Goal: Task Accomplishment & Management: Manage account settings

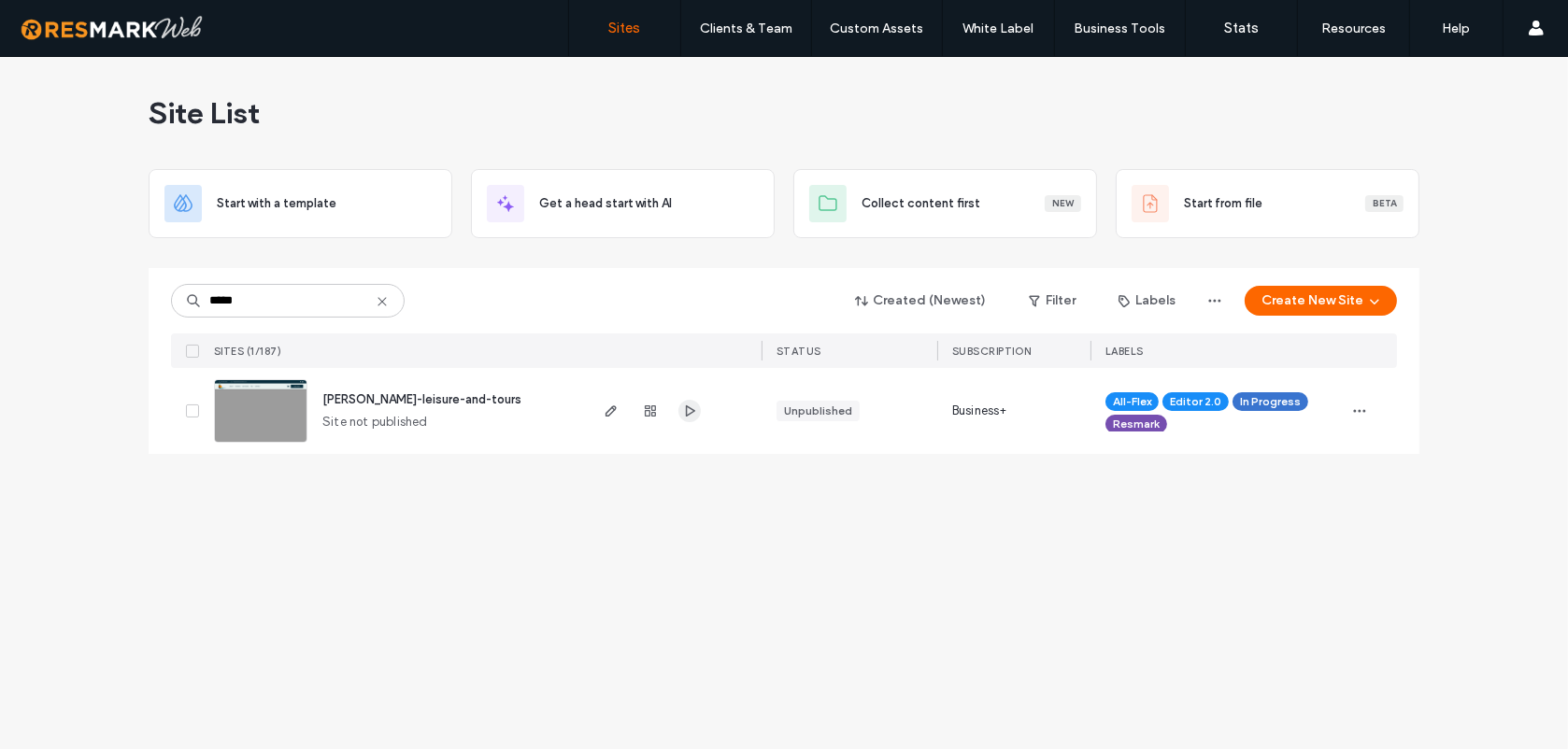
type input "*****"
click at [678, 407] on span "button" at bounding box center [689, 410] width 22 height 22
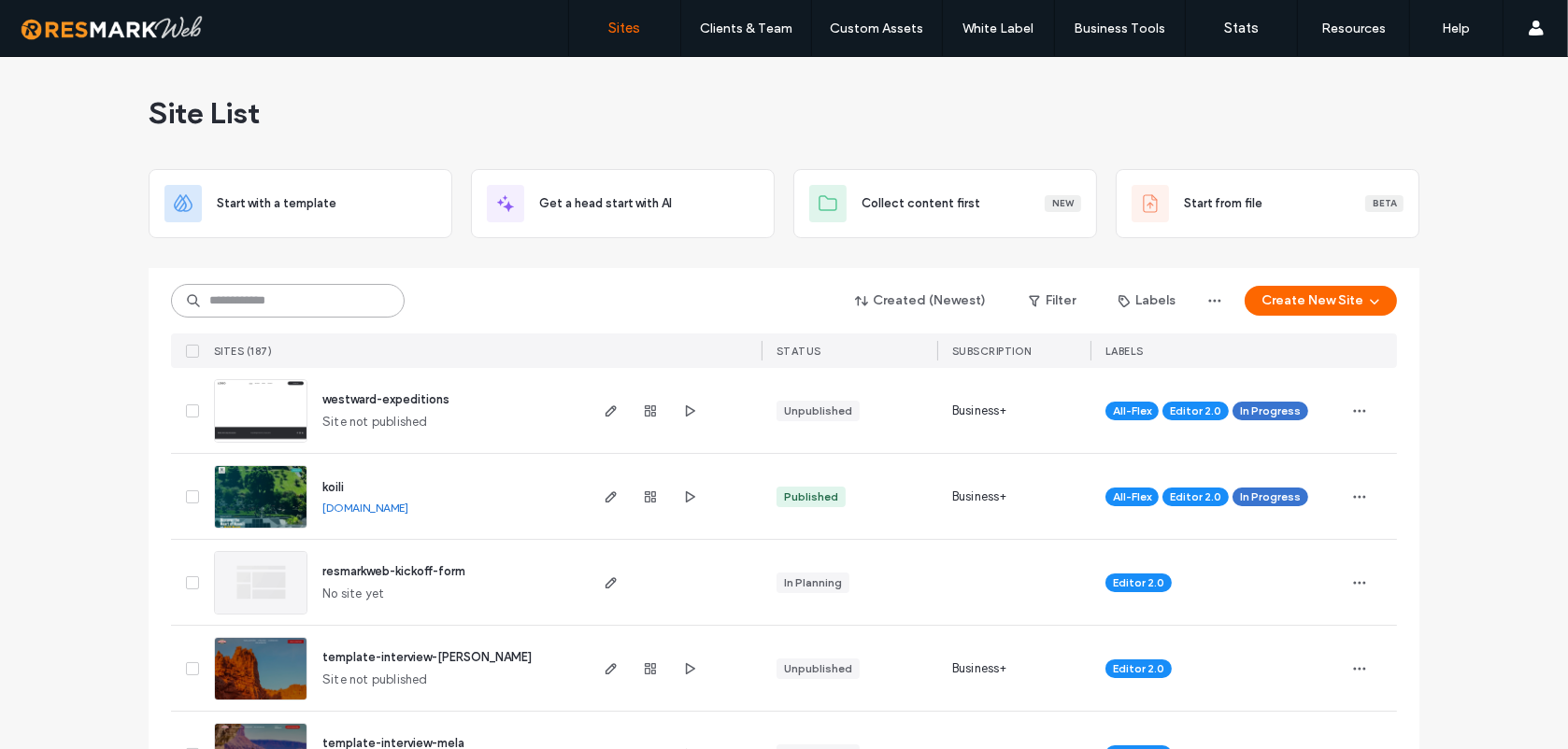
click at [391, 296] on input at bounding box center [288, 301] width 234 height 34
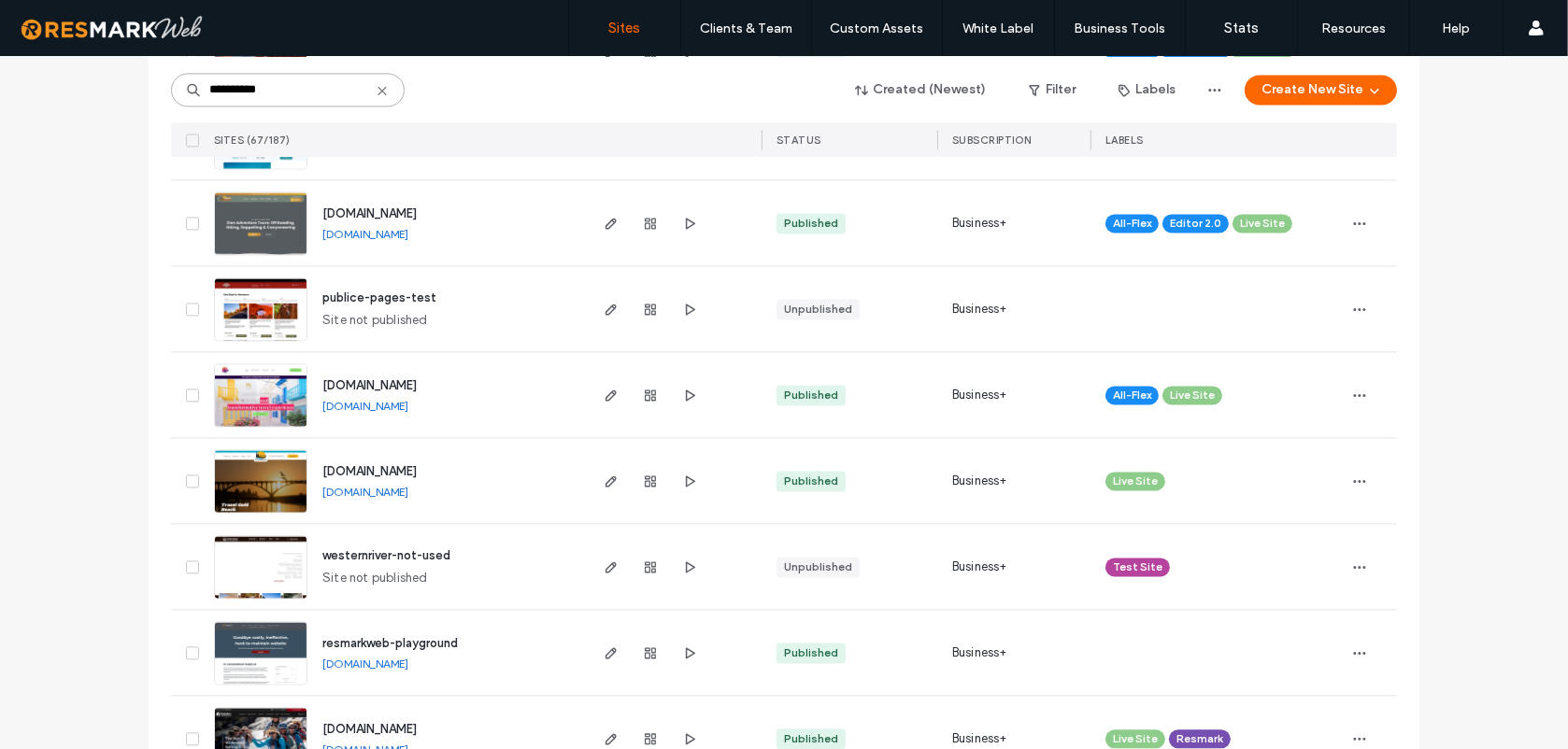
scroll to position [5399, 0]
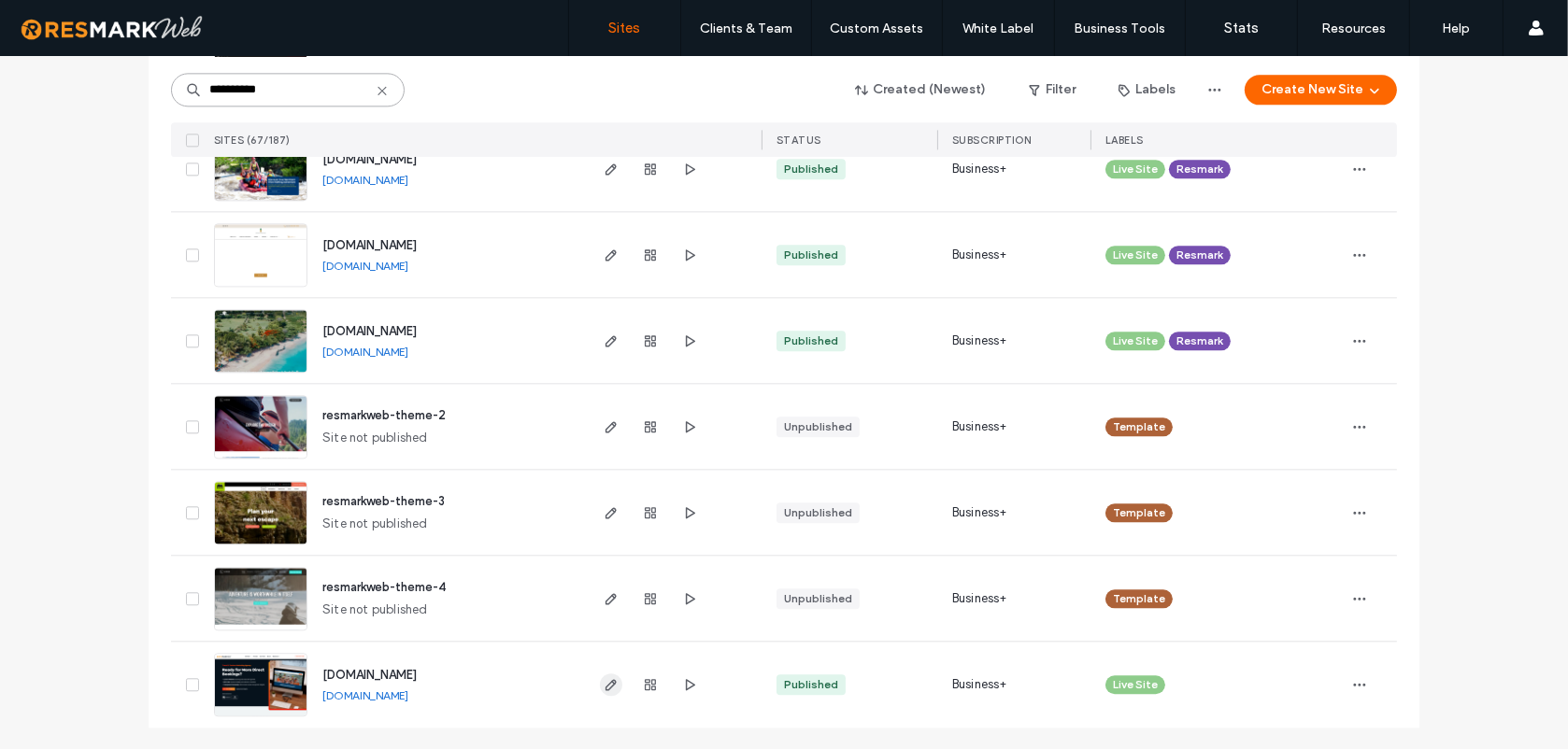
type input "**********"
click at [607, 674] on span "button" at bounding box center [610, 684] width 22 height 22
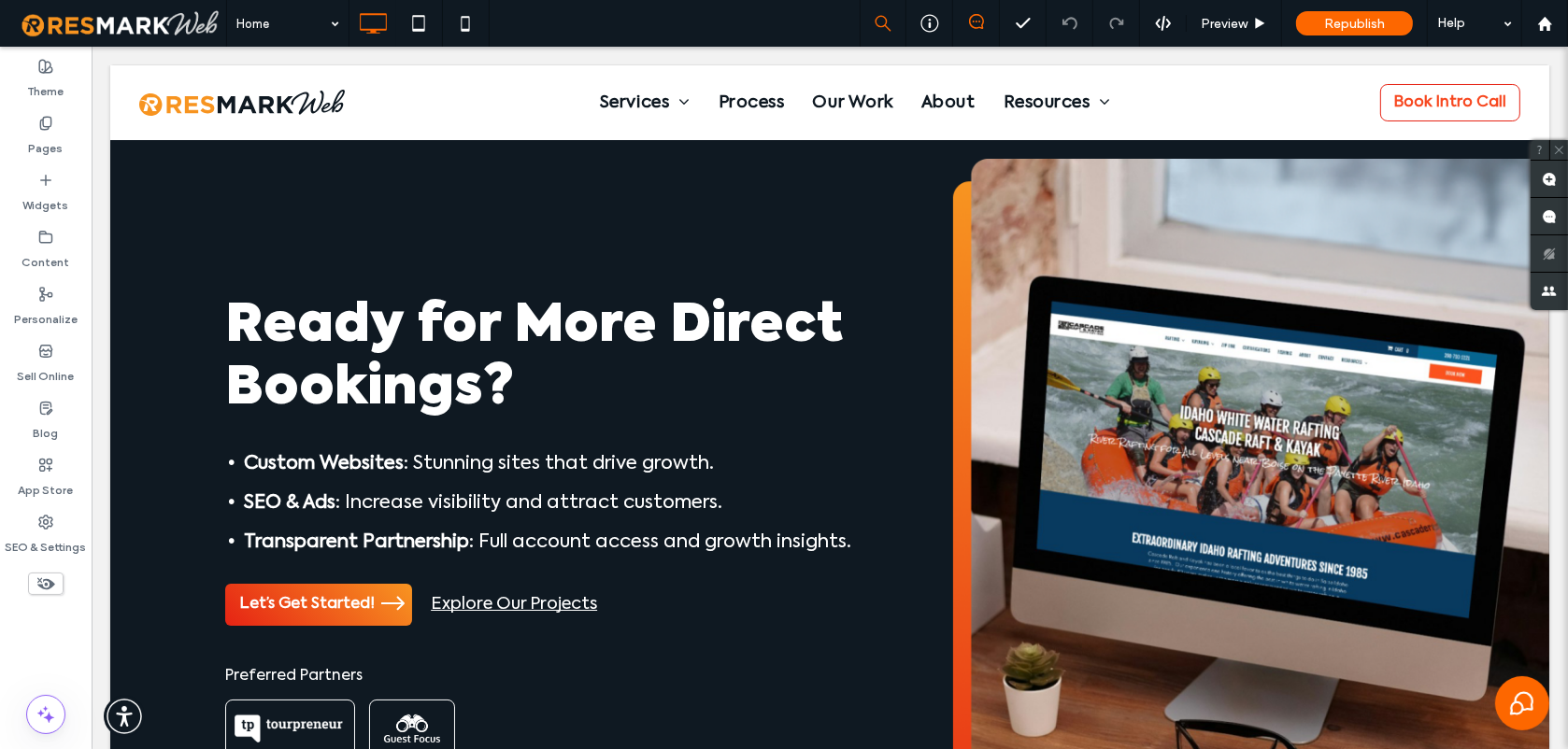
scroll to position [96, 0]
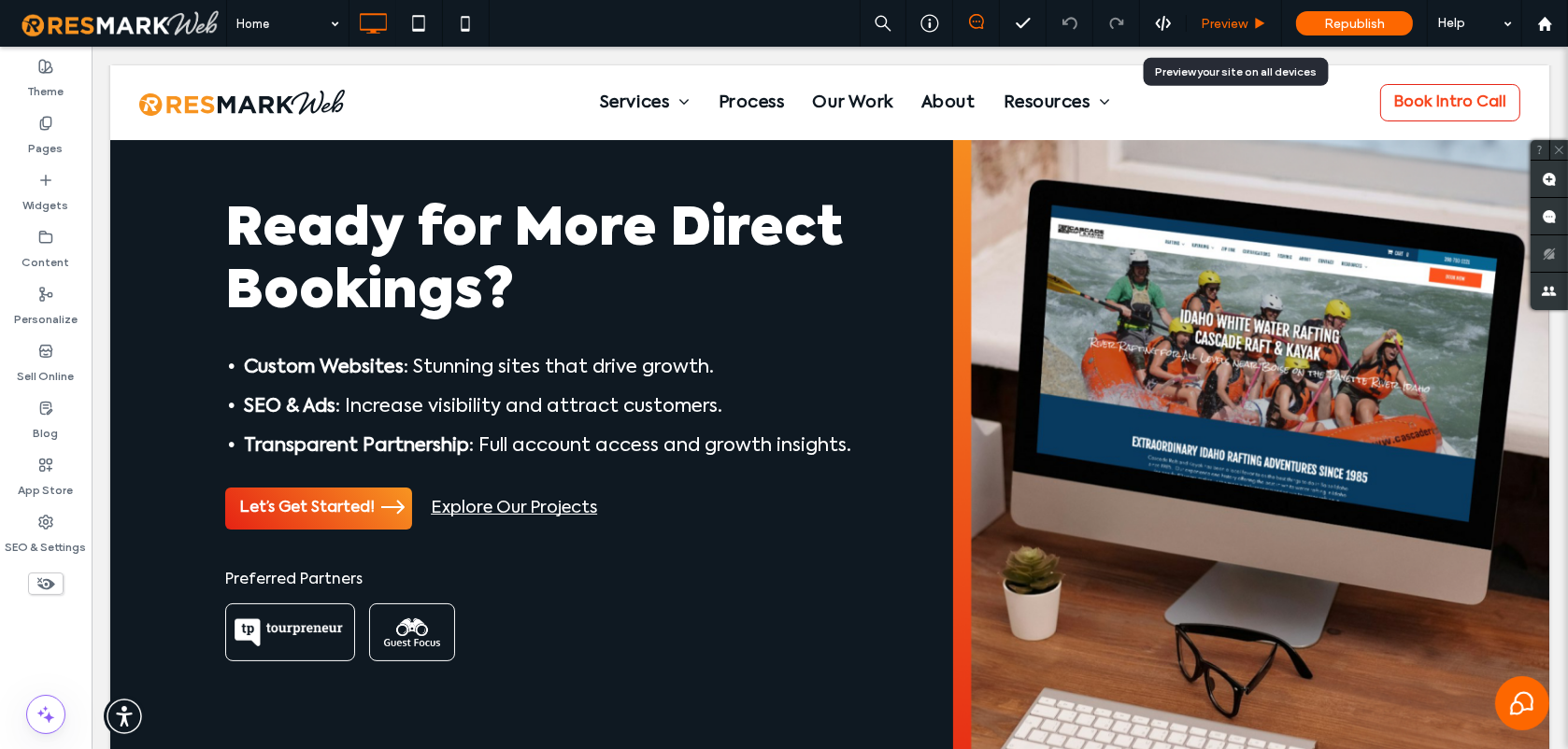
click at [1213, 25] on span "Preview" at bounding box center [1223, 24] width 47 height 16
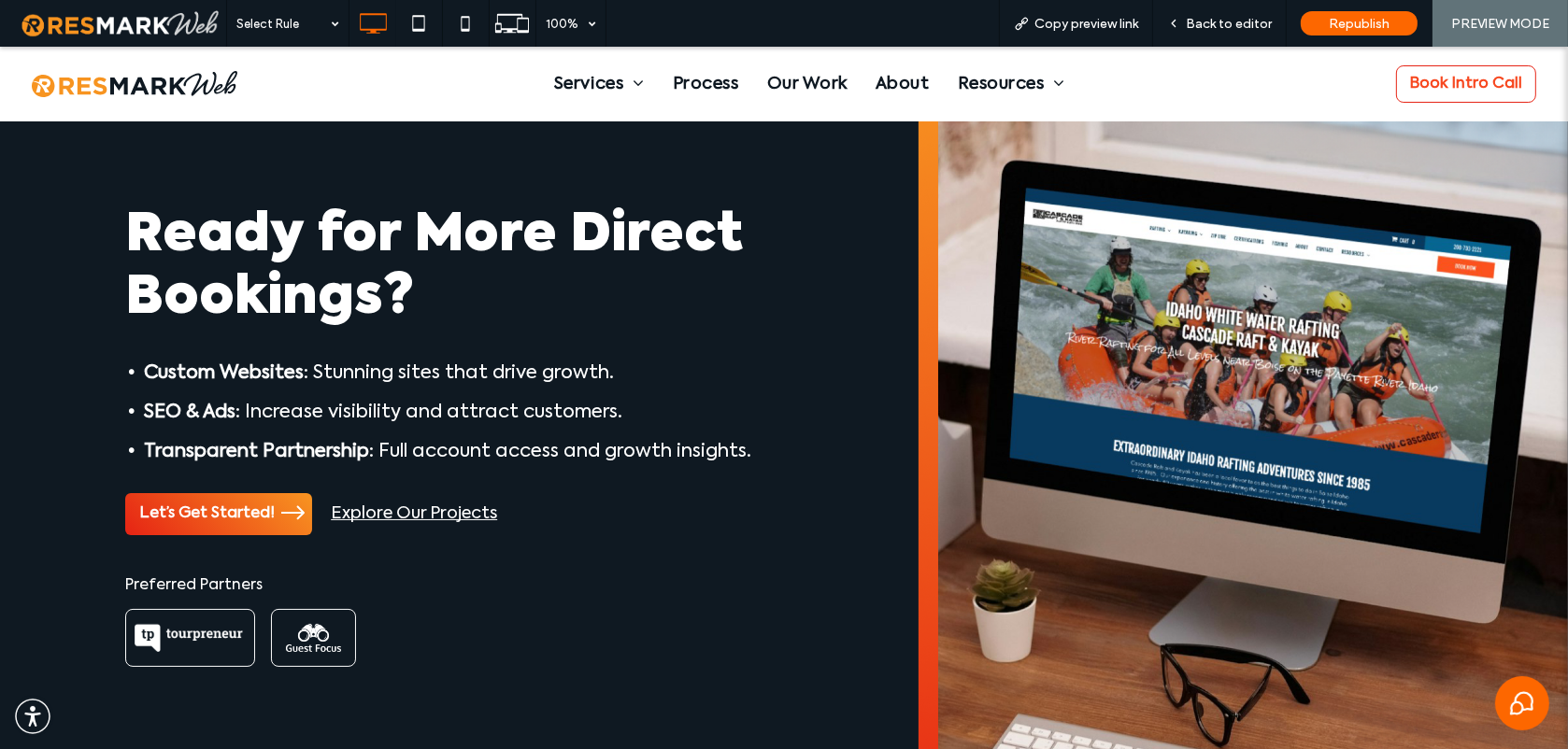
scroll to position [122, 0]
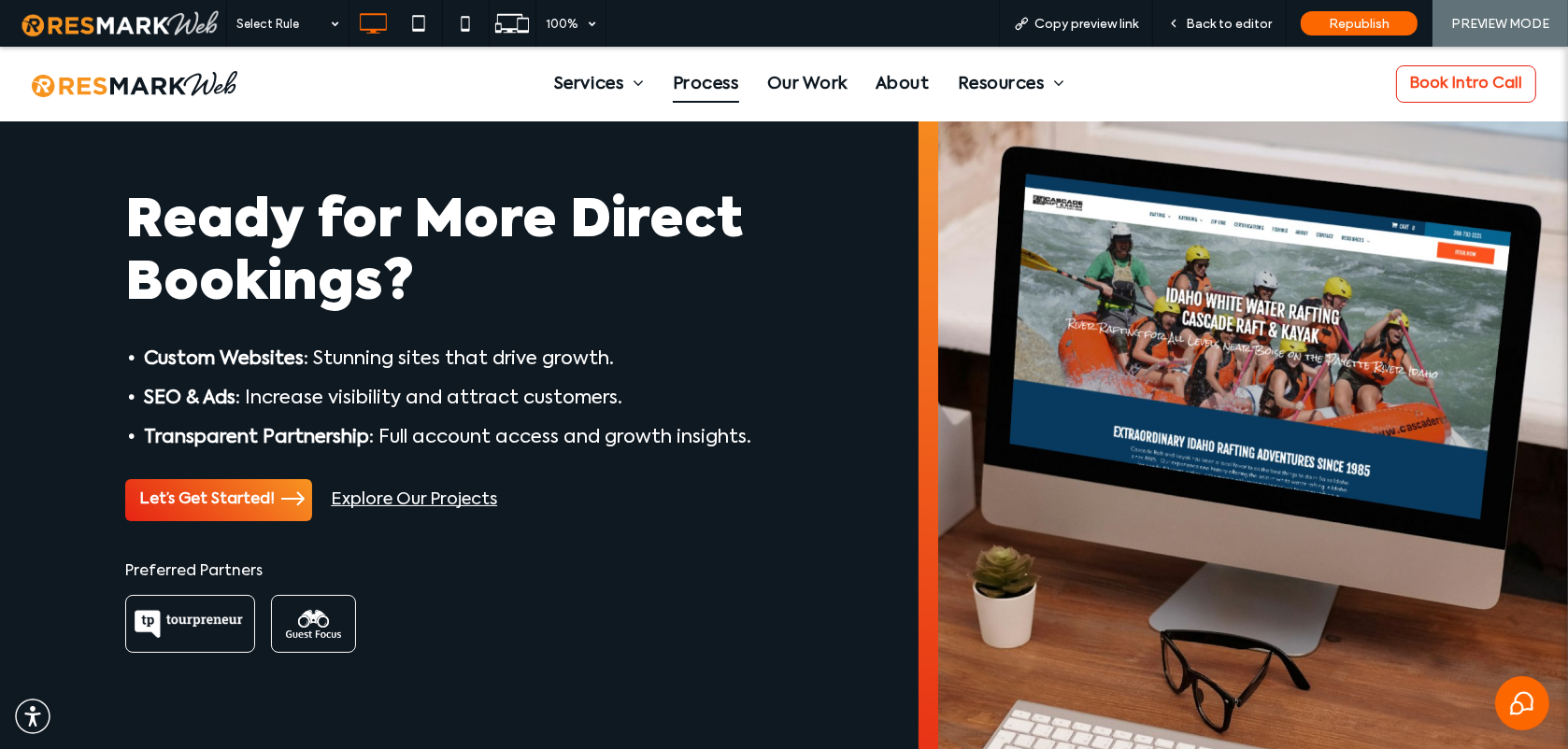
click at [696, 91] on span "Process" at bounding box center [705, 83] width 66 height 37
click at [1216, 18] on span "Back to editor" at bounding box center [1229, 24] width 86 height 16
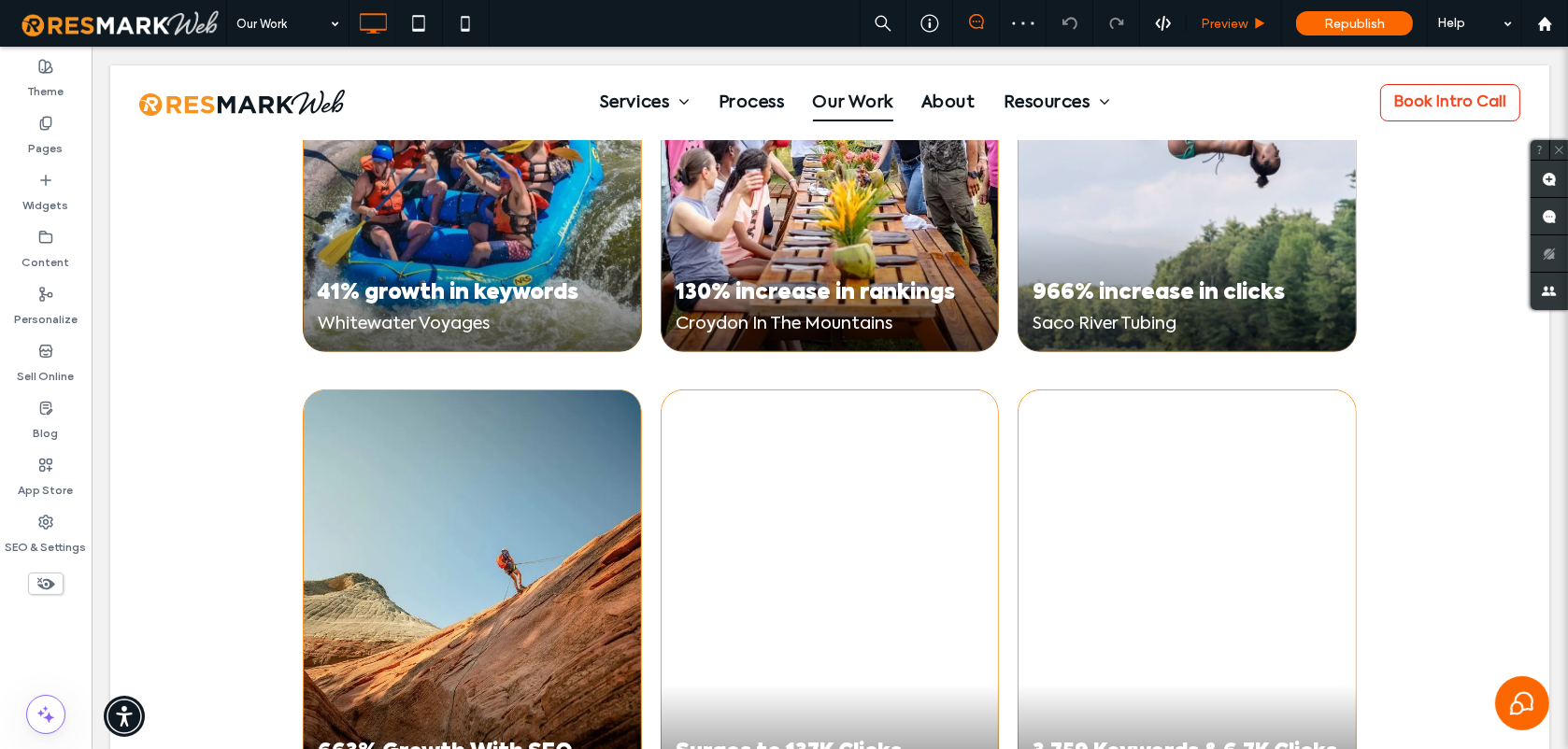
scroll to position [1588, 0]
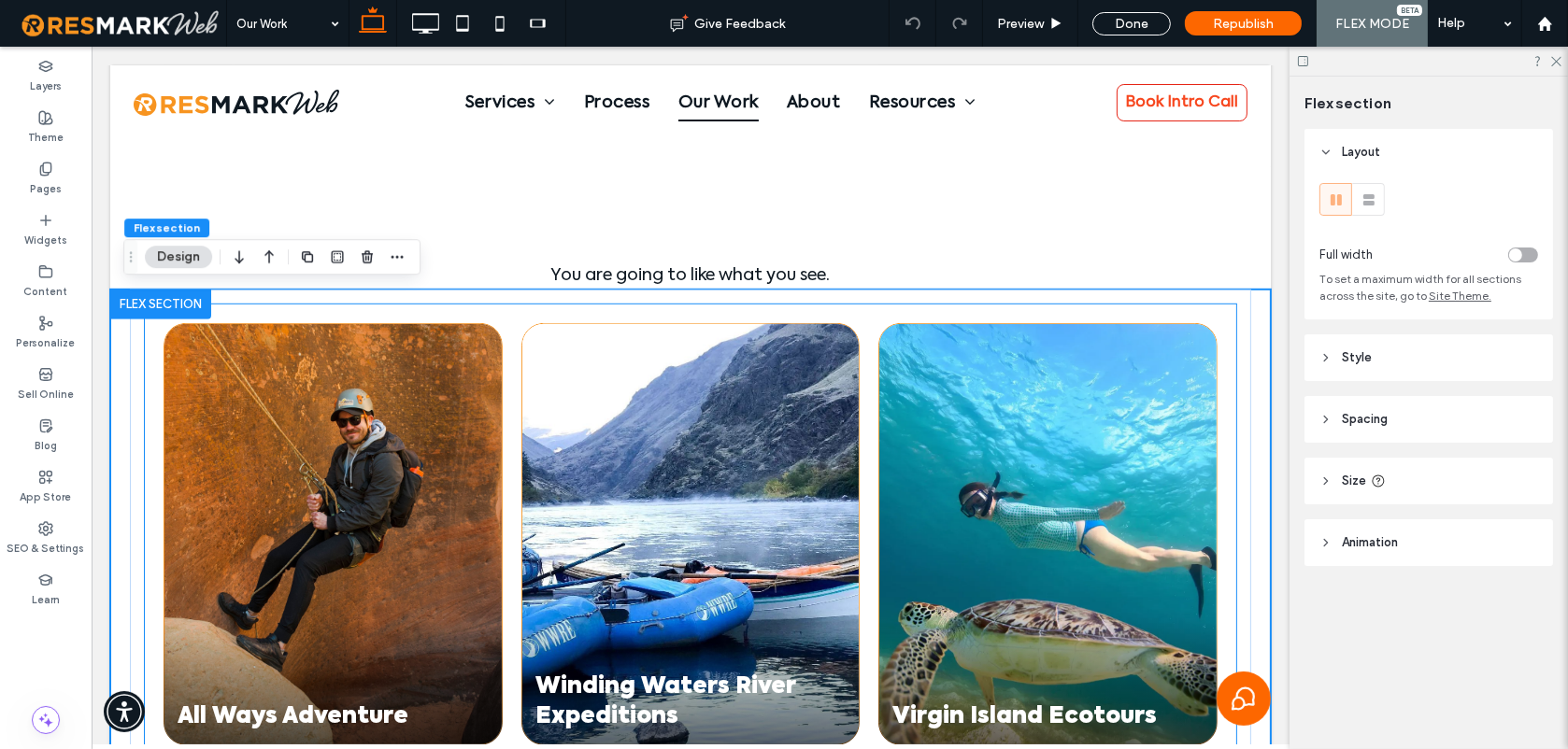
click at [816, 470] on link at bounding box center [690, 533] width 357 height 445
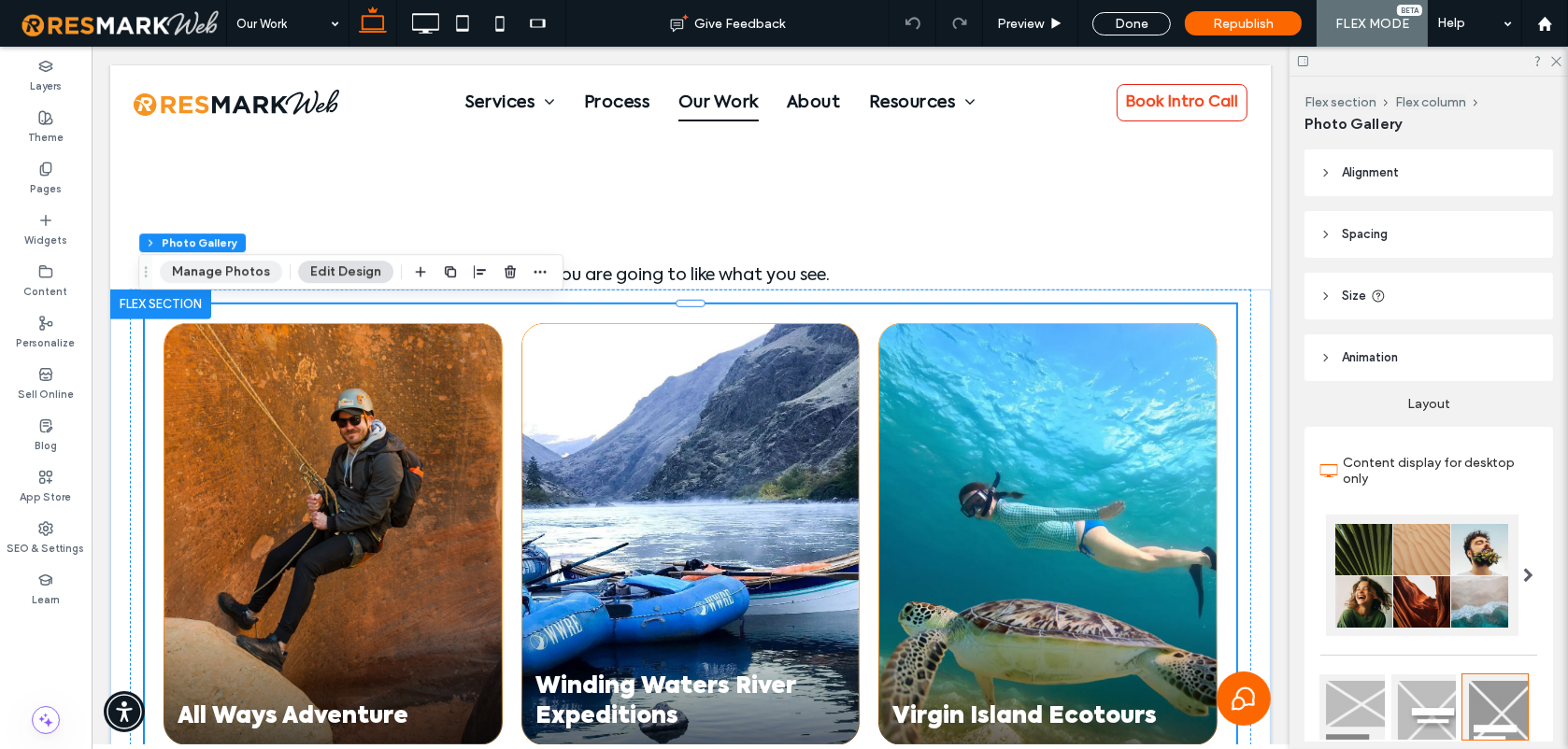
click at [259, 269] on button "Manage Photos" at bounding box center [221, 271] width 123 height 22
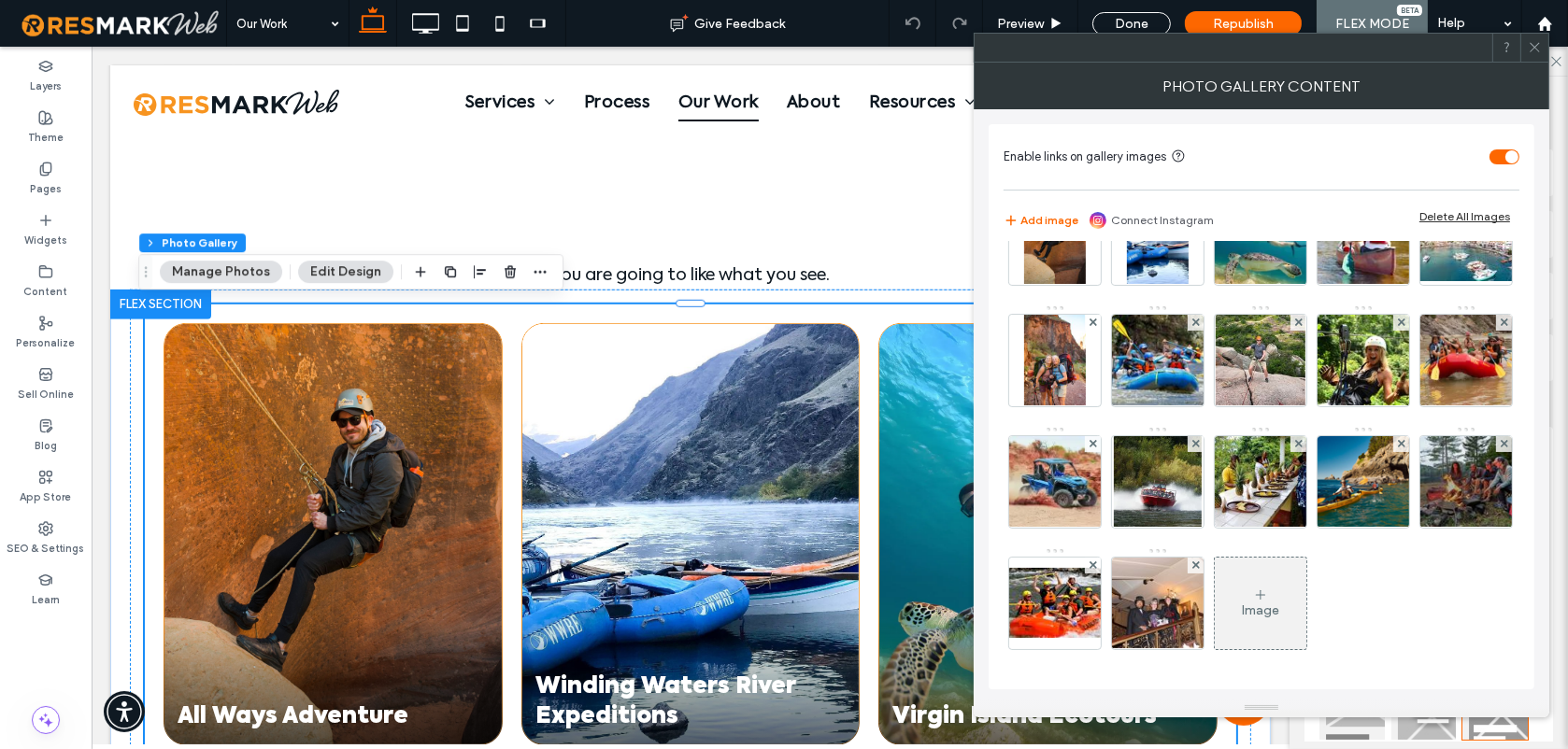
scroll to position [180, 0]
click at [1241, 611] on div "Image" at bounding box center [1260, 610] width 37 height 16
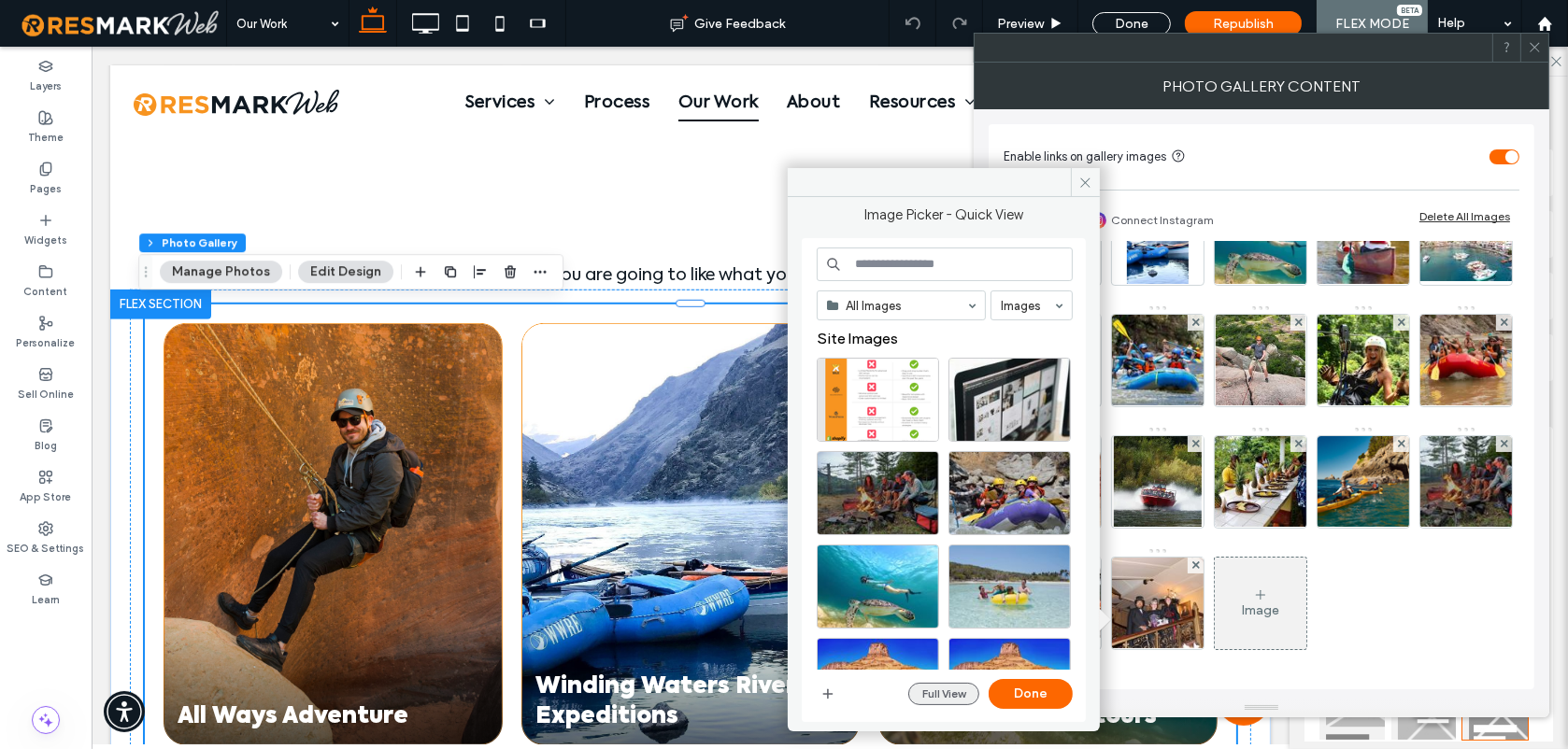
click at [944, 694] on button "Full View" at bounding box center [943, 693] width 71 height 22
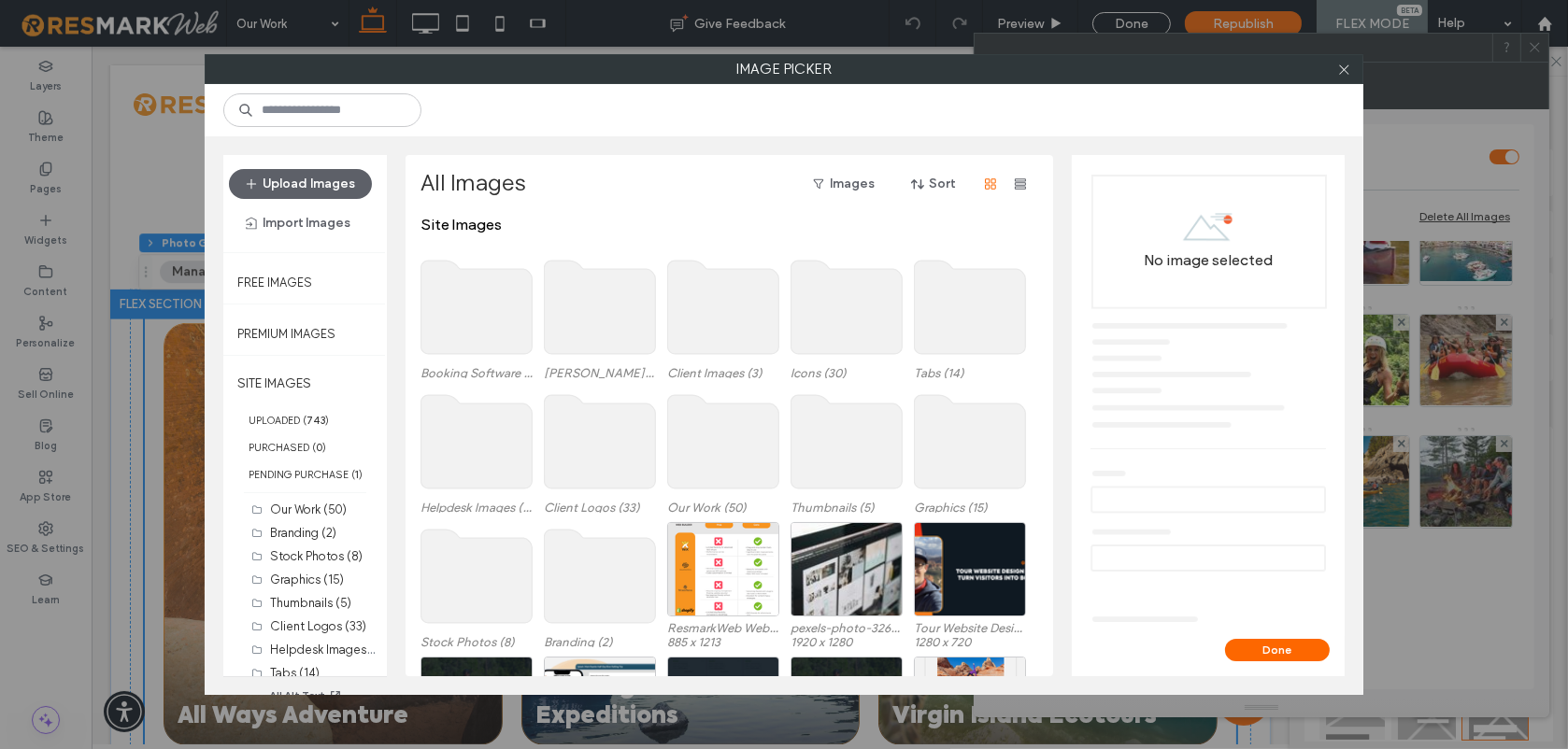
click at [718, 319] on use at bounding box center [723, 307] width 111 height 94
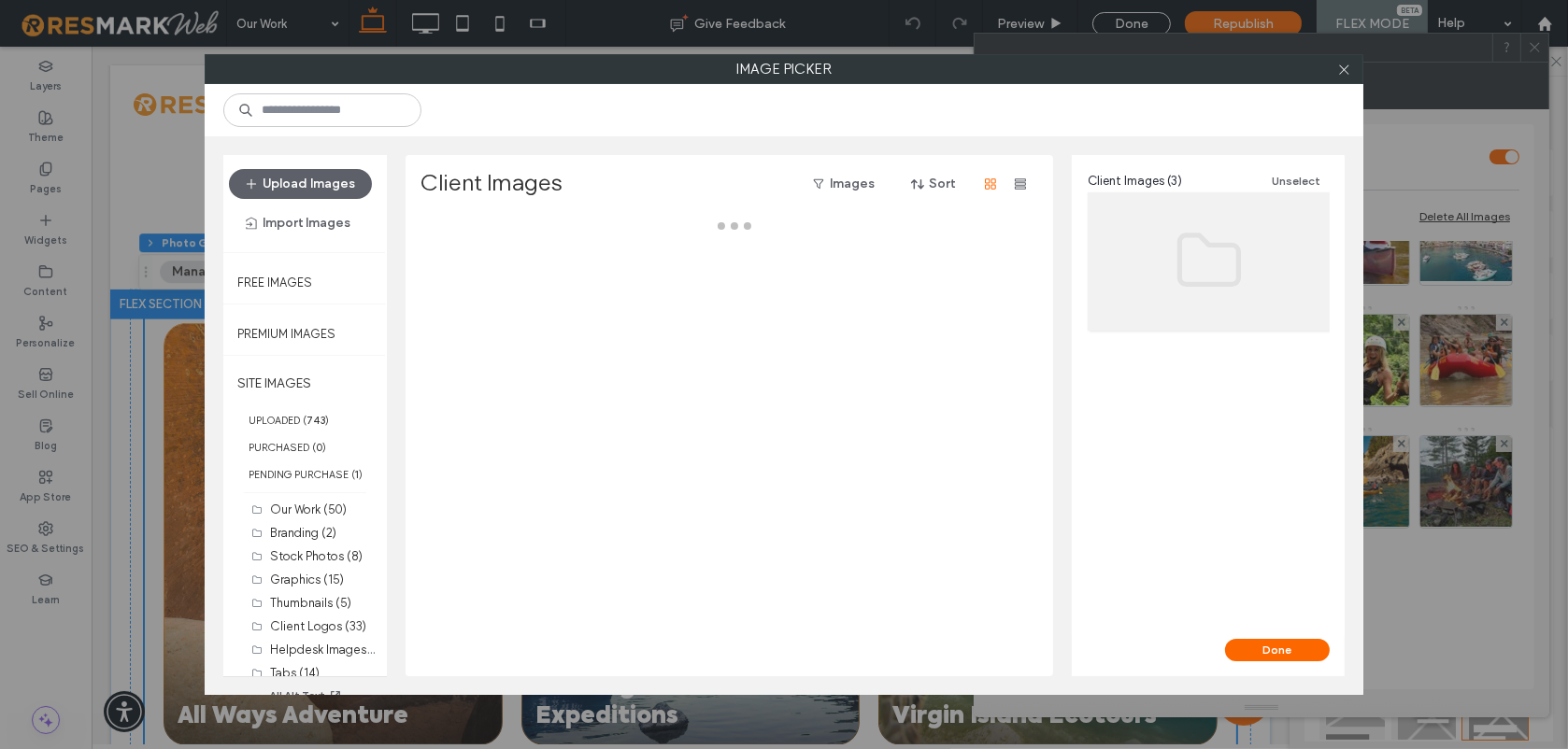
click at [718, 319] on div at bounding box center [735, 445] width 628 height 461
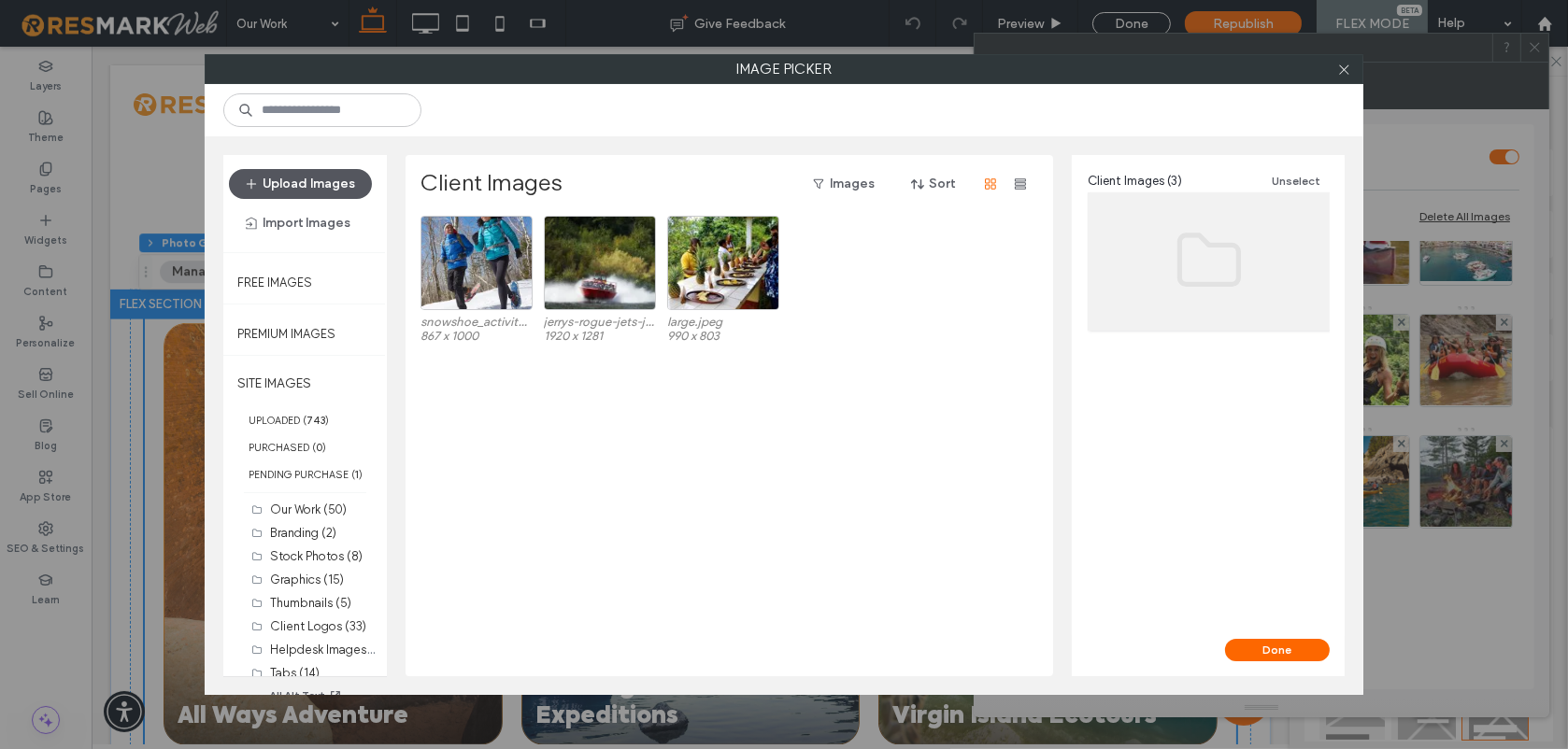
click at [350, 186] on button "Upload Images" at bounding box center [300, 184] width 143 height 30
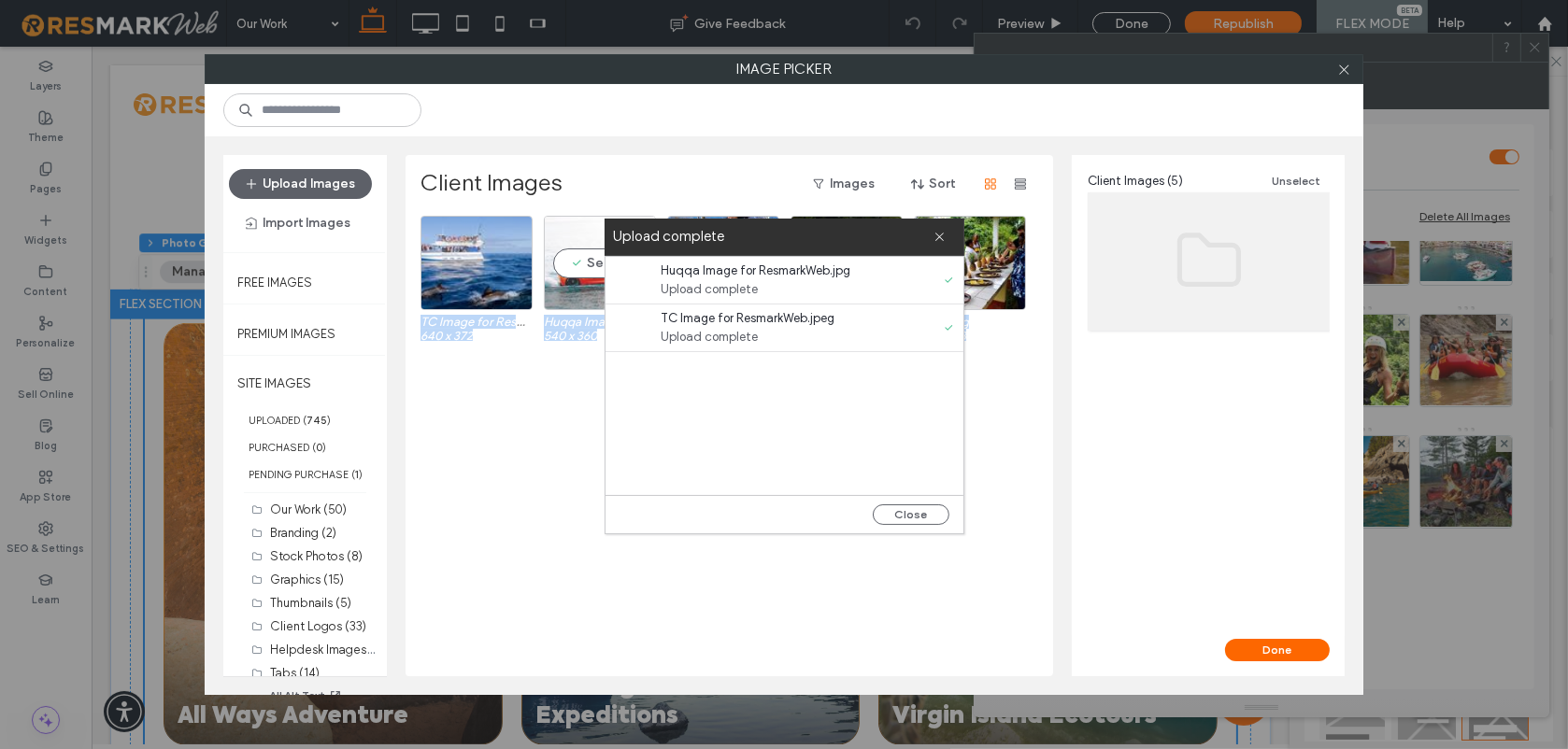
click at [578, 268] on div "Select" at bounding box center [600, 262] width 112 height 95
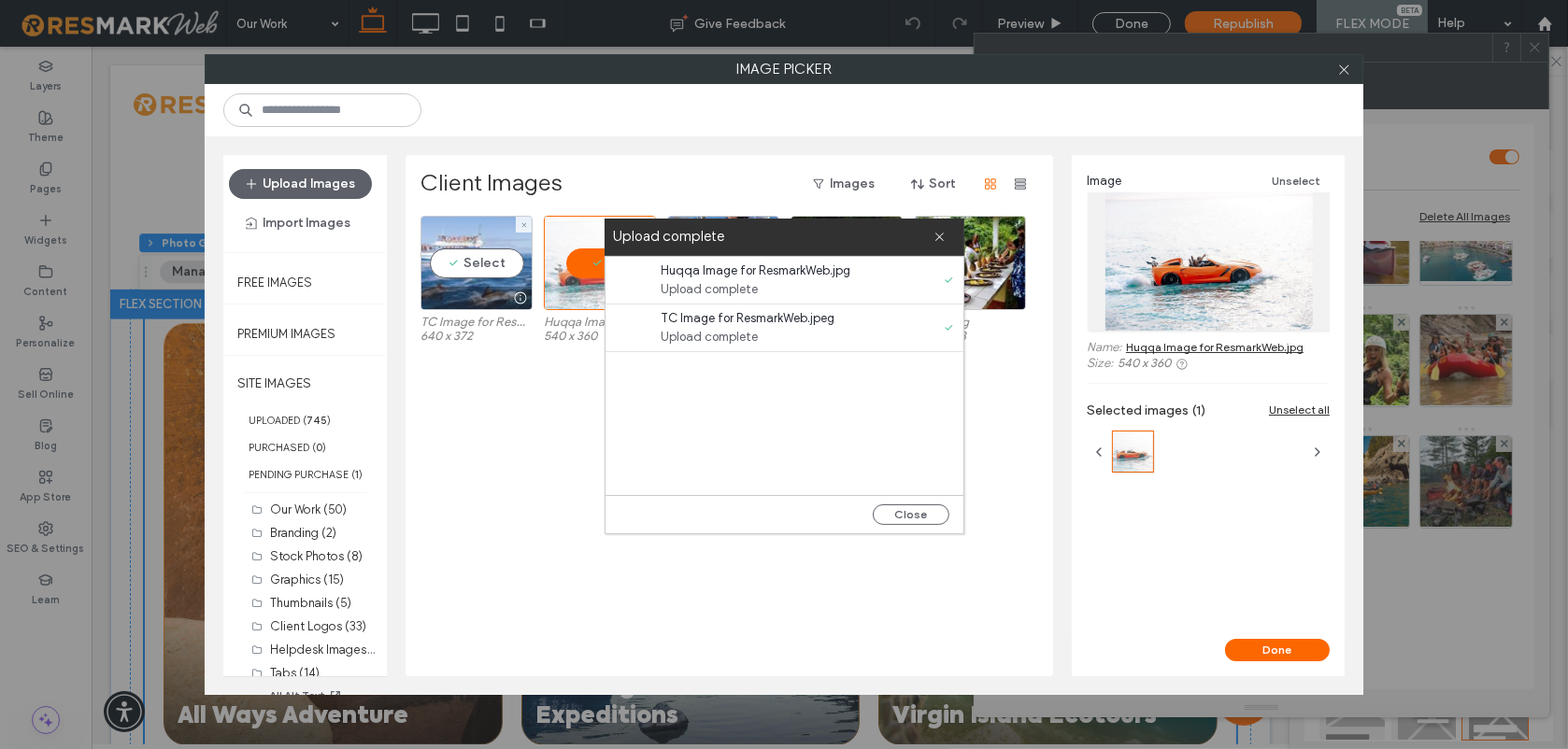
click at [491, 271] on div "Select" at bounding box center [476, 262] width 112 height 95
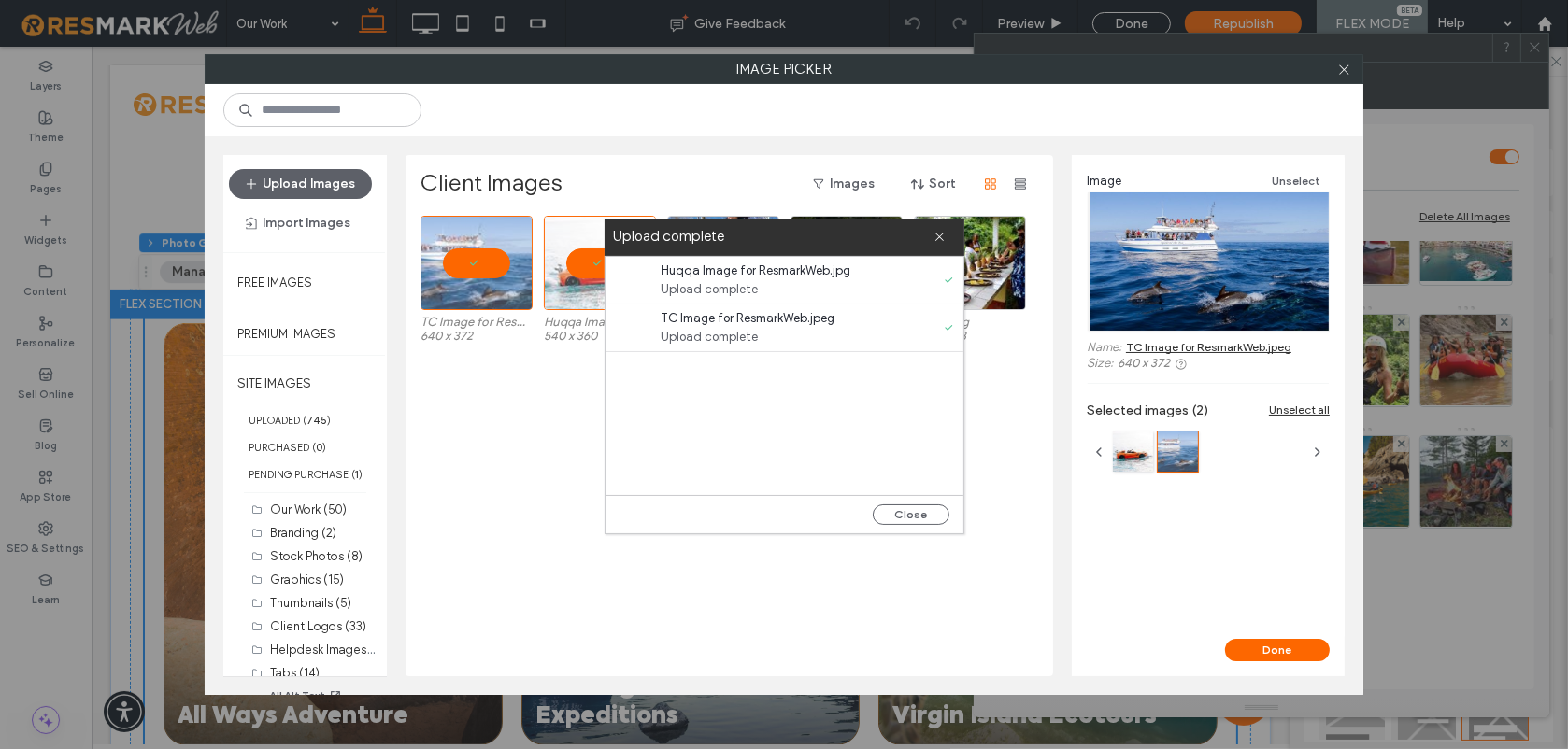
click at [1291, 664] on div "Done" at bounding box center [1208, 657] width 273 height 37
click at [1289, 657] on button "Done" at bounding box center [1277, 649] width 104 height 22
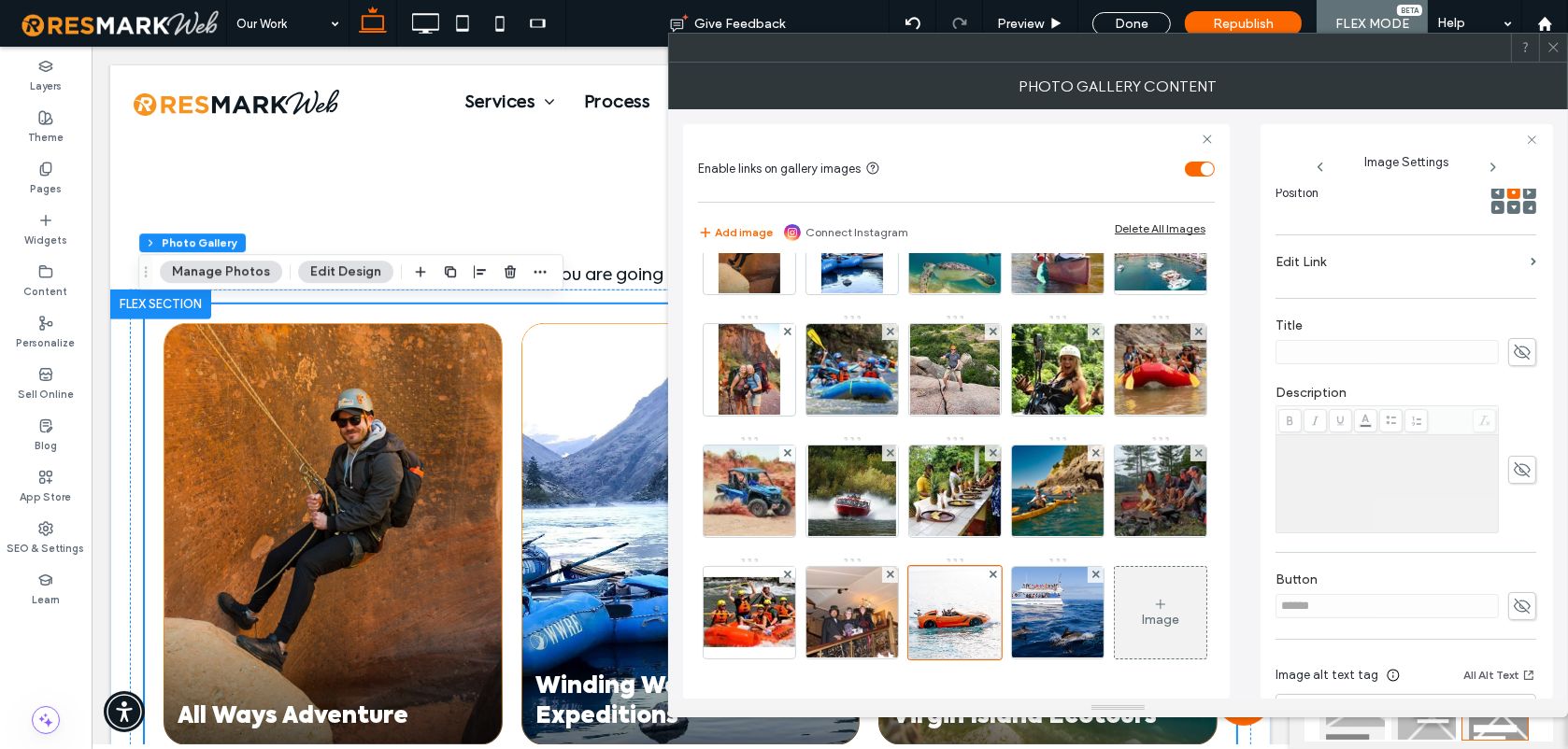
scroll to position [357, 0]
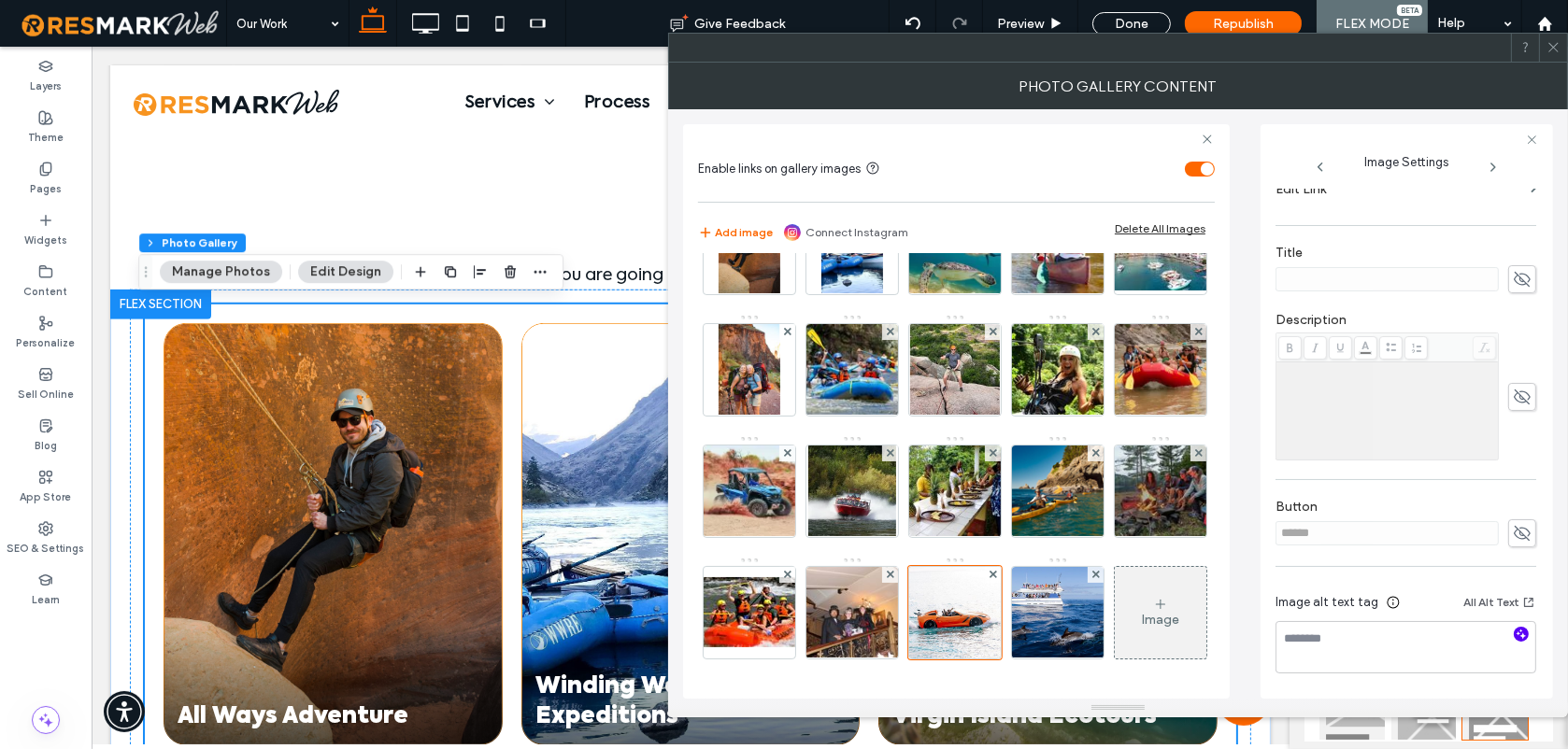
click at [1514, 638] on icon "button" at bounding box center [1521, 635] width 13 height 13
type textarea "**********"
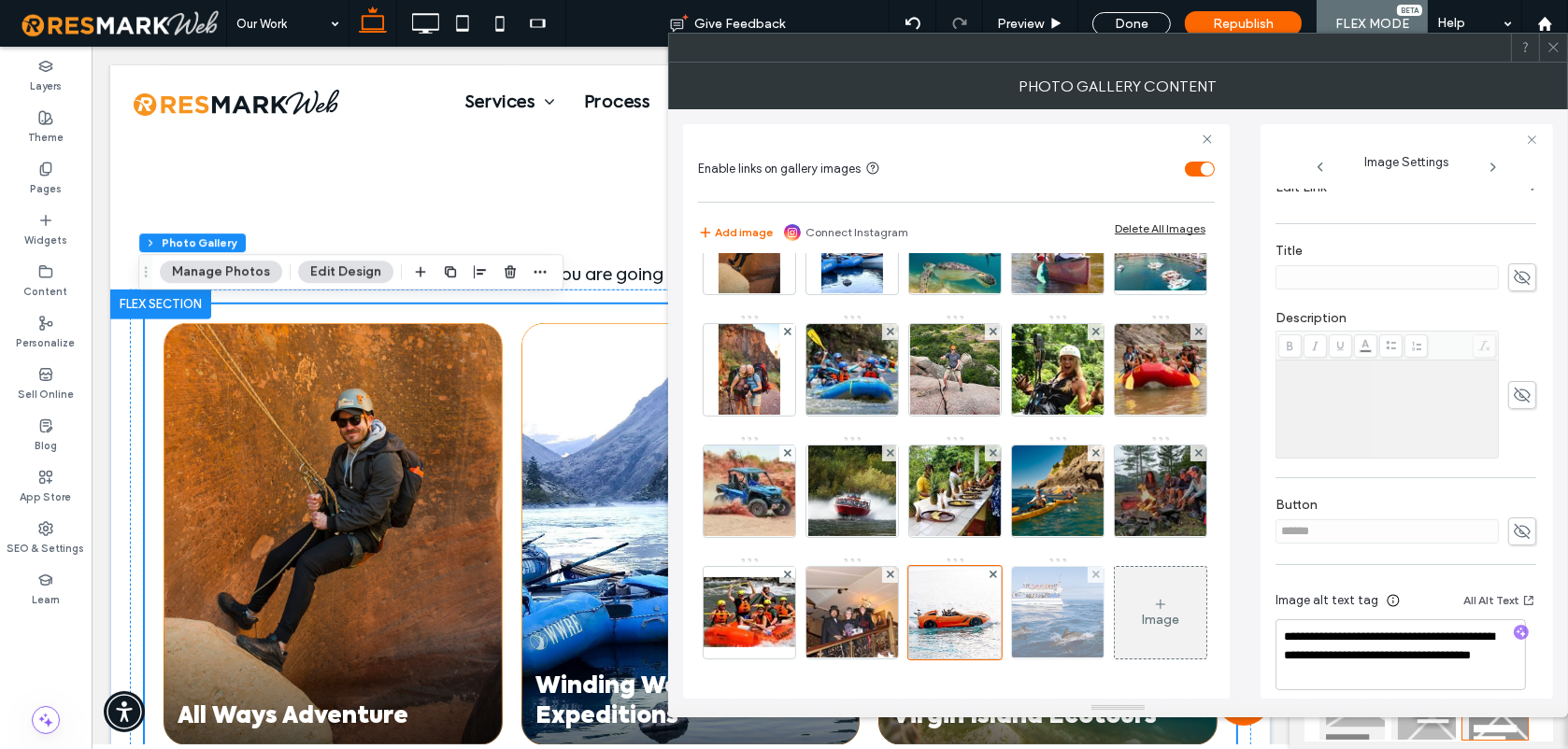
click at [979, 621] on img at bounding box center [1057, 613] width 158 height 92
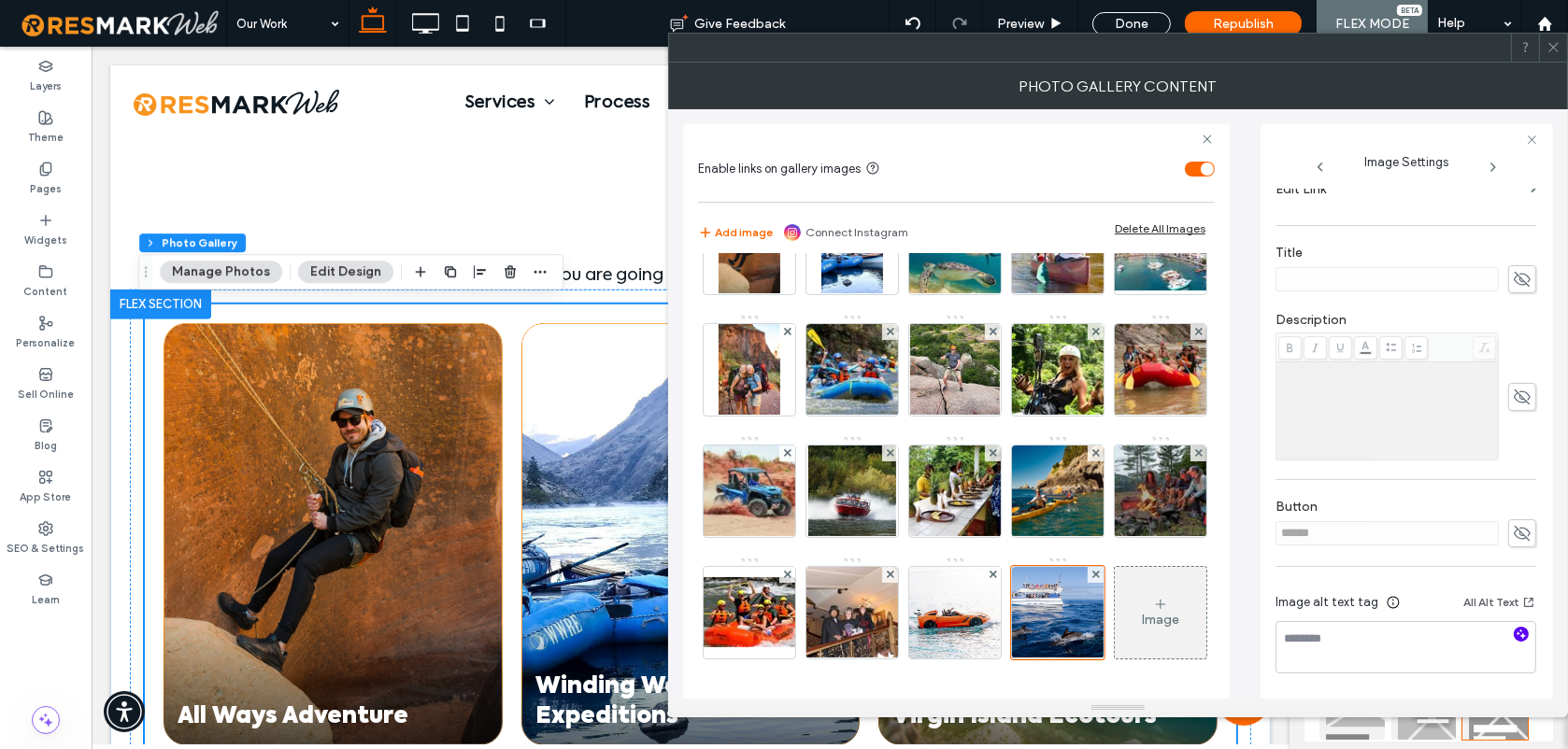
click at [1514, 632] on icon "button" at bounding box center [1521, 635] width 13 height 13
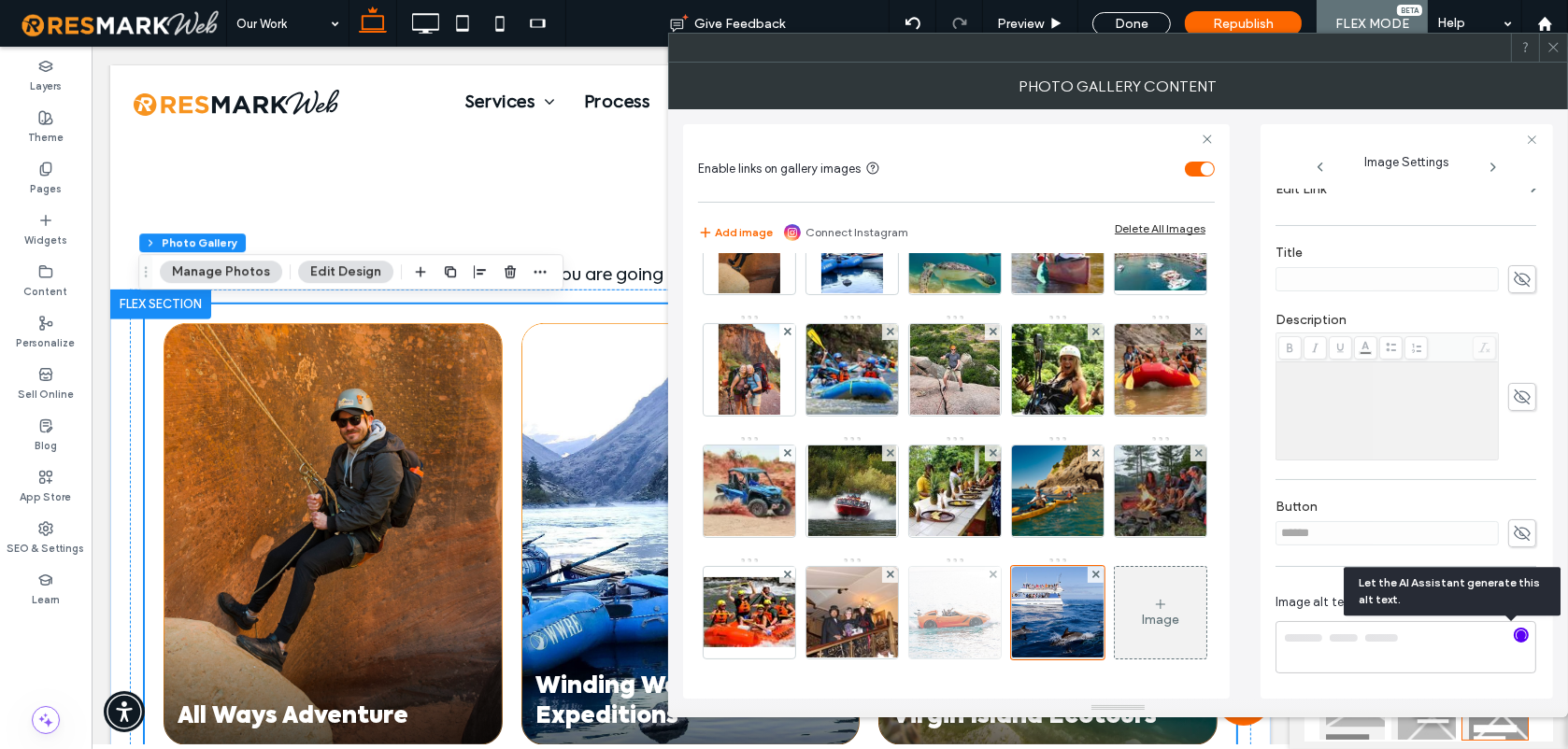
type textarea "**********"
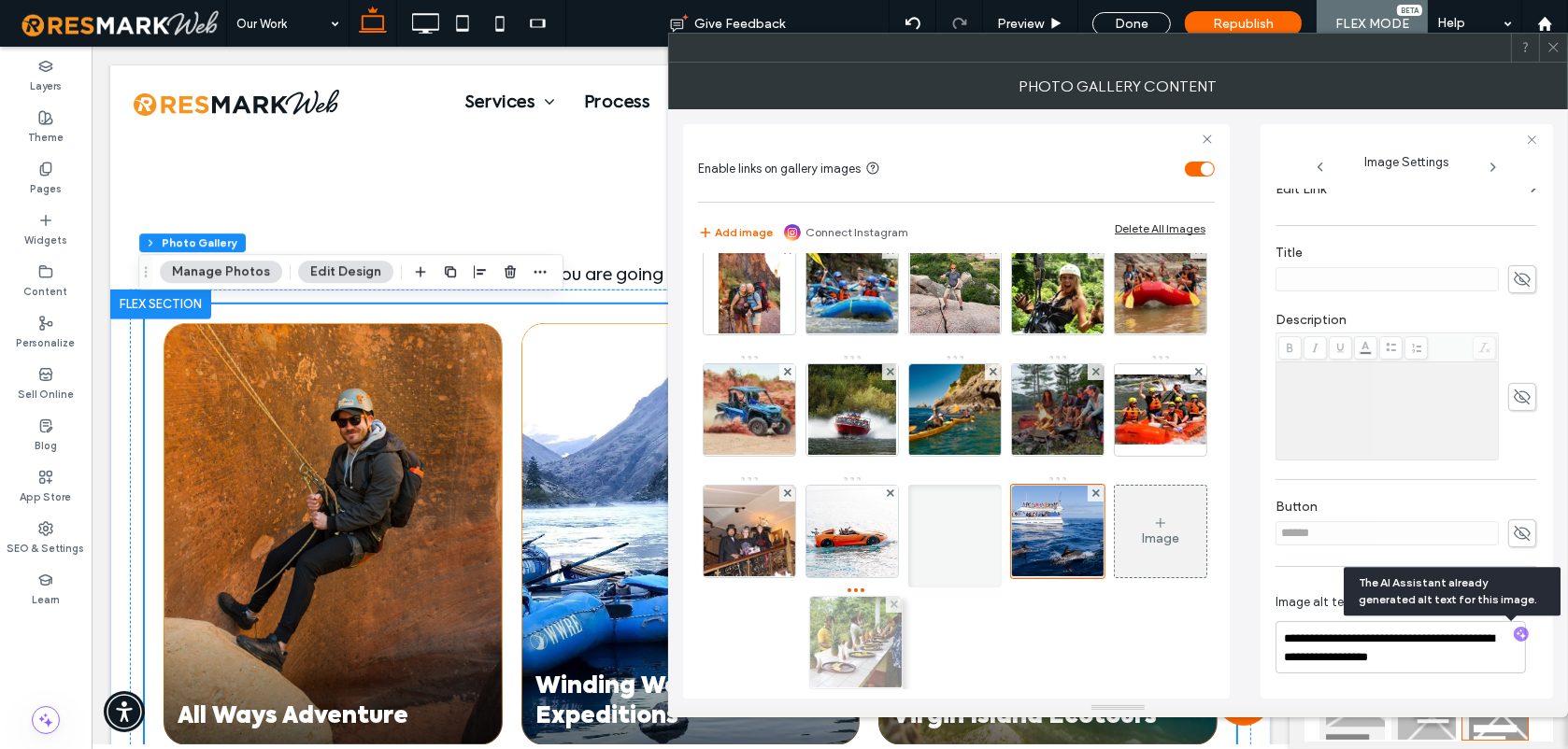
drag, startPoint x: 747, startPoint y: 510, endPoint x: 850, endPoint y: 622, distance: 152.2
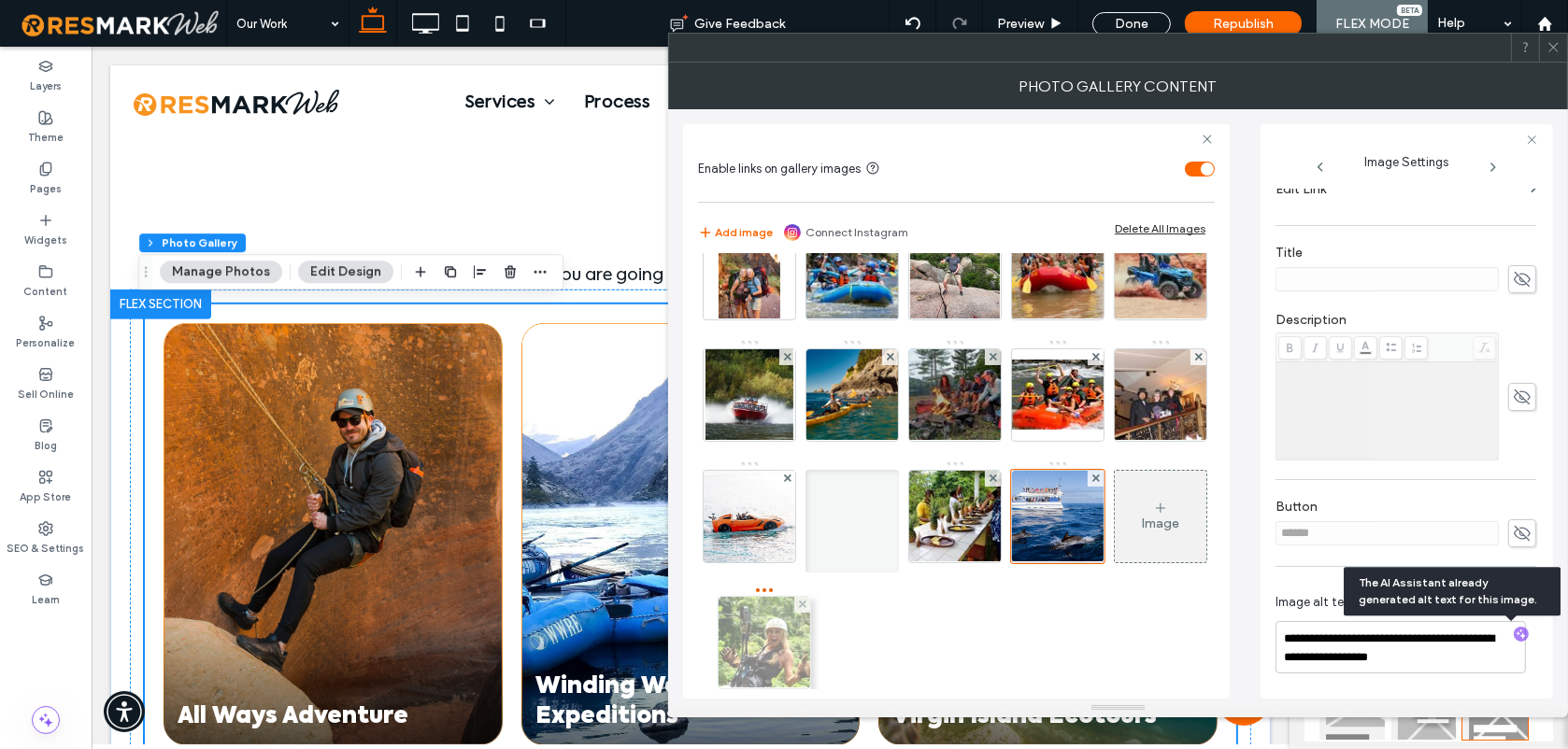
drag, startPoint x: 747, startPoint y: 398, endPoint x: 758, endPoint y: 632, distance: 234.3
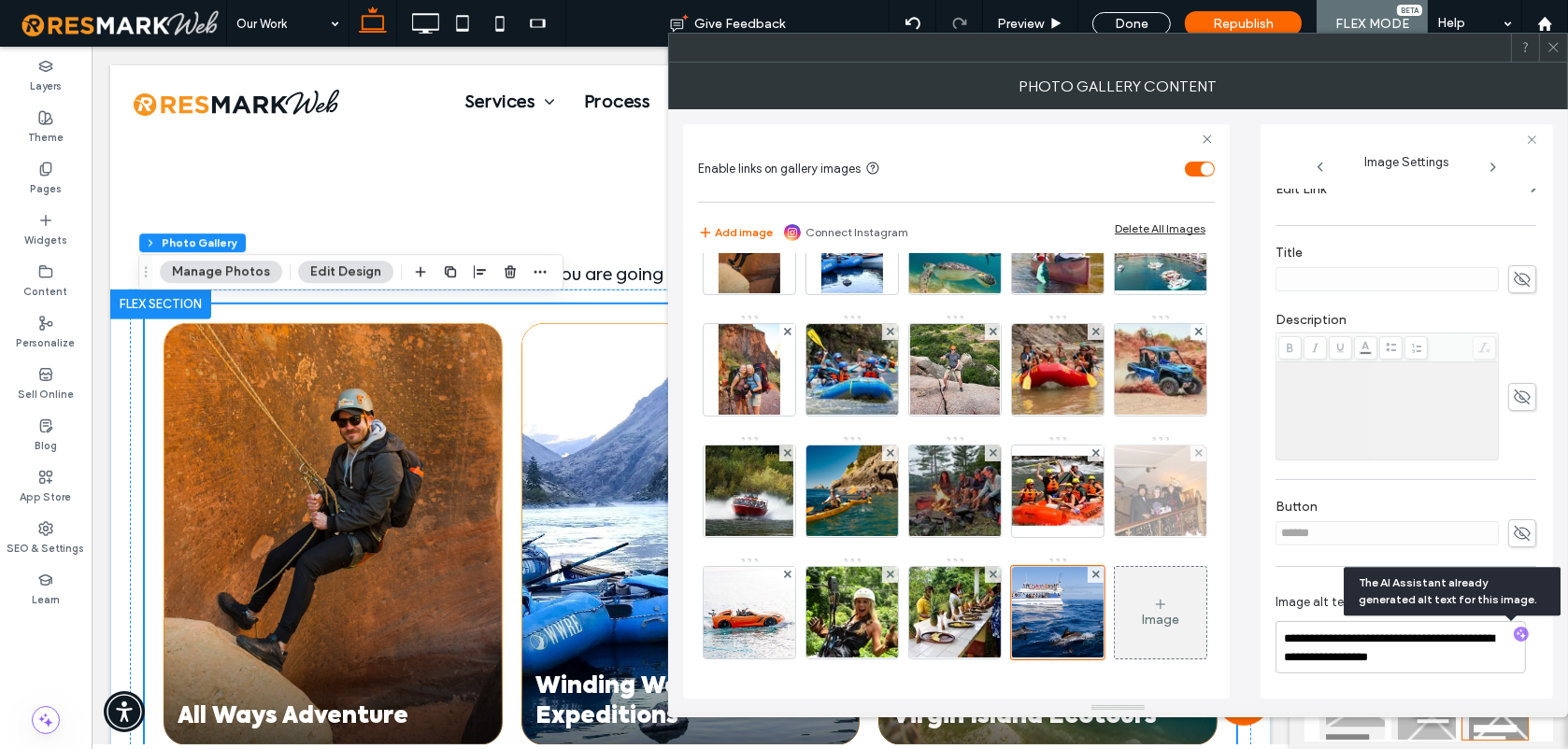
click at [1102, 506] on img at bounding box center [1160, 491] width 118 height 92
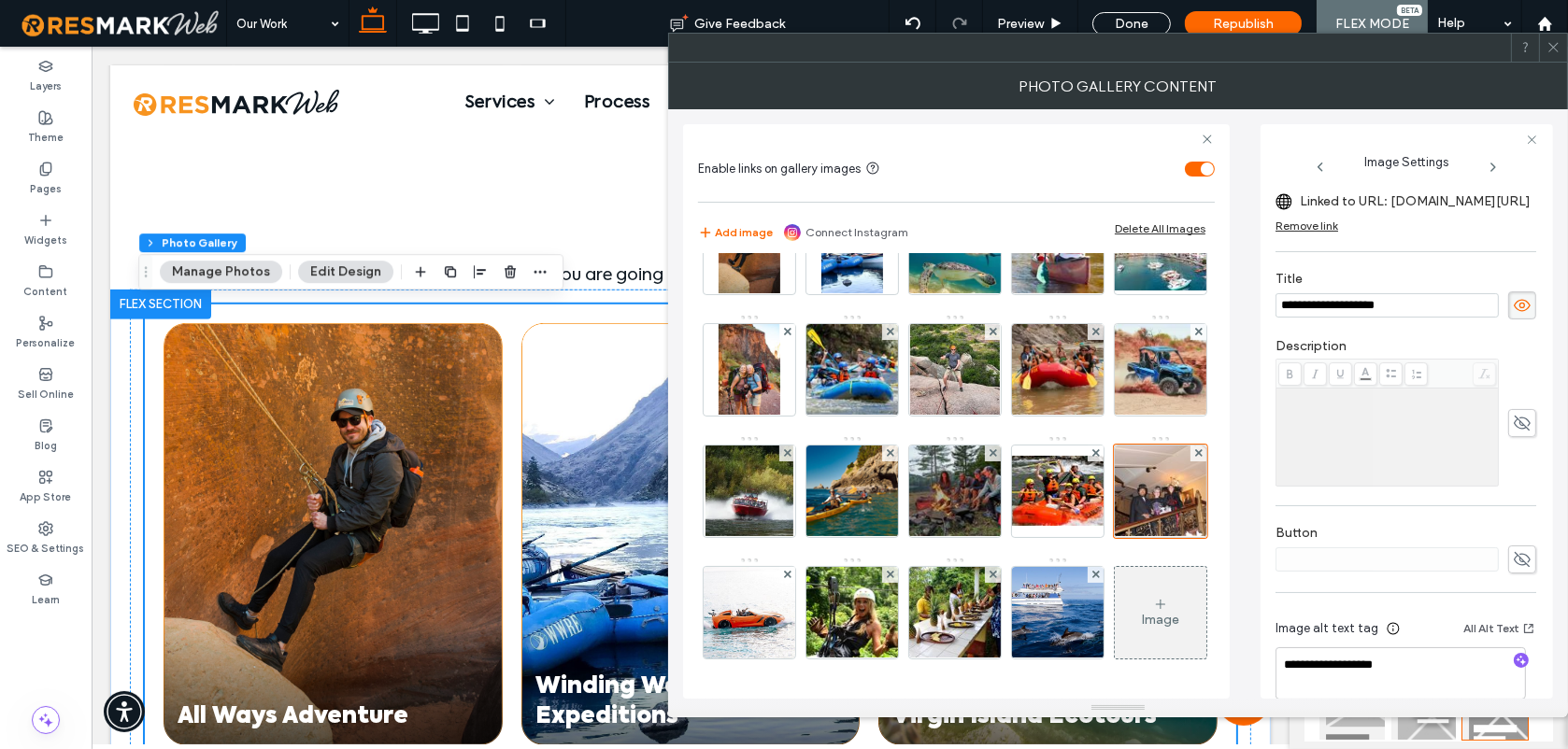
scroll to position [397, 0]
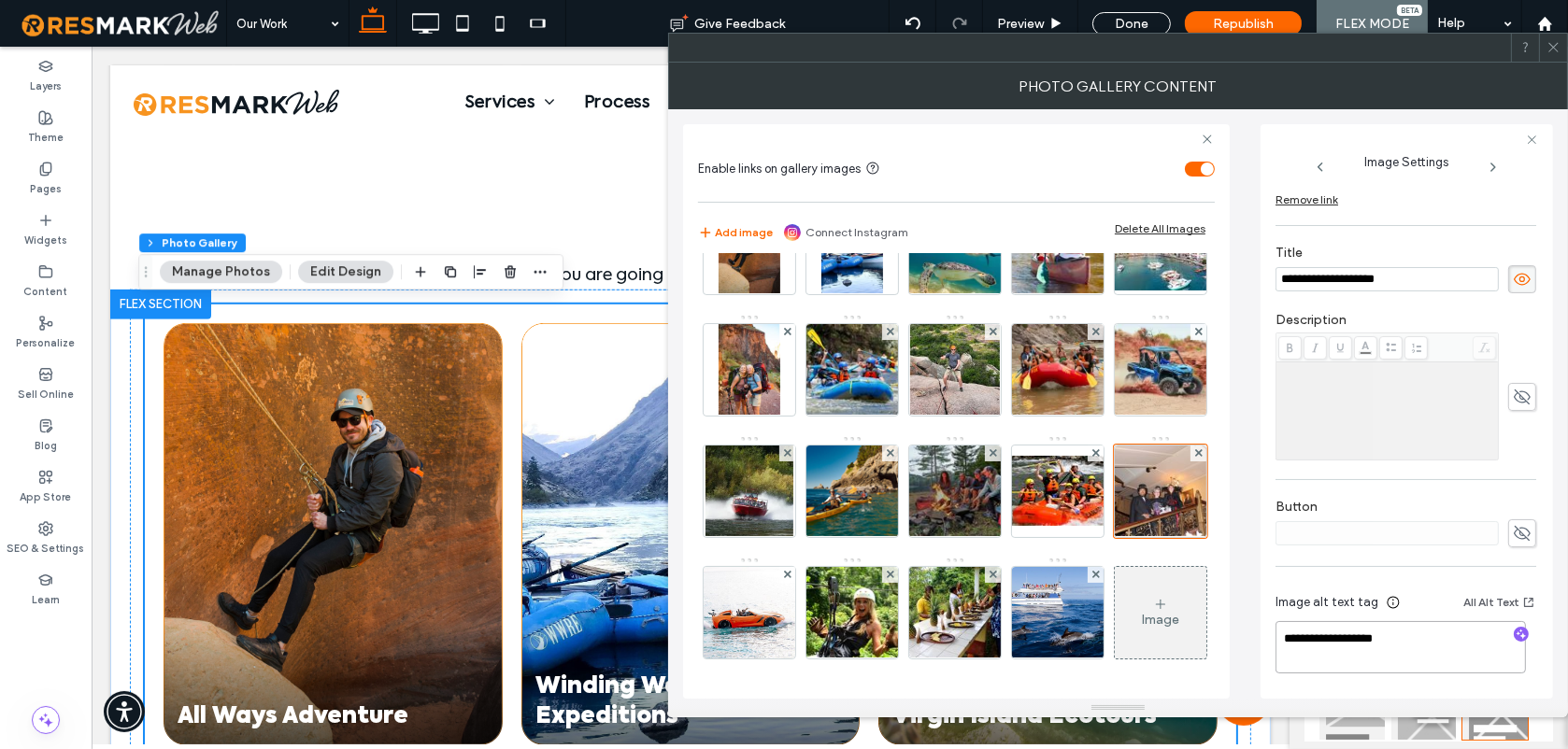
click at [1352, 622] on textarea "**********" at bounding box center [1400, 647] width 250 height 53
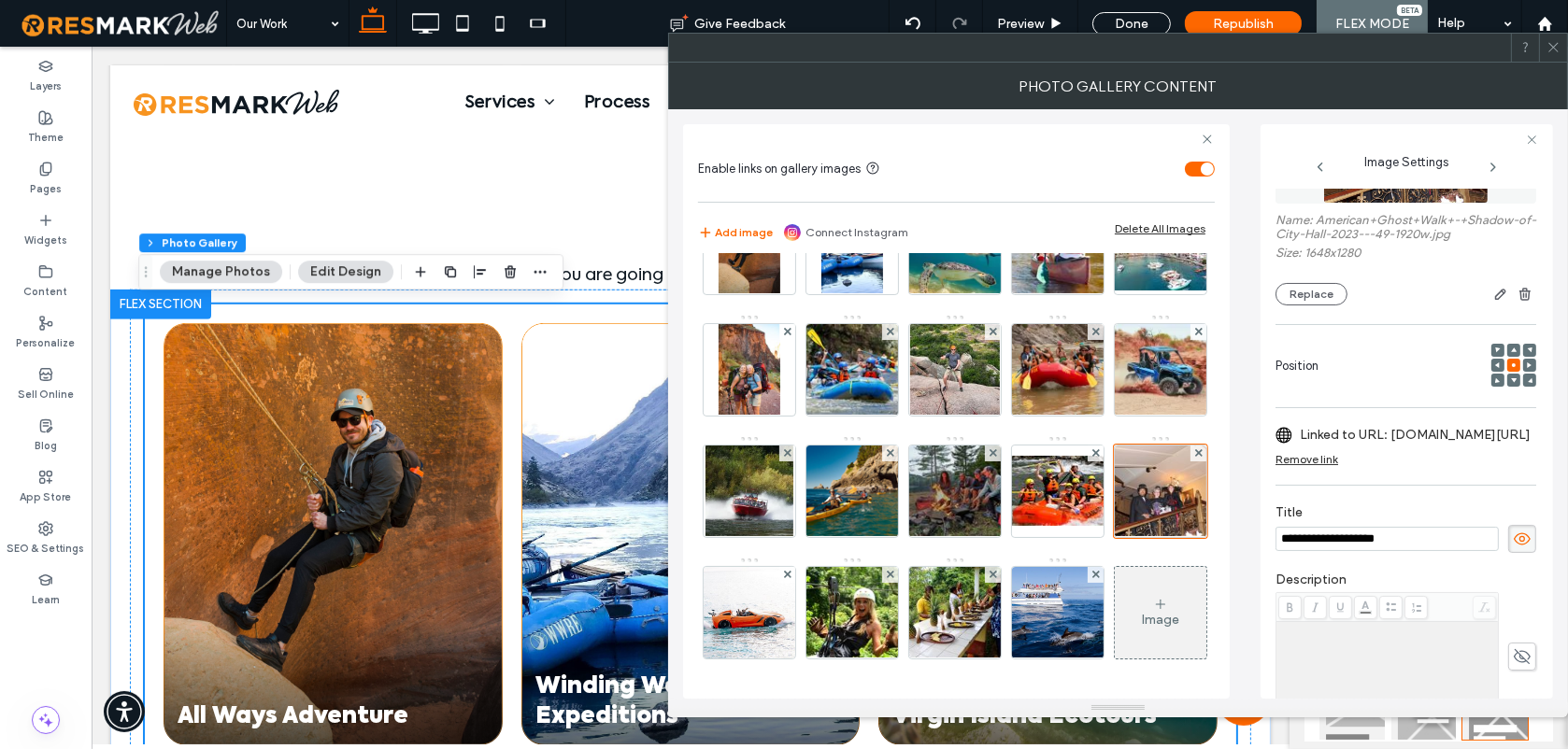
click at [1374, 538] on input "**********" at bounding box center [1387, 538] width 223 height 24
click at [819, 567] on img at bounding box center [749, 613] width 137 height 92
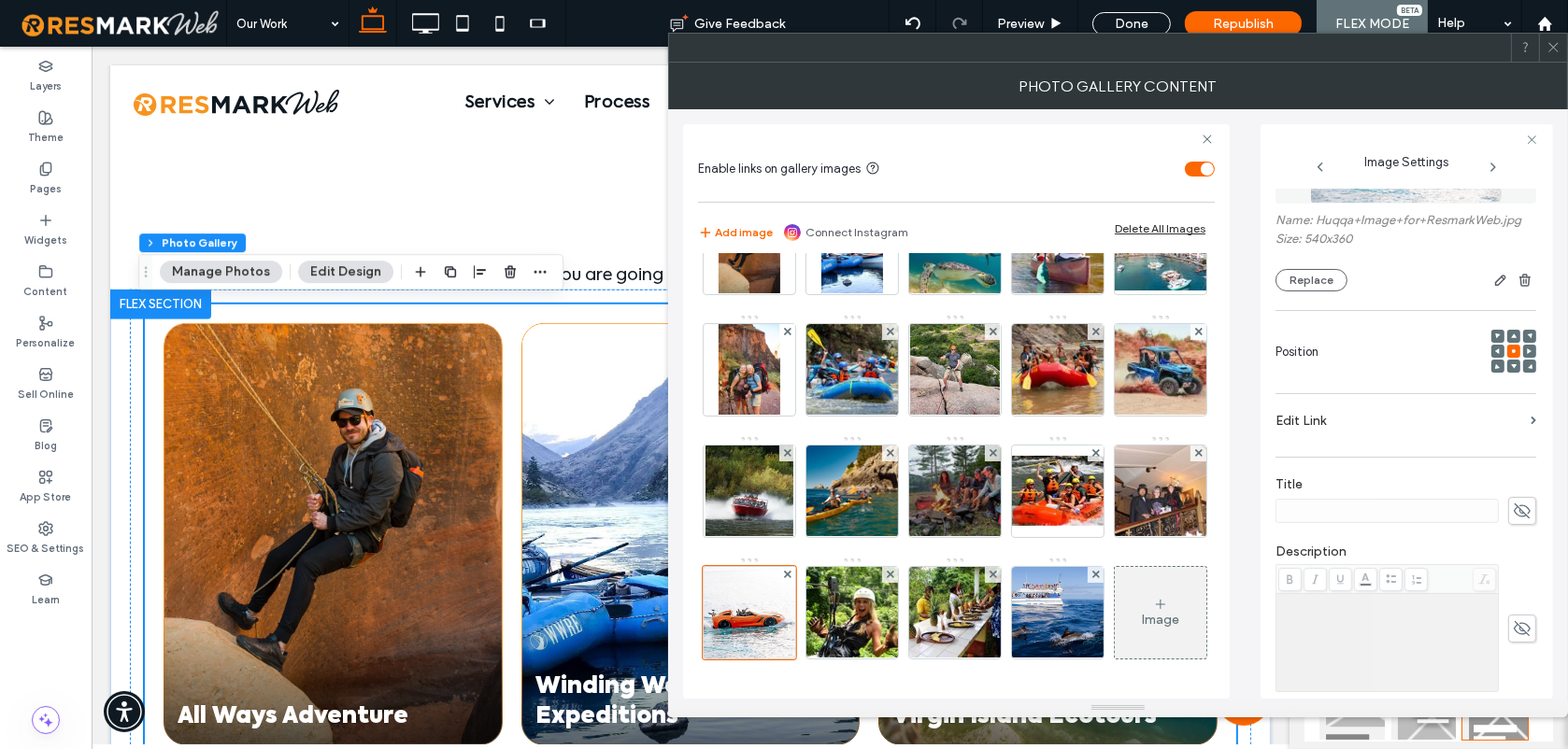
click at [1512, 514] on icon at bounding box center [1522, 511] width 19 height 20
click at [1441, 514] on input at bounding box center [1387, 511] width 223 height 24
type input "**********"
click at [979, 640] on img at bounding box center [1057, 613] width 158 height 92
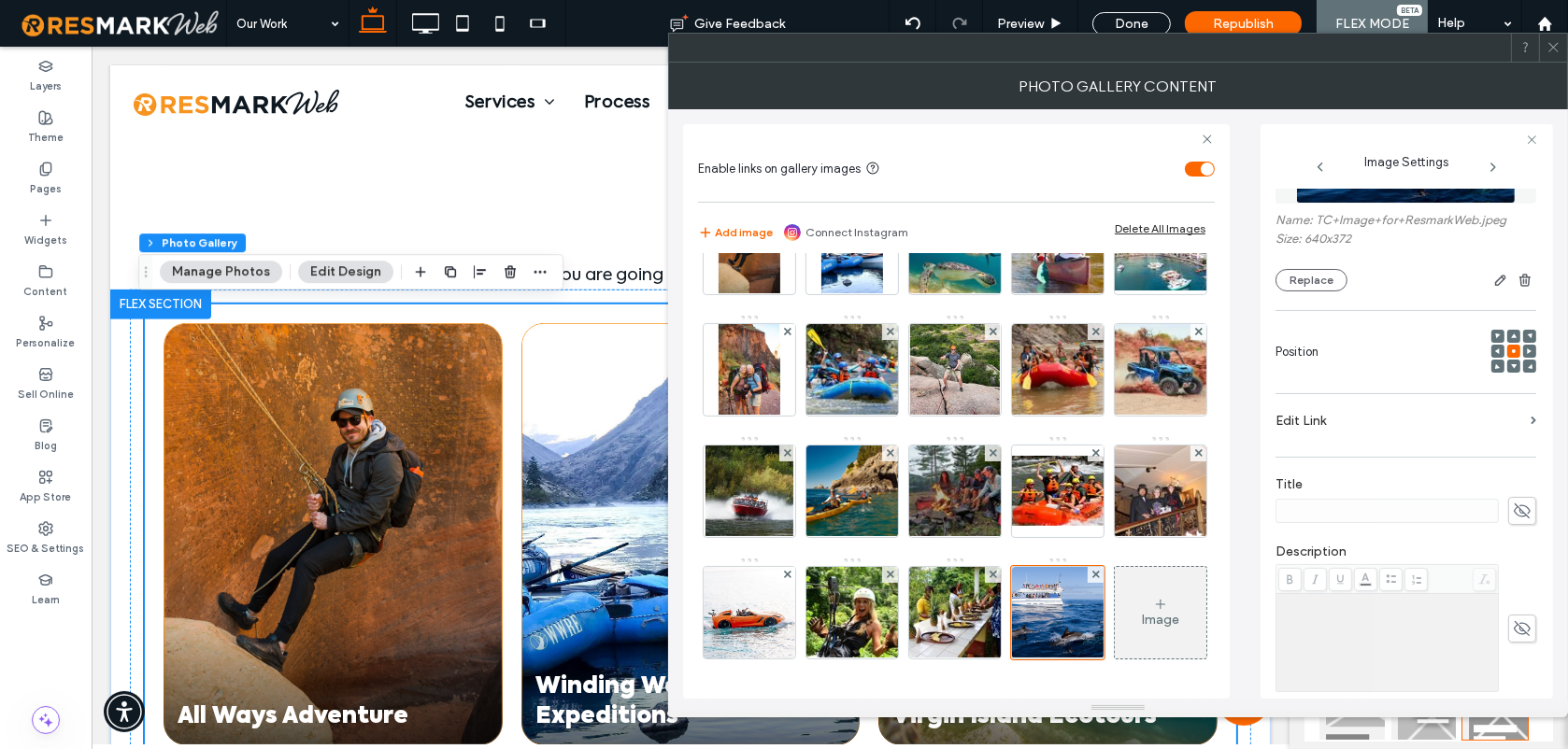
click at [1513, 513] on use at bounding box center [1522, 511] width 17 height 15
click at [1370, 513] on input at bounding box center [1387, 511] width 223 height 24
type input "**********"
click at [1530, 133] on icon at bounding box center [1532, 139] width 12 height 12
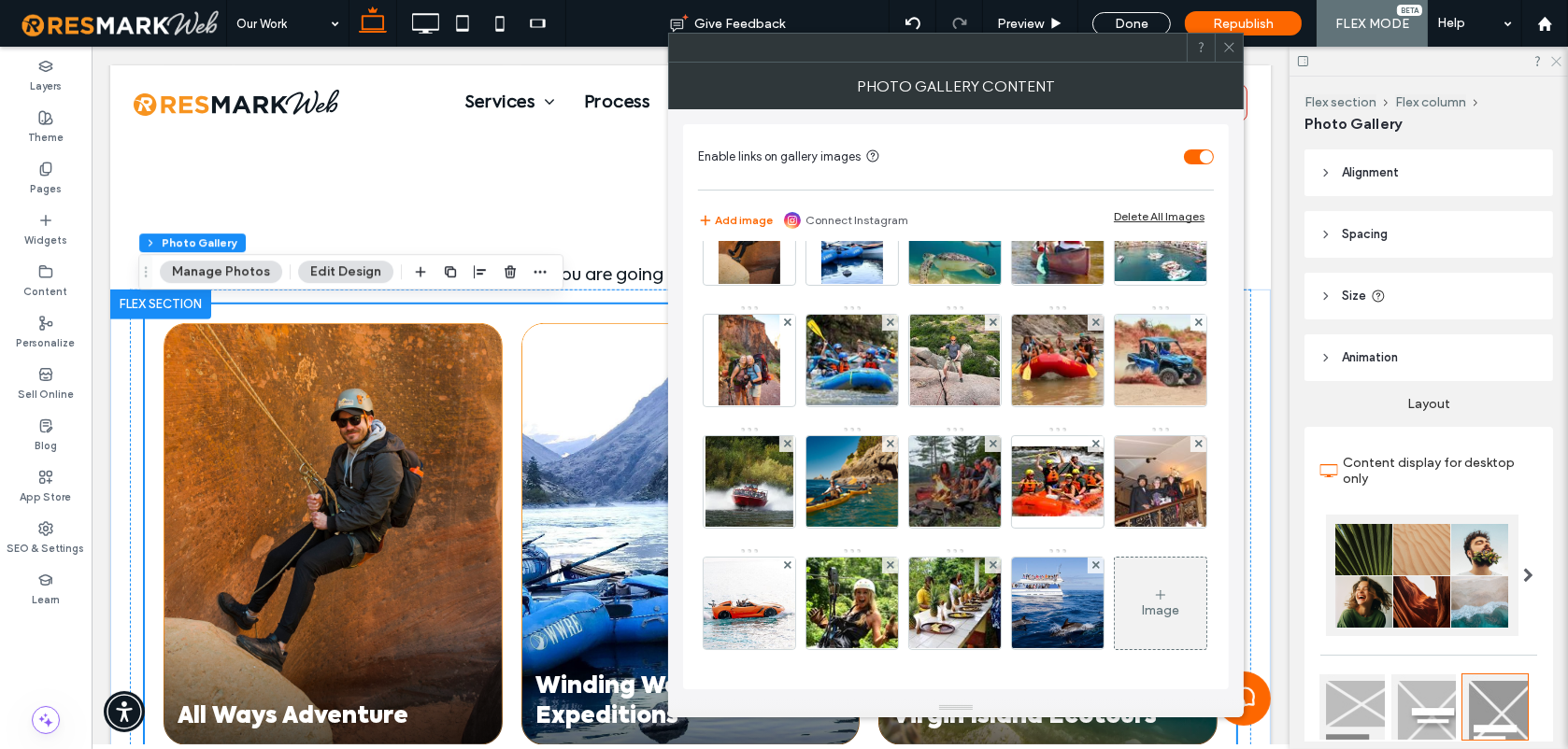
scroll to position [187, 0]
click at [1229, 52] on icon at bounding box center [1229, 47] width 14 height 14
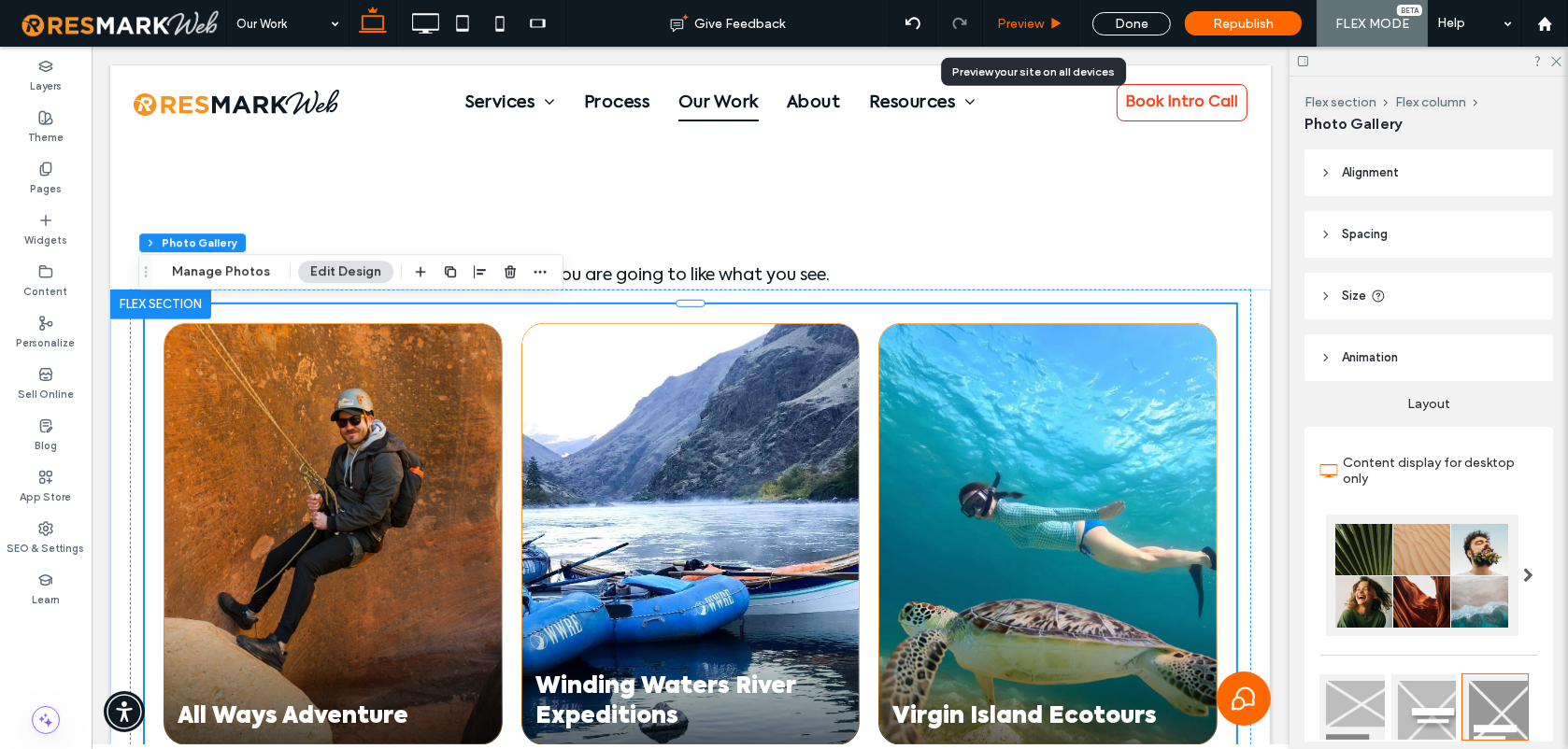
click at [1050, 22] on icon at bounding box center [1056, 24] width 14 height 14
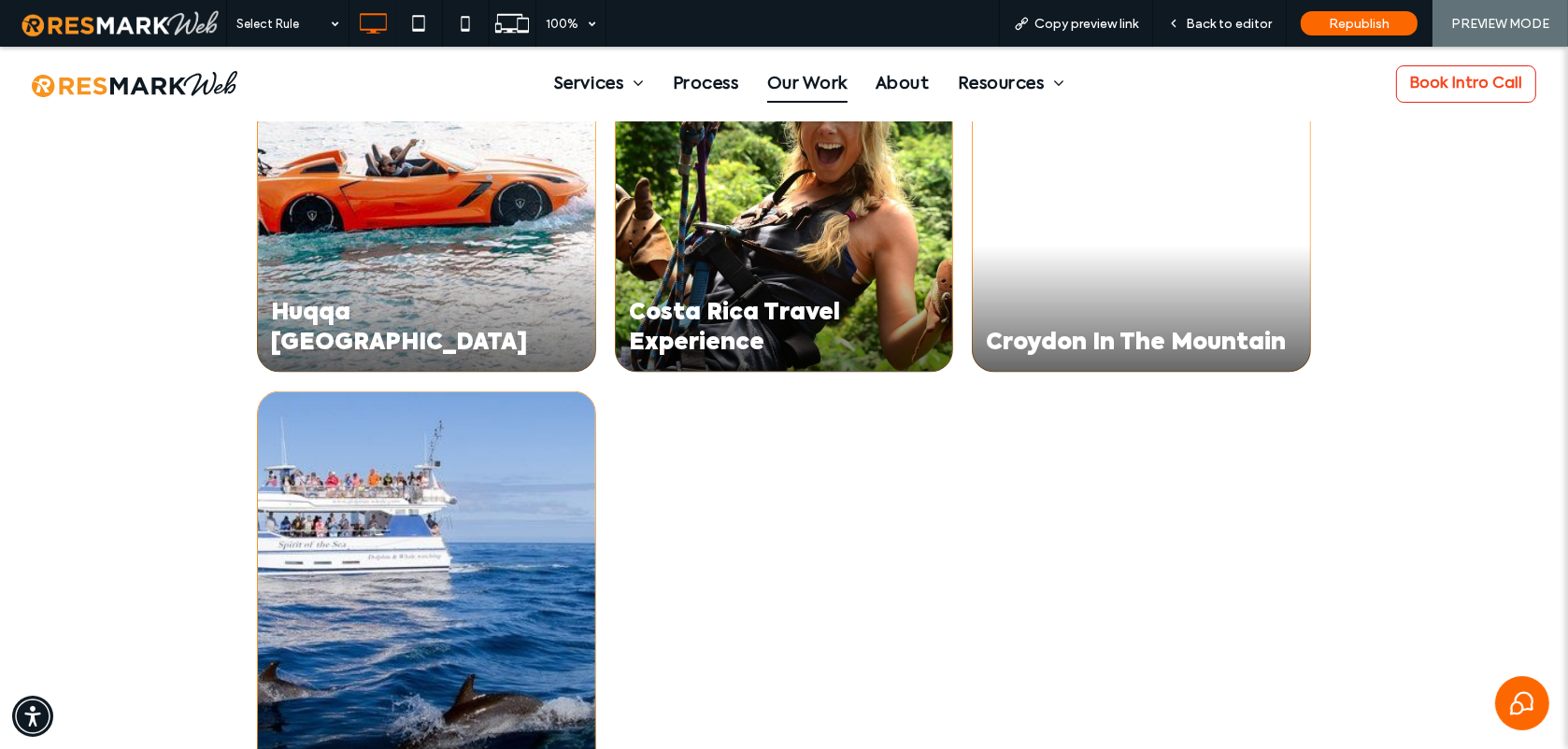
scroll to position [3854, 0]
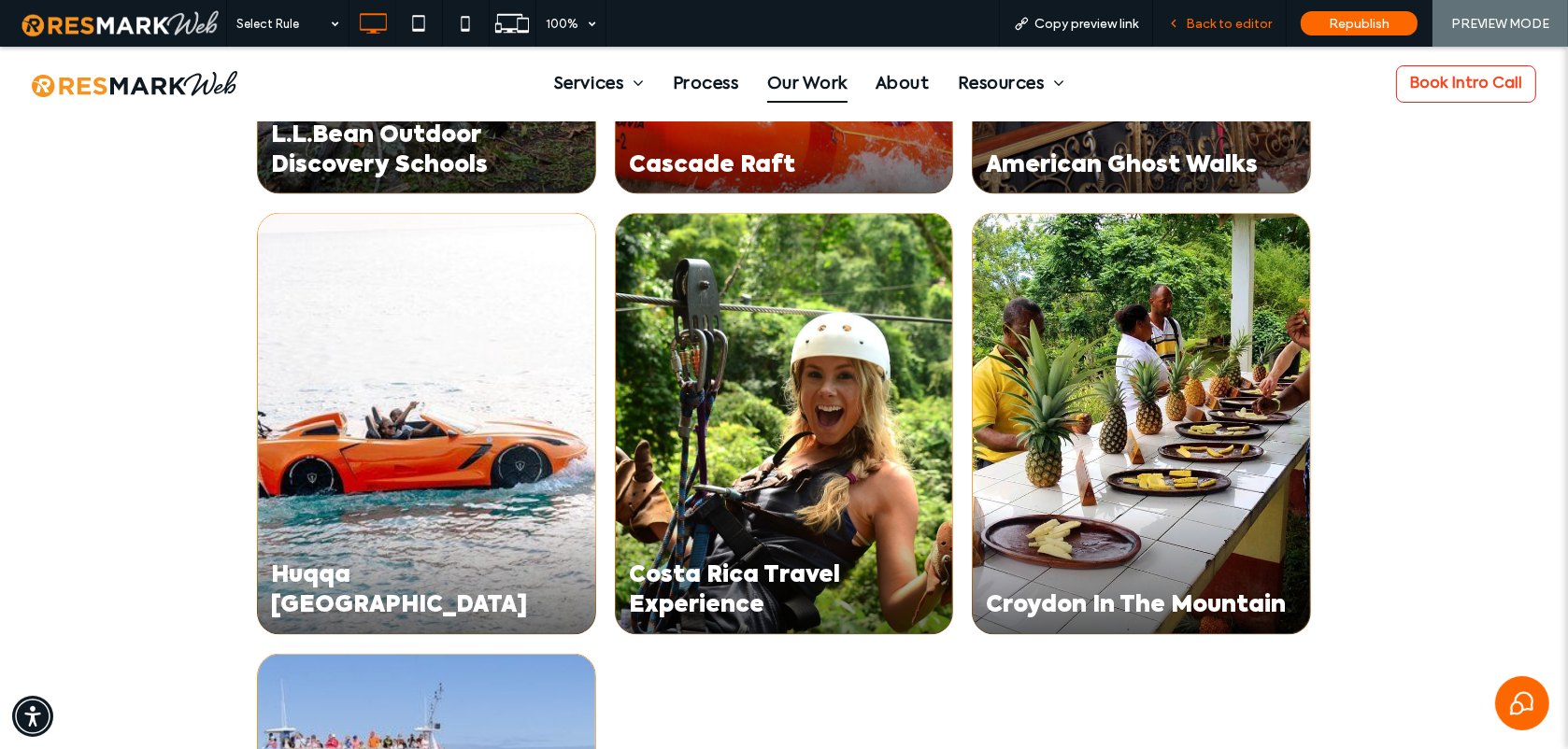
click at [1245, 28] on span "Back to editor" at bounding box center [1229, 24] width 86 height 16
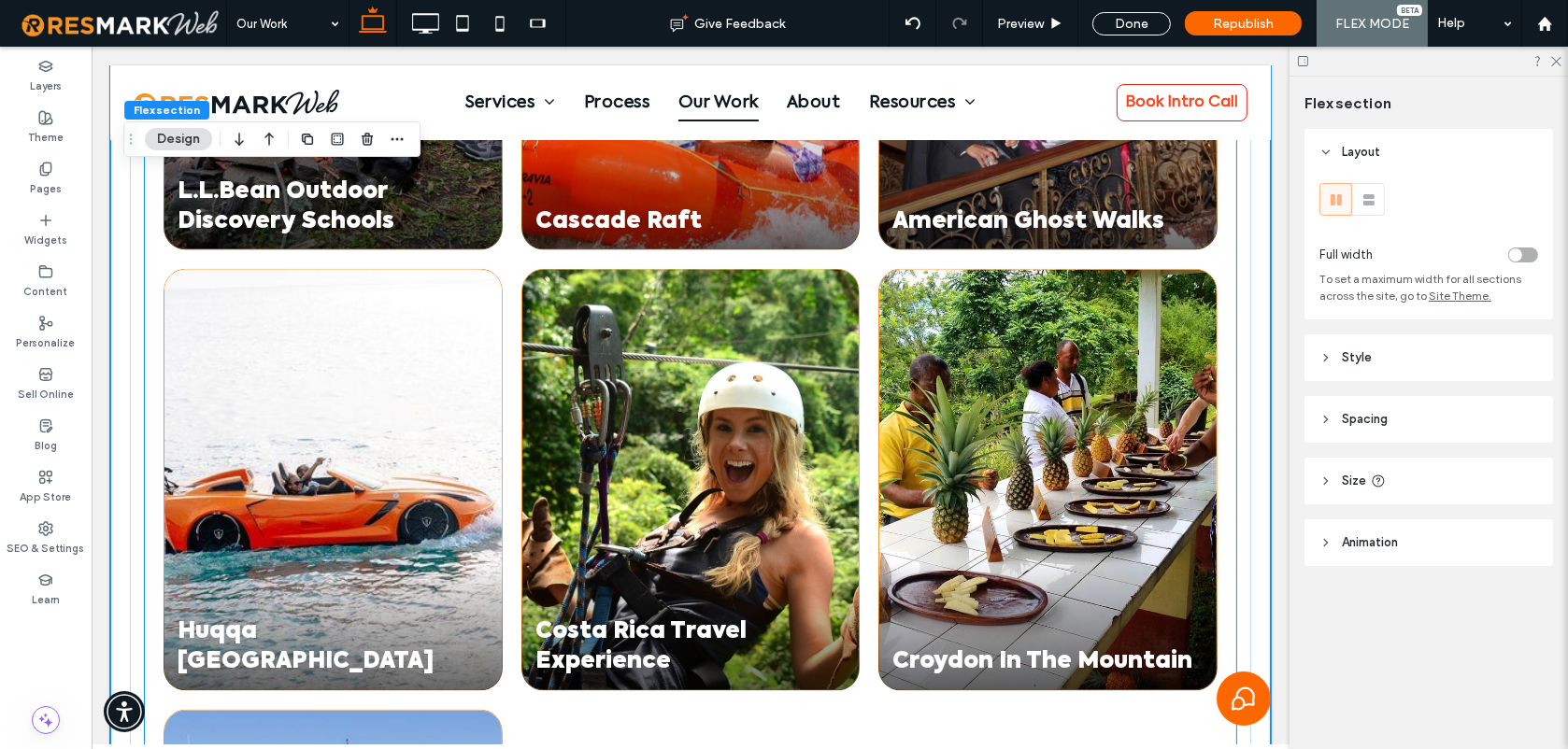
scroll to position [4355, 0]
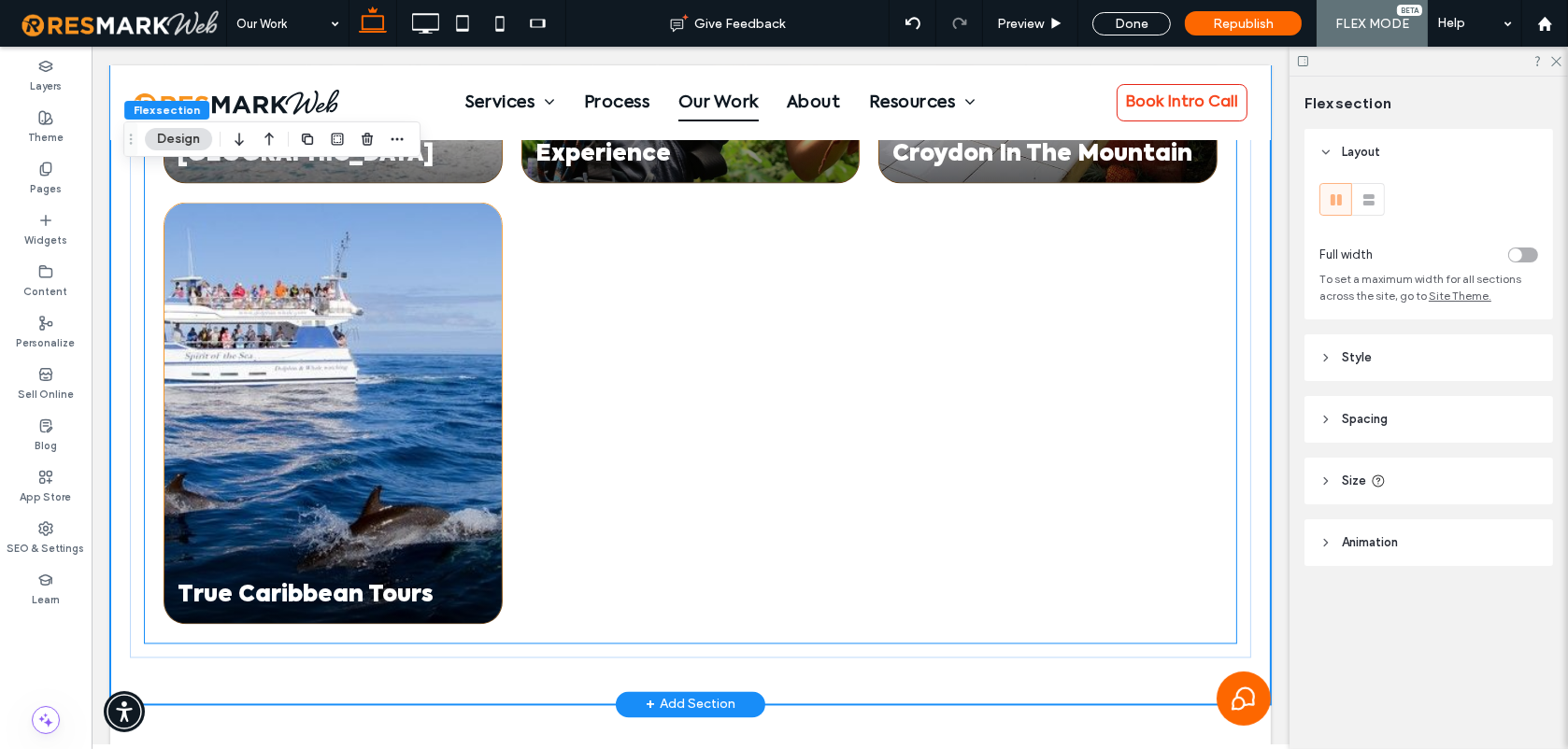
click at [709, 502] on div at bounding box center [691, 414] width 358 height 441
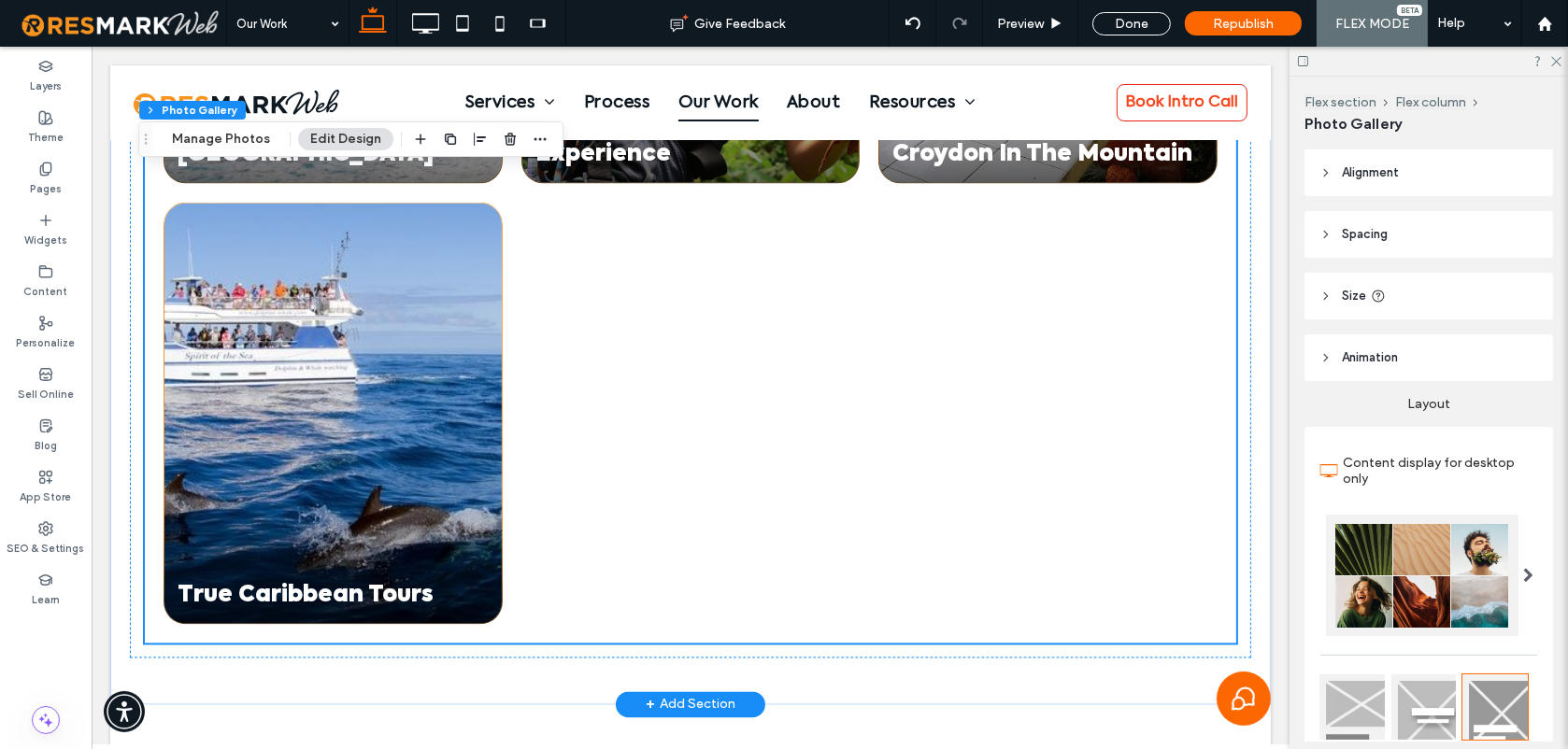
click at [764, 458] on div at bounding box center [691, 414] width 358 height 441
click at [187, 141] on button "Manage Photos" at bounding box center [221, 139] width 123 height 22
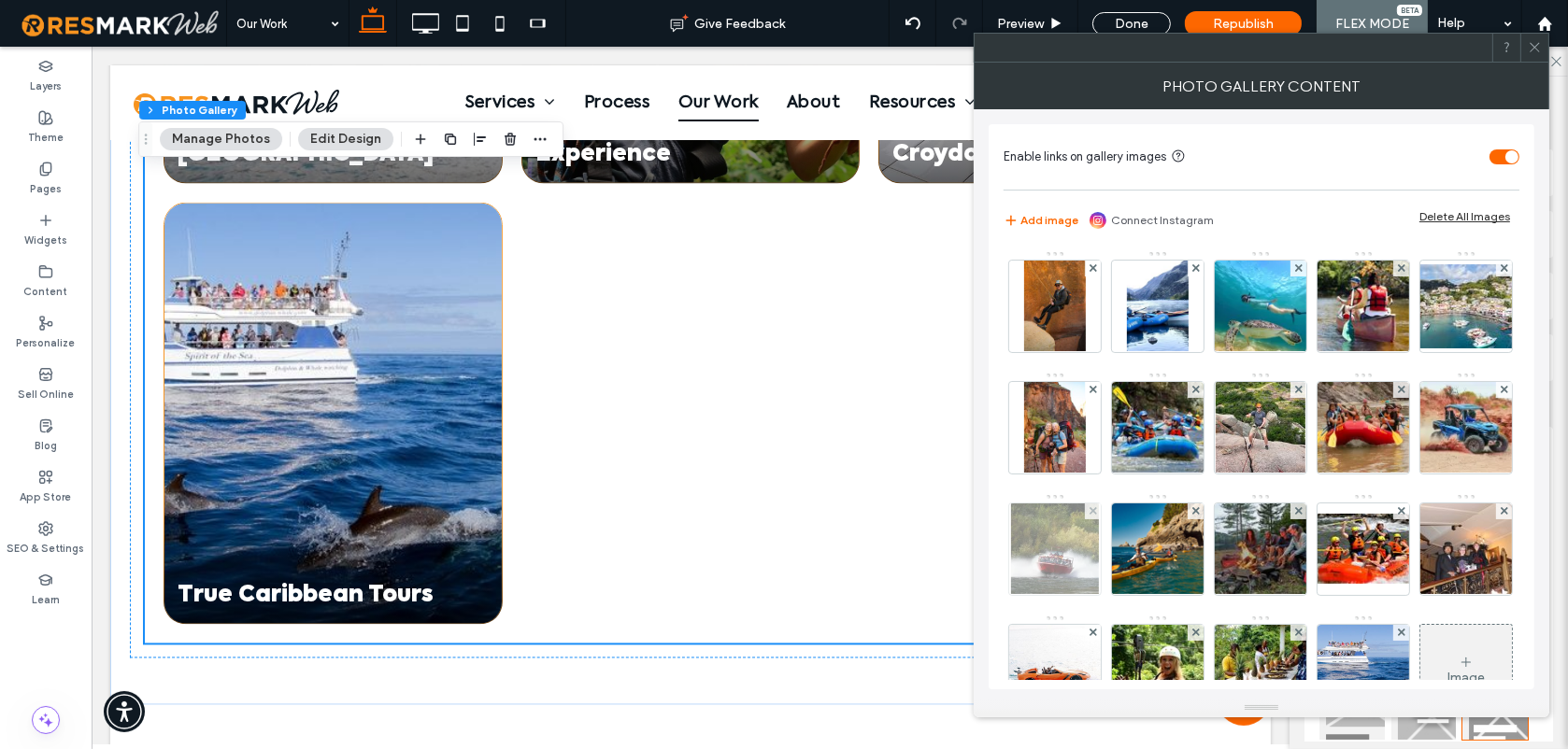
scroll to position [187, 0]
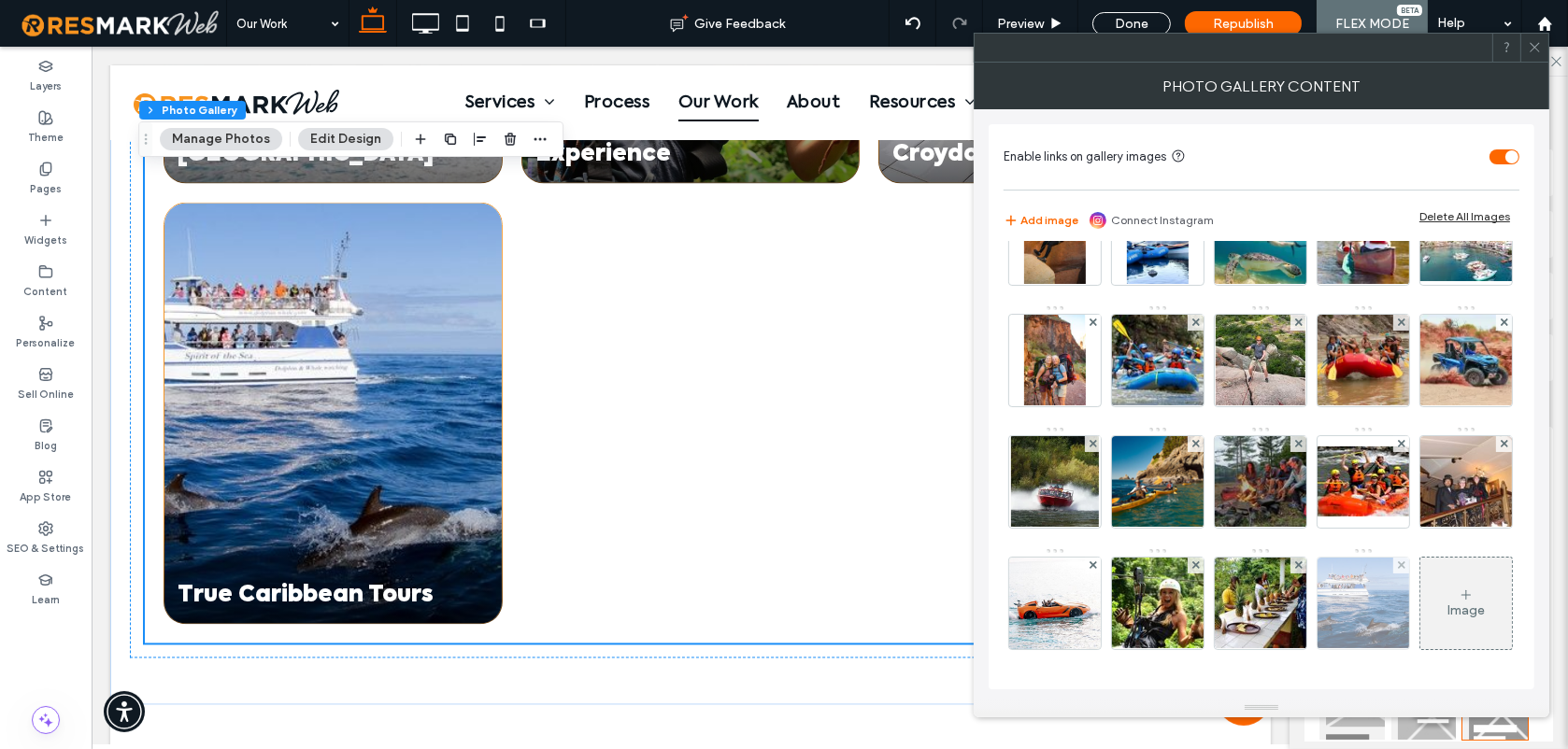
click at [1284, 596] on img at bounding box center [1363, 603] width 158 height 92
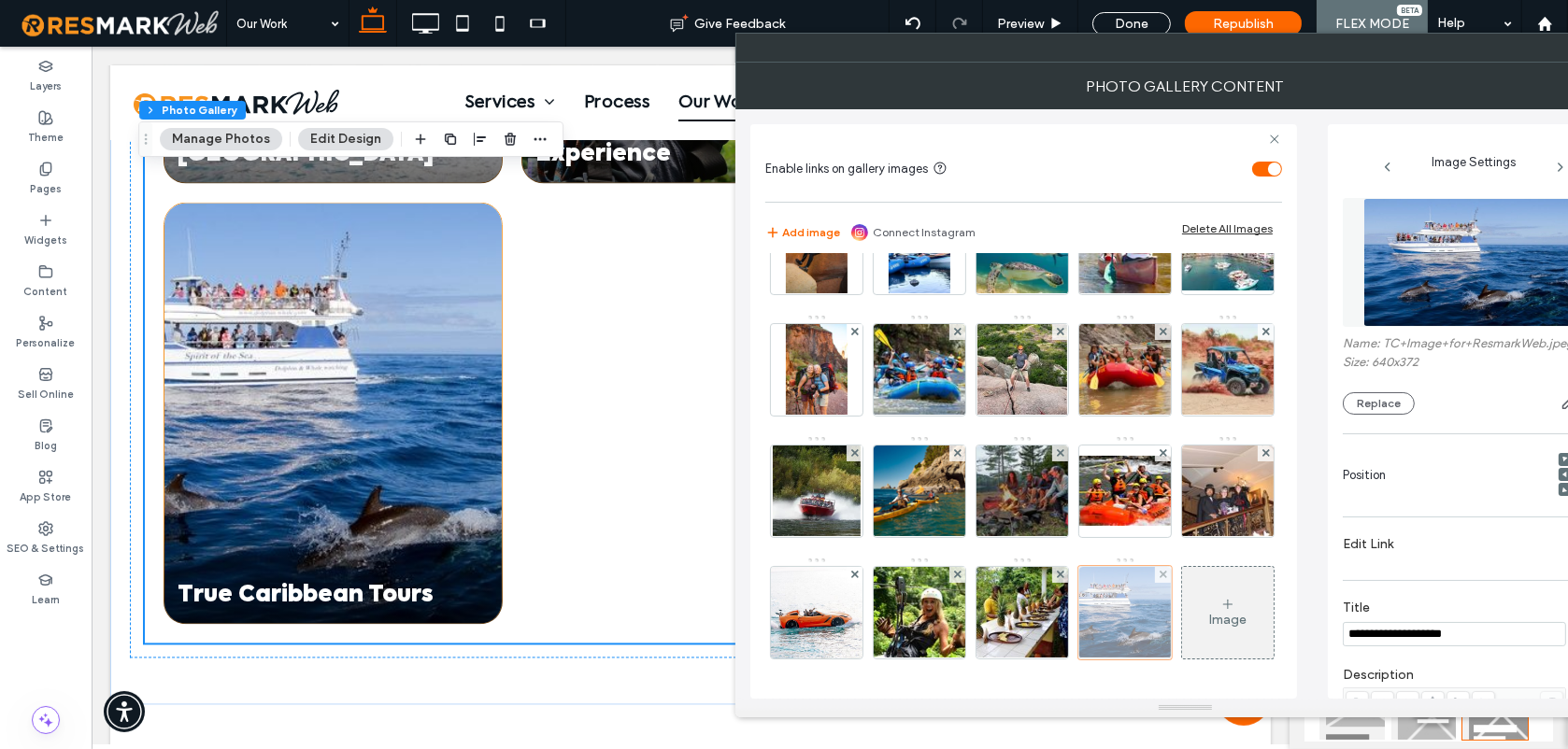
scroll to position [0, 0]
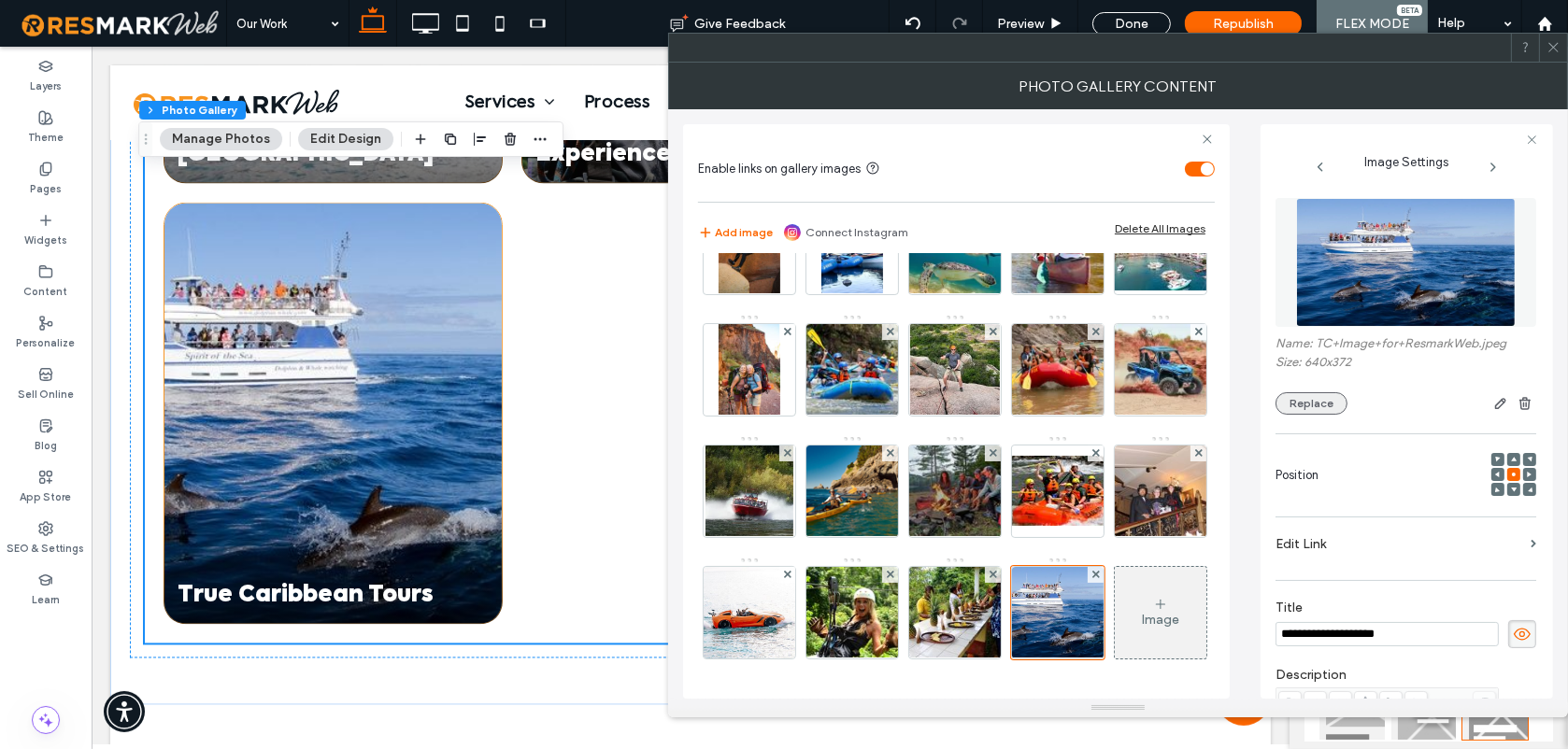
click at [1304, 406] on button "Replace" at bounding box center [1311, 403] width 72 height 22
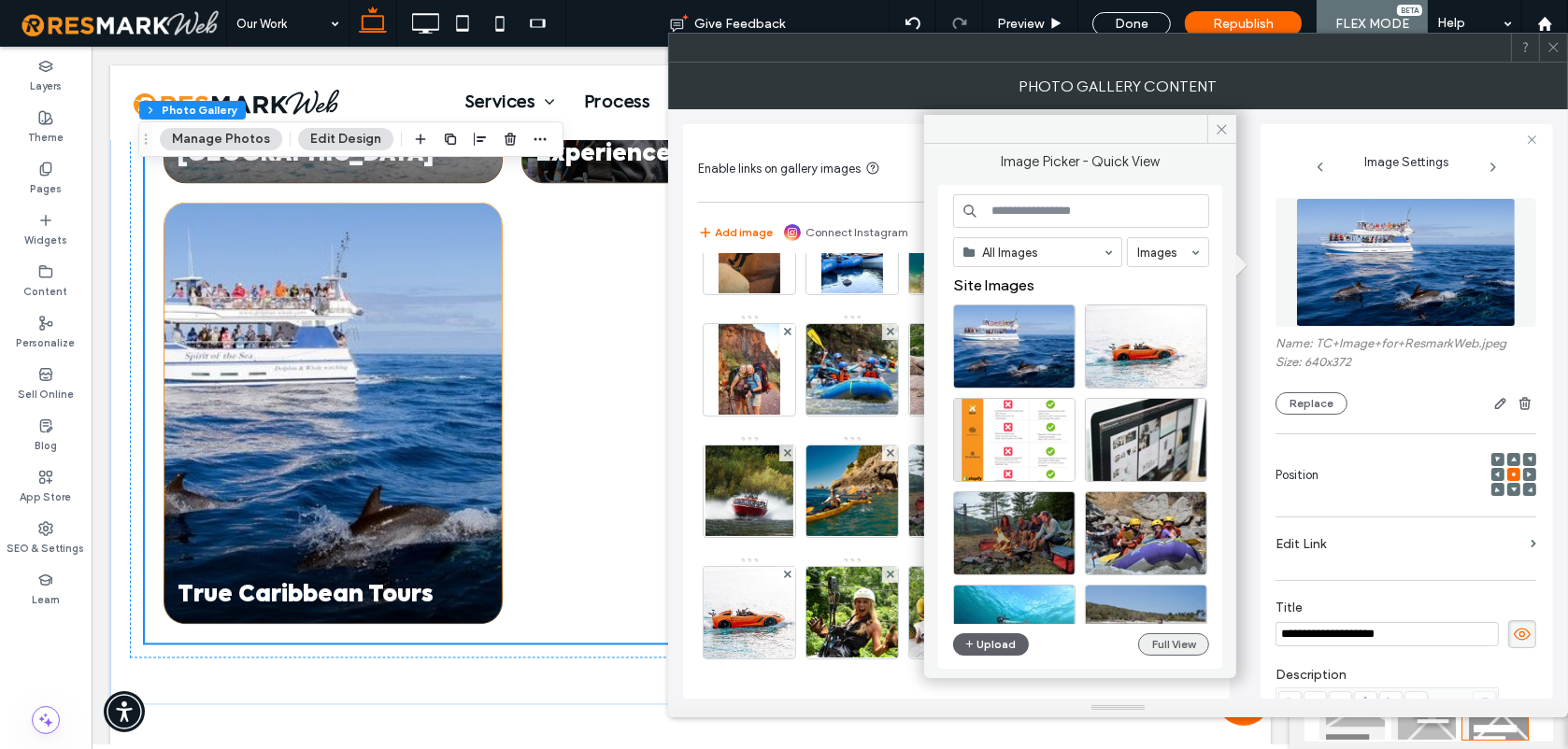
click at [1174, 645] on button "Full View" at bounding box center [1173, 644] width 71 height 22
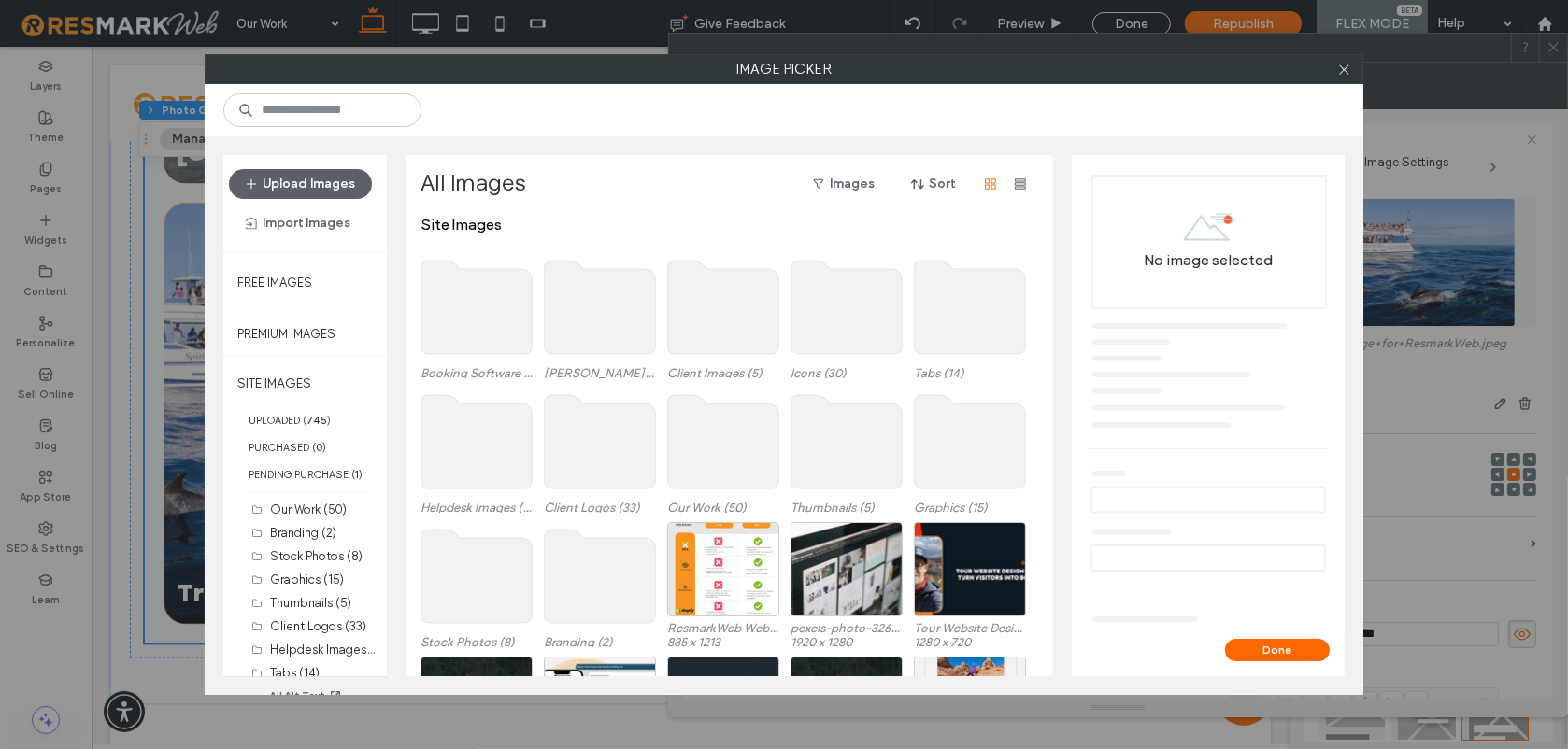
click at [736, 334] on use at bounding box center [723, 307] width 111 height 94
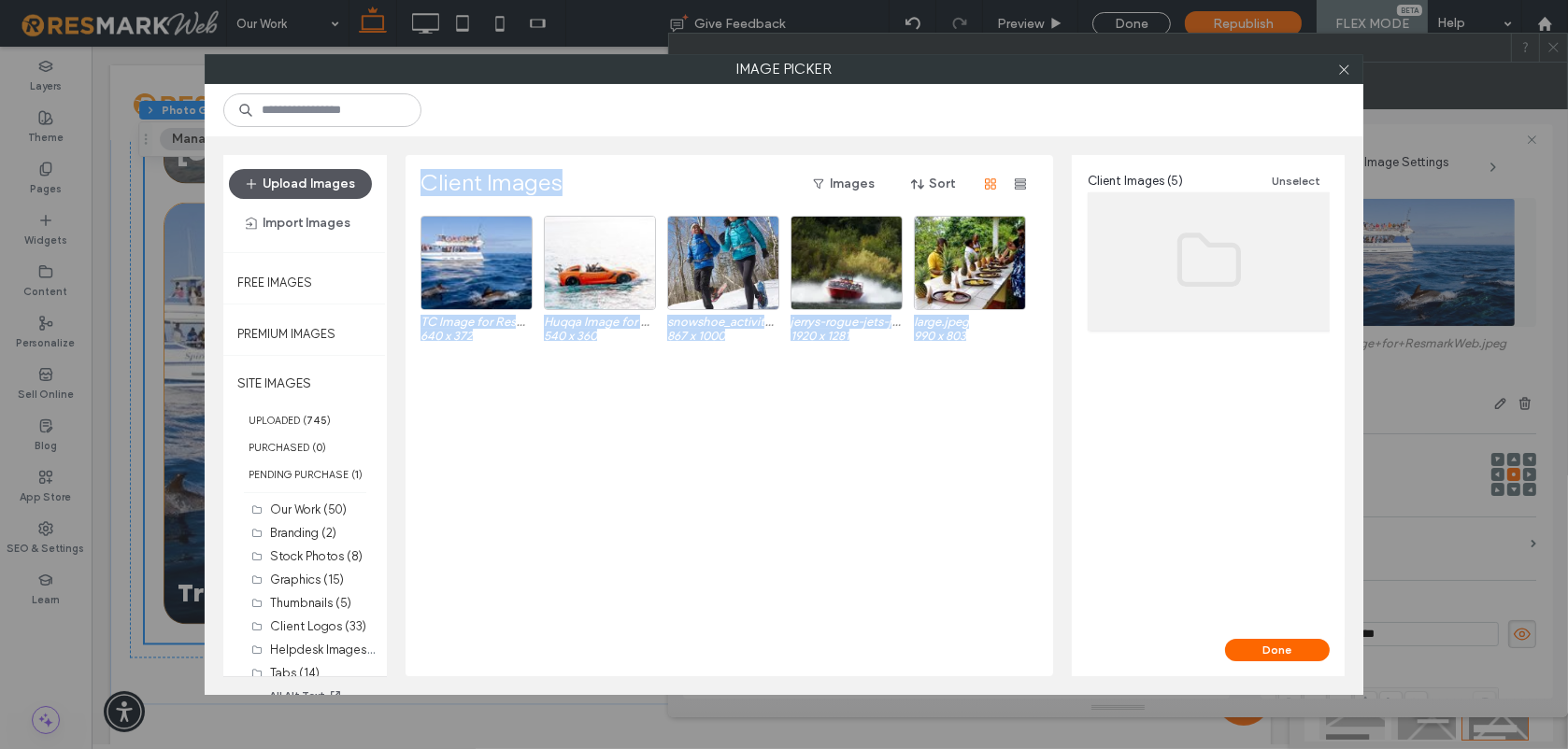
click at [325, 189] on button "Upload Images" at bounding box center [300, 184] width 143 height 30
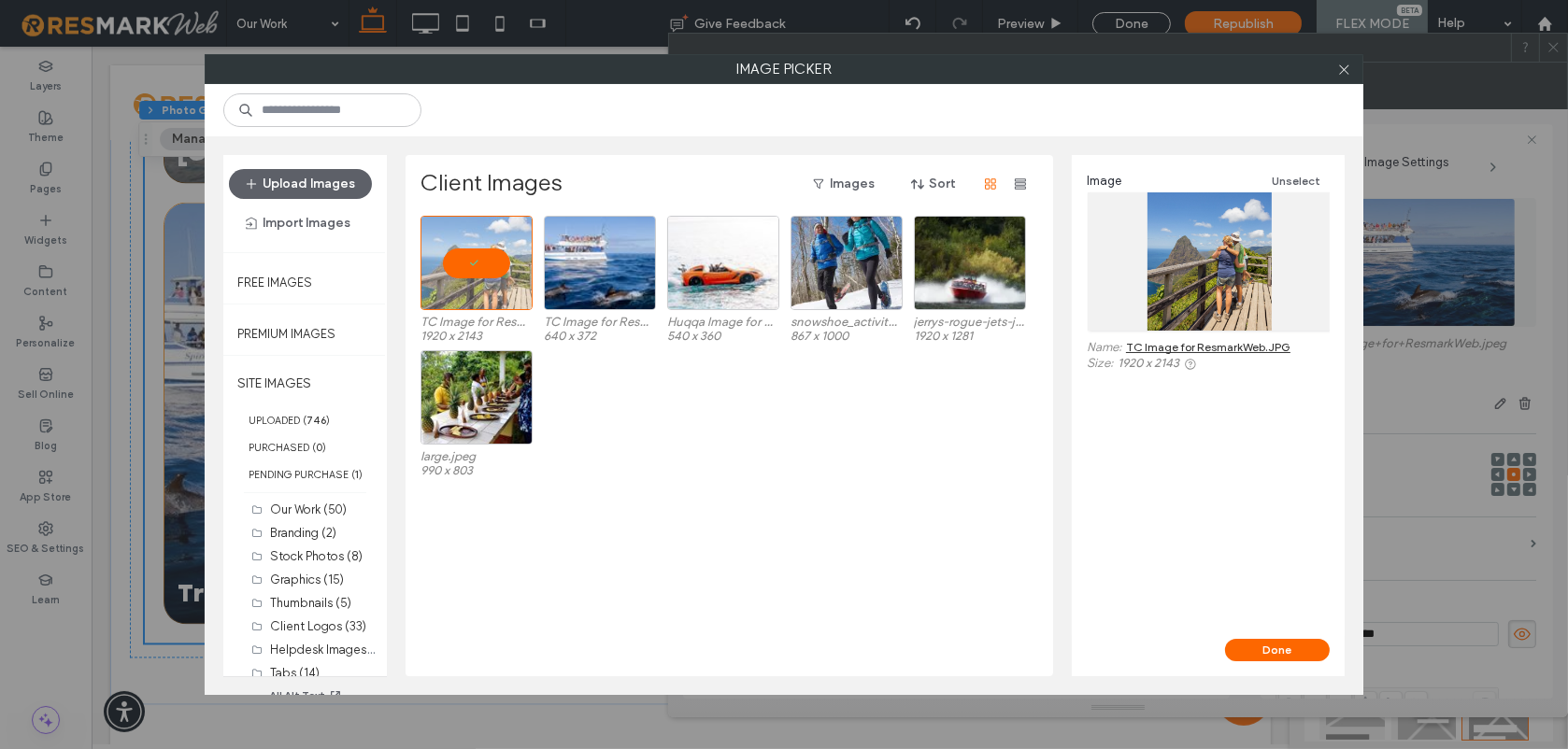
click at [690, 577] on div "TC Image for ResmarkWeb.JPG 1920 x 2143 TC Image for ResmarkWeb.jpeg 640 x 372 …" at bounding box center [735, 445] width 628 height 461
click at [737, 528] on div "TC Image for ResmarkWeb.JPG 1920 x 2143 TC Image for ResmarkWeb.jpeg 640 x 372 …" at bounding box center [735, 445] width 628 height 461
click at [1298, 644] on button "Done" at bounding box center [1277, 649] width 104 height 22
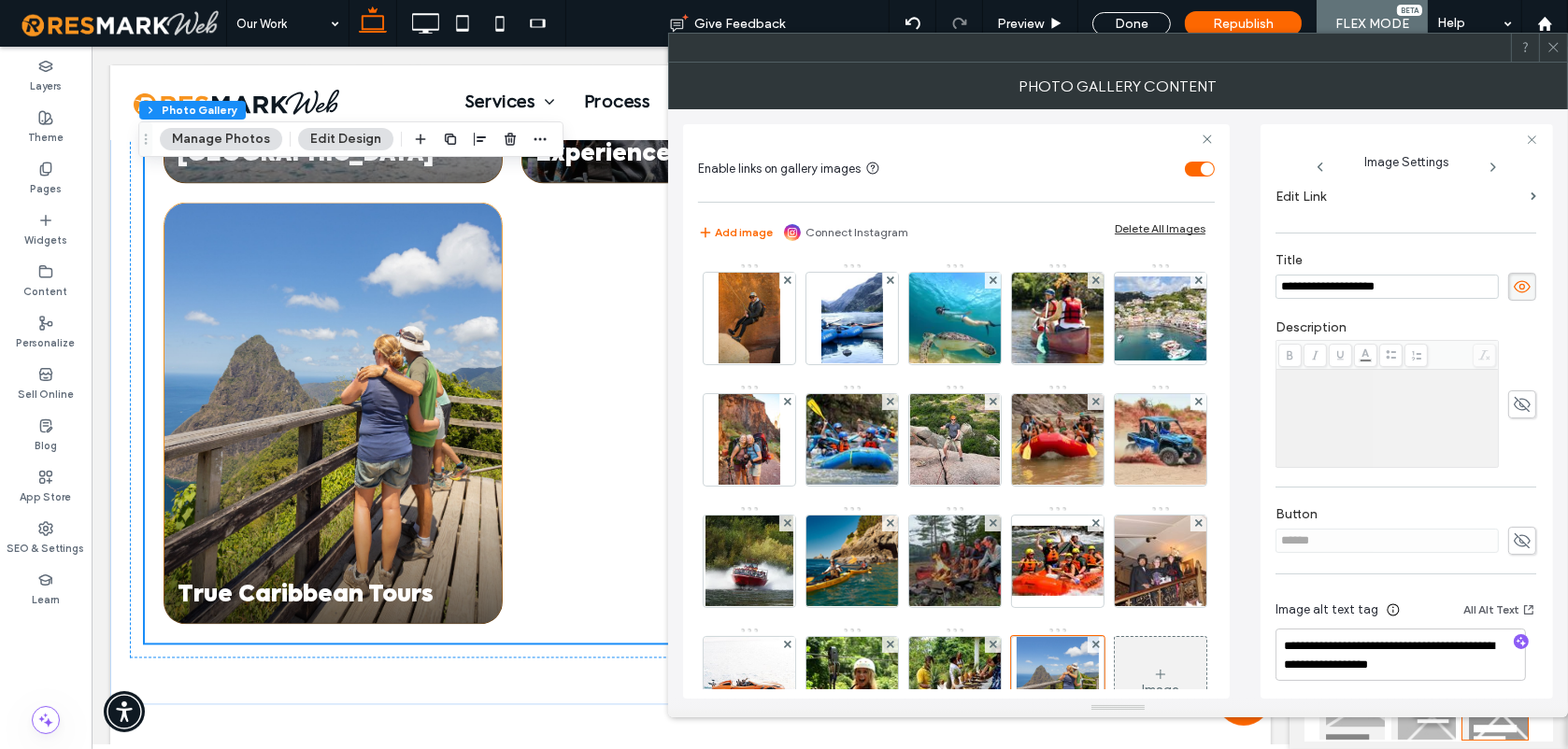
scroll to position [357, 0]
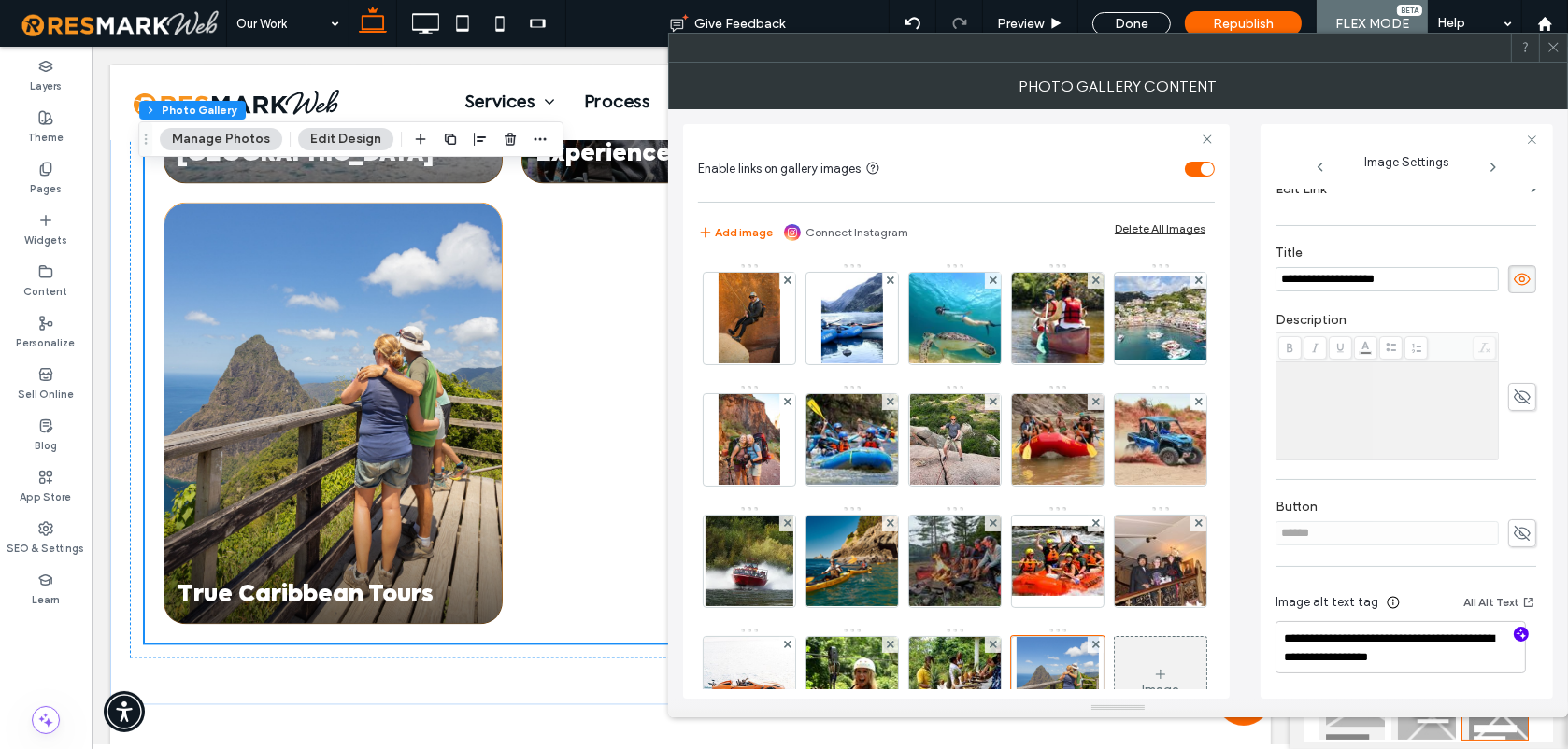
click at [1516, 635] on use "button" at bounding box center [1521, 634] width 11 height 11
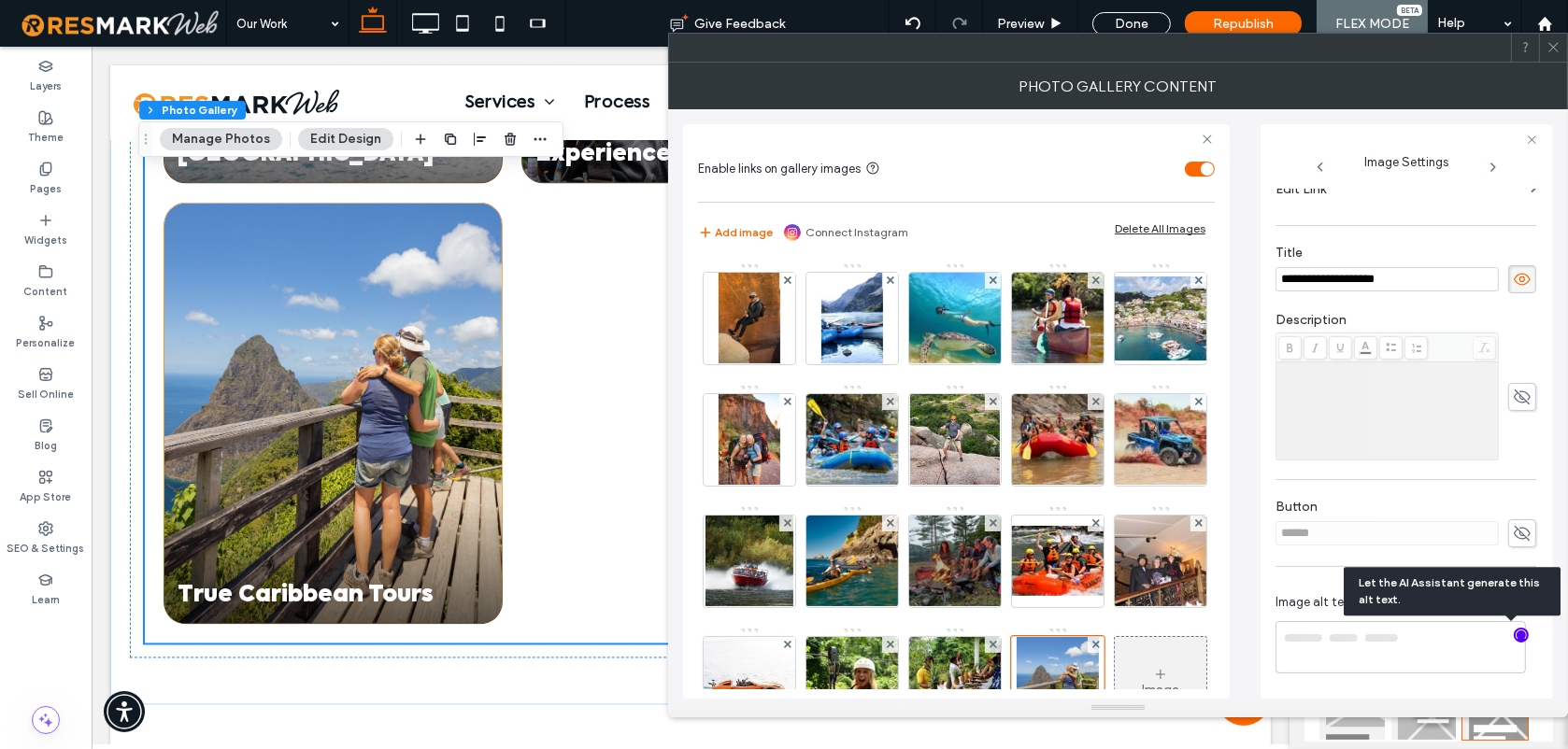
type textarea "**********"
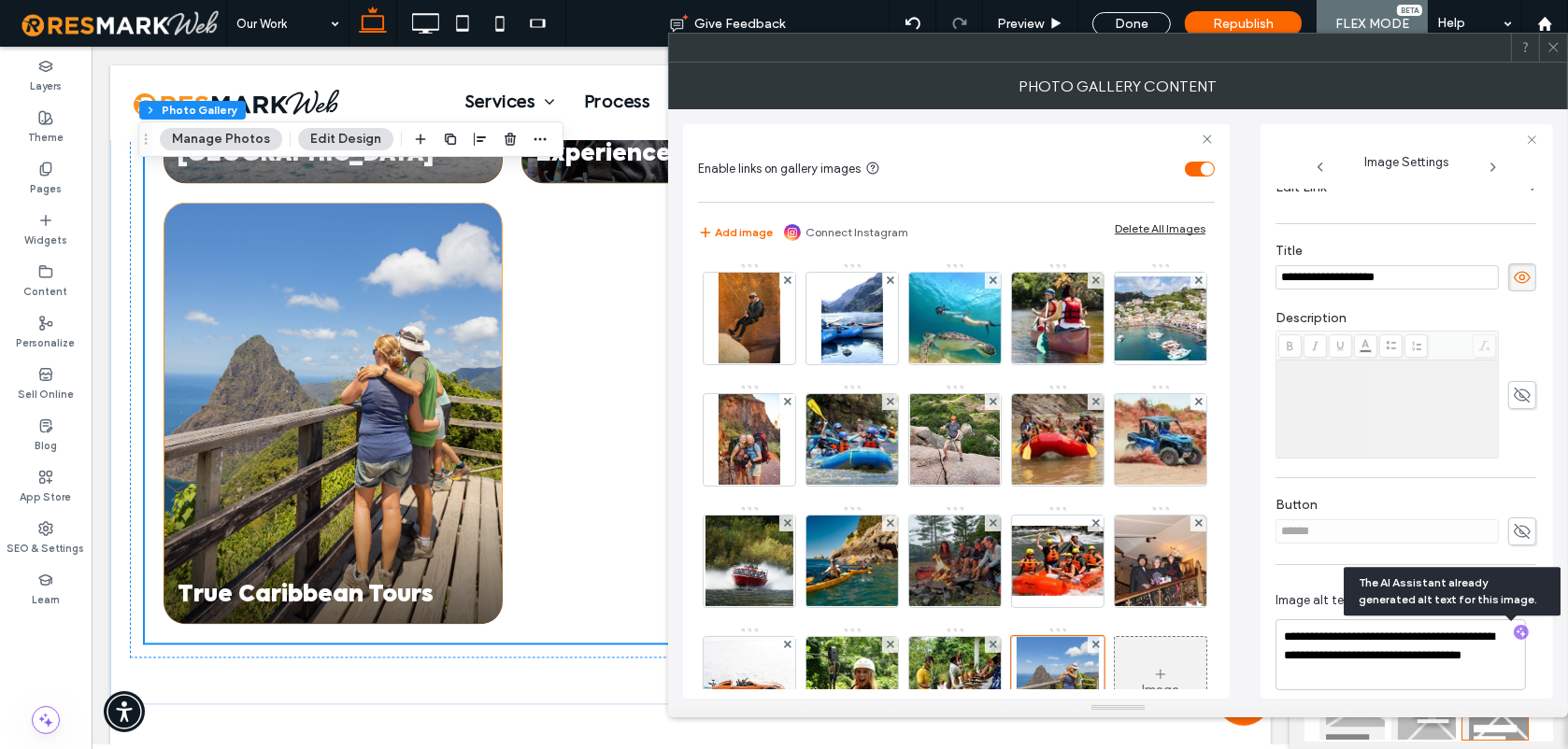
scroll to position [375, 0]
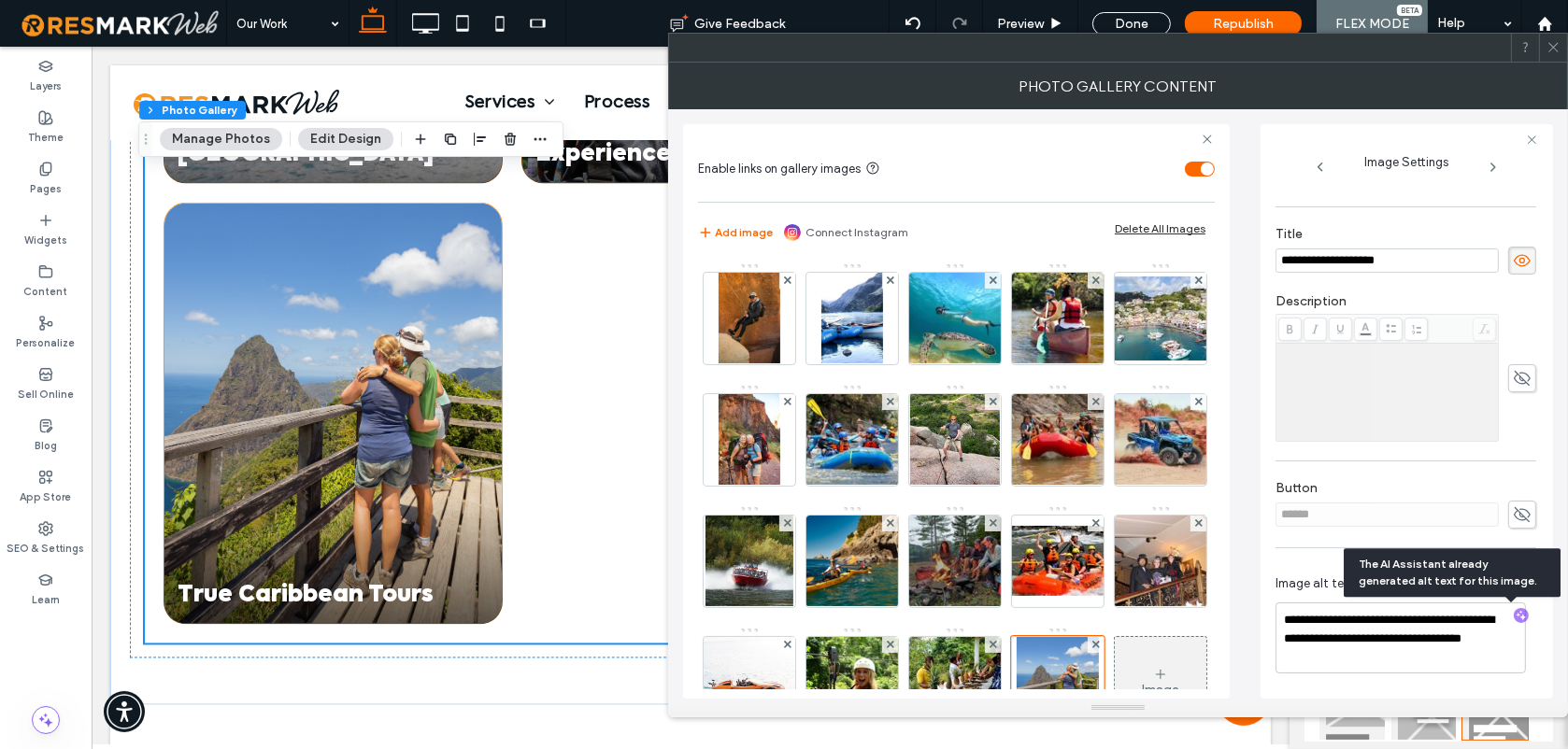
click at [1552, 43] on icon at bounding box center [1553, 47] width 14 height 14
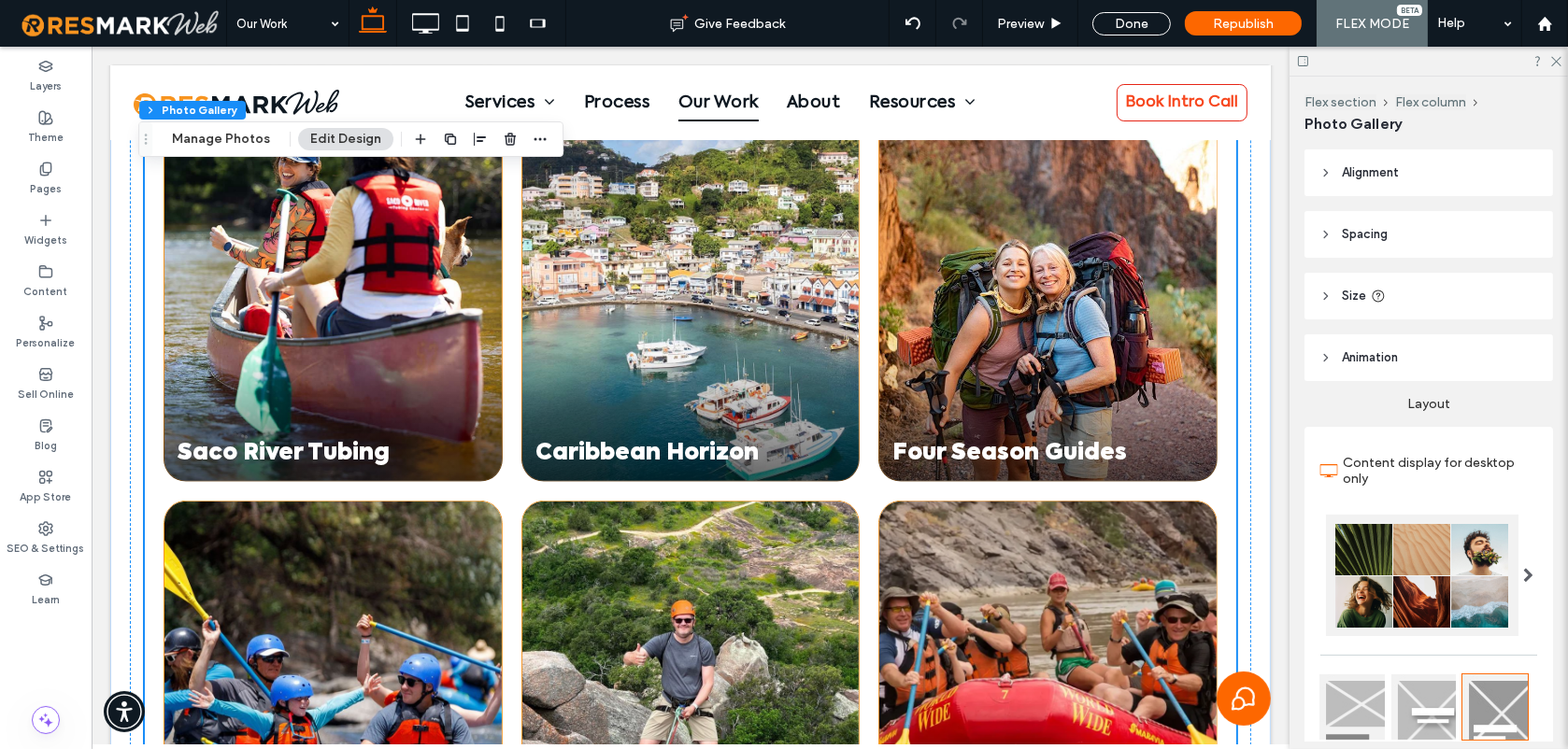
scroll to position [2188, 0]
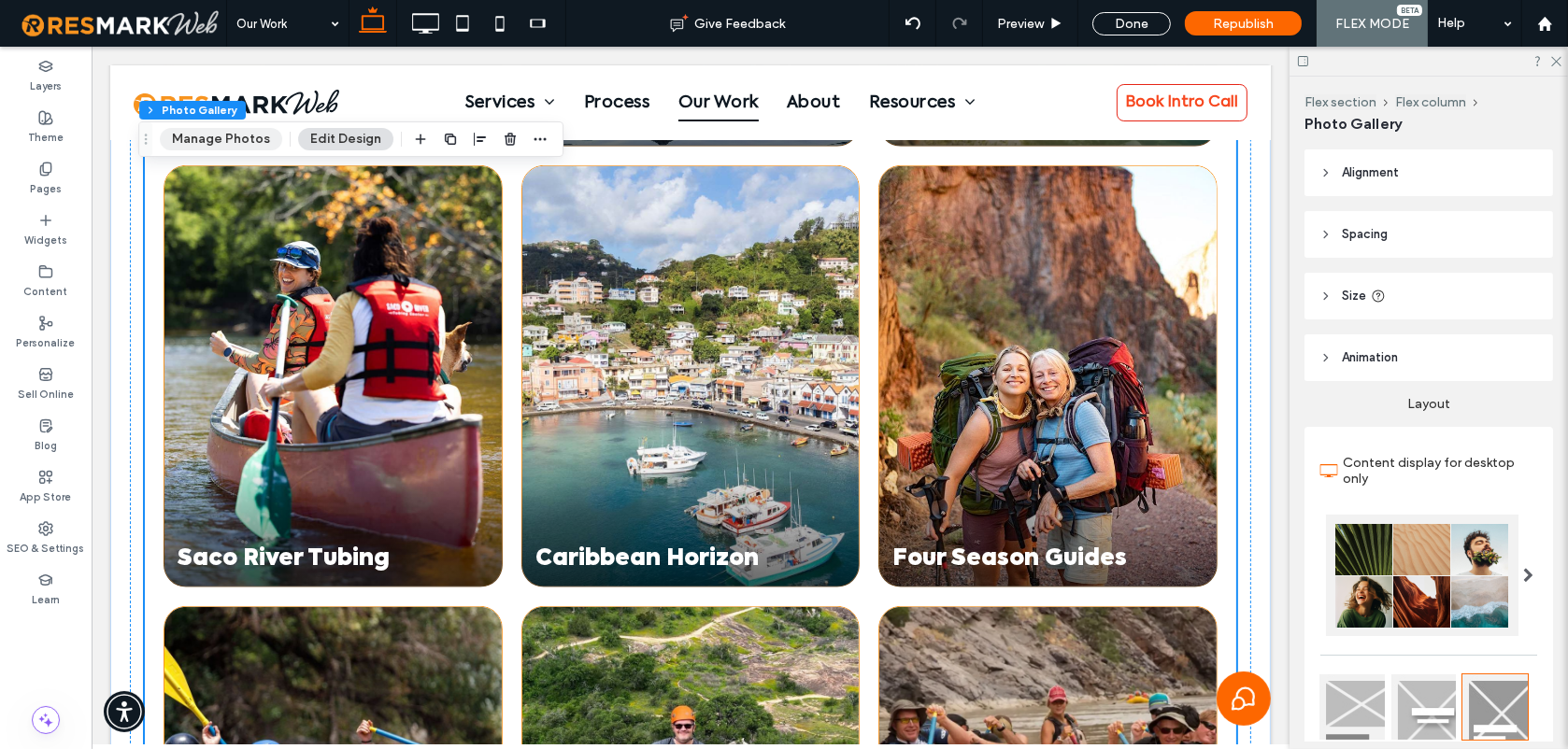
click at [213, 143] on button "Manage Photos" at bounding box center [221, 139] width 123 height 22
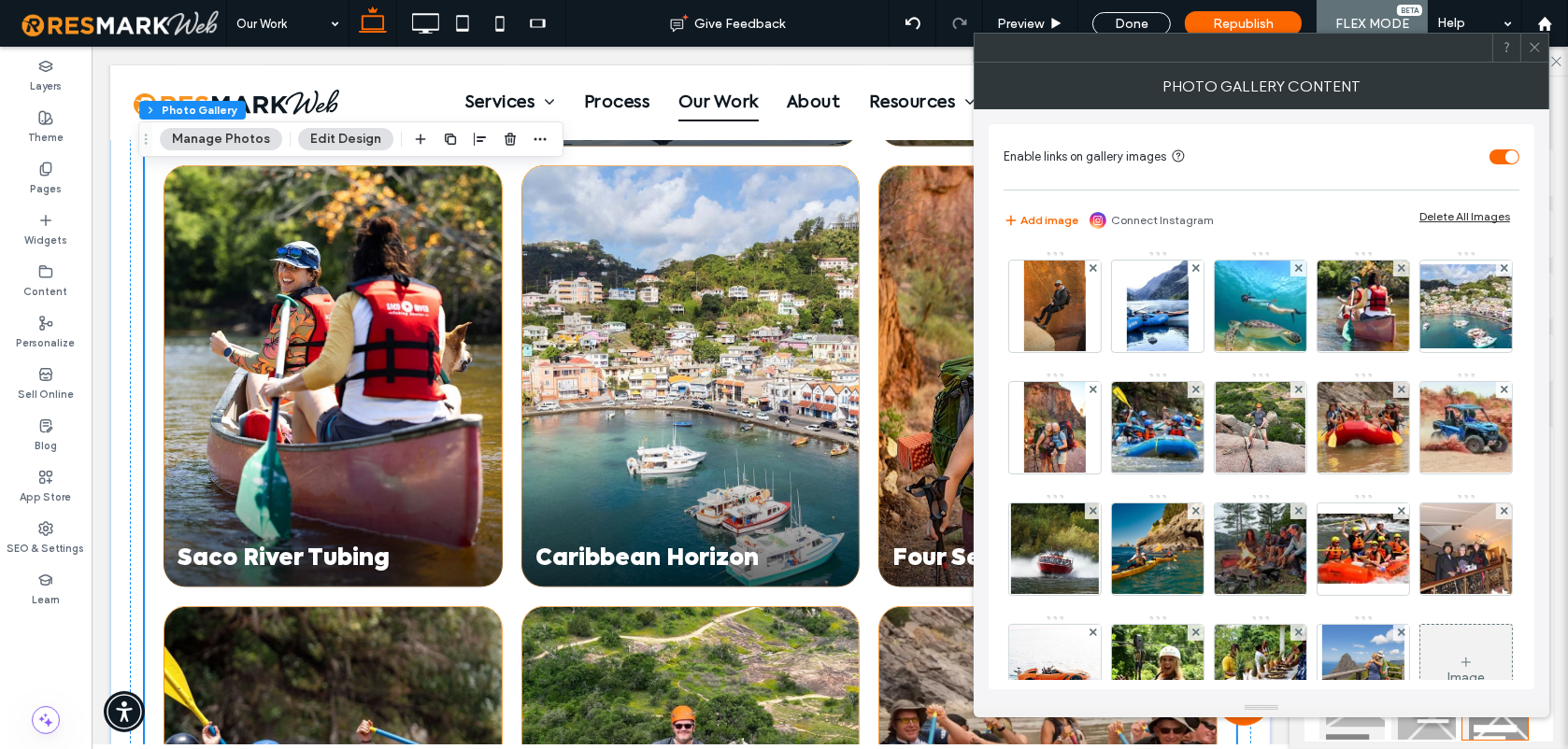
scroll to position [187, 0]
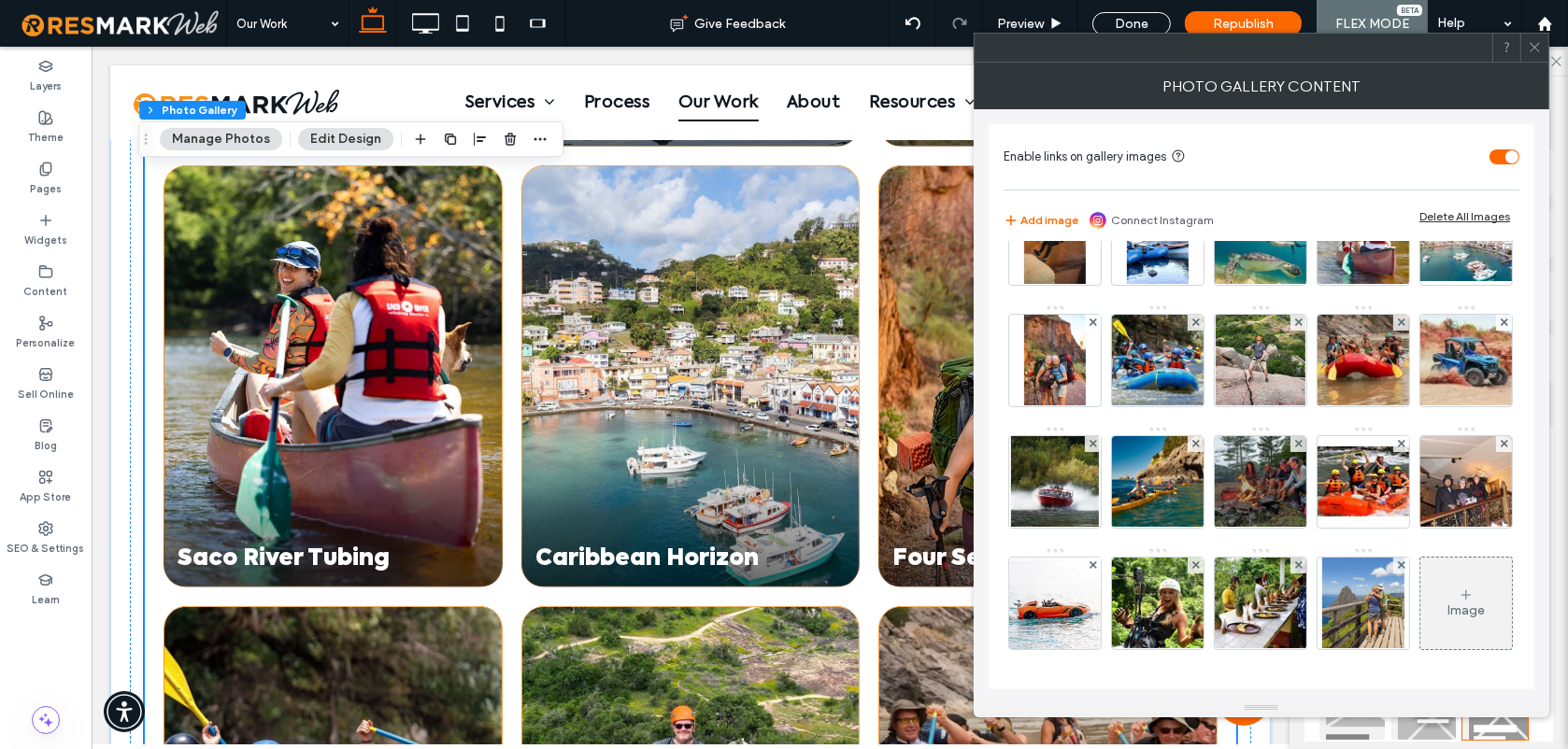
click at [1539, 46] on icon at bounding box center [1534, 47] width 14 height 14
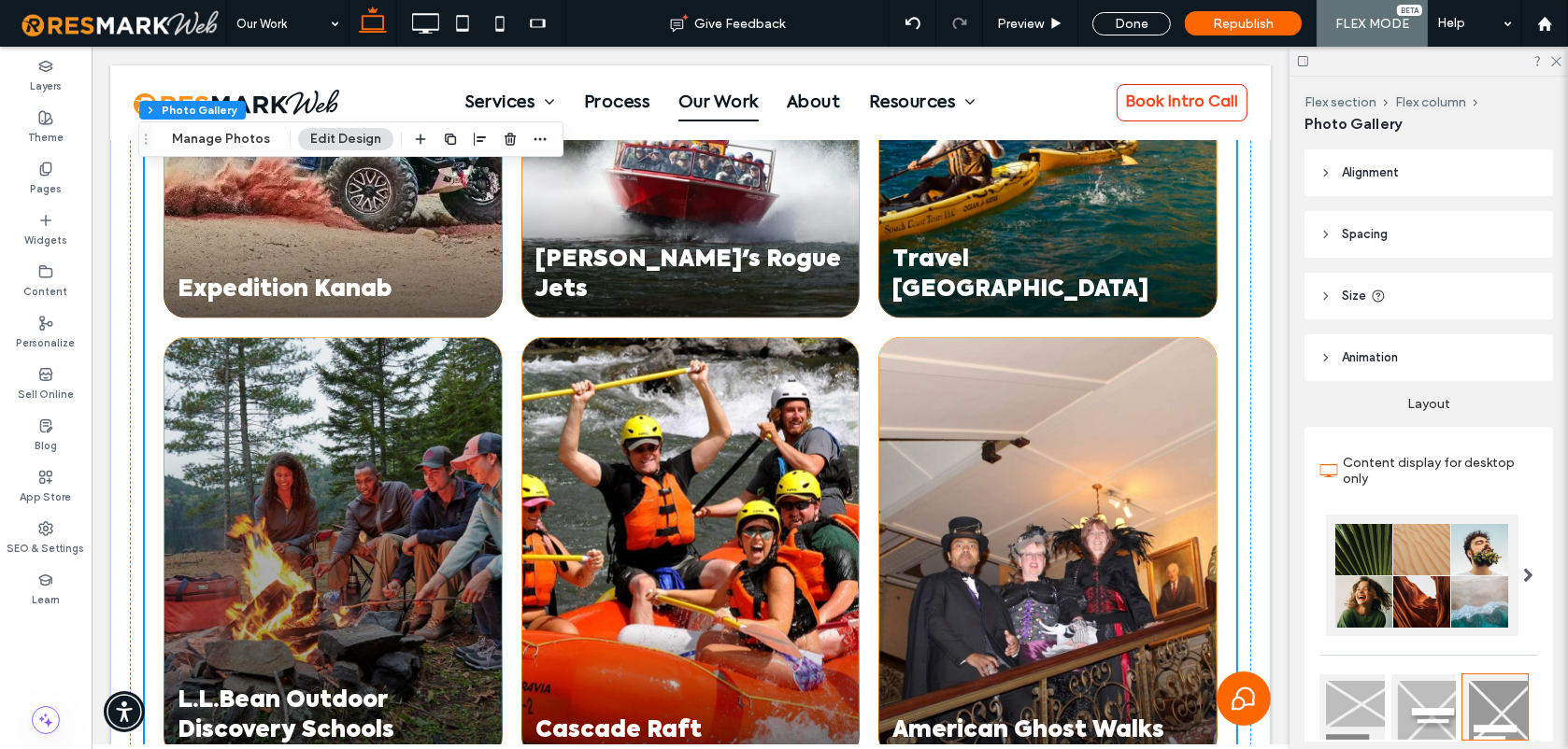
scroll to position [3633, 0]
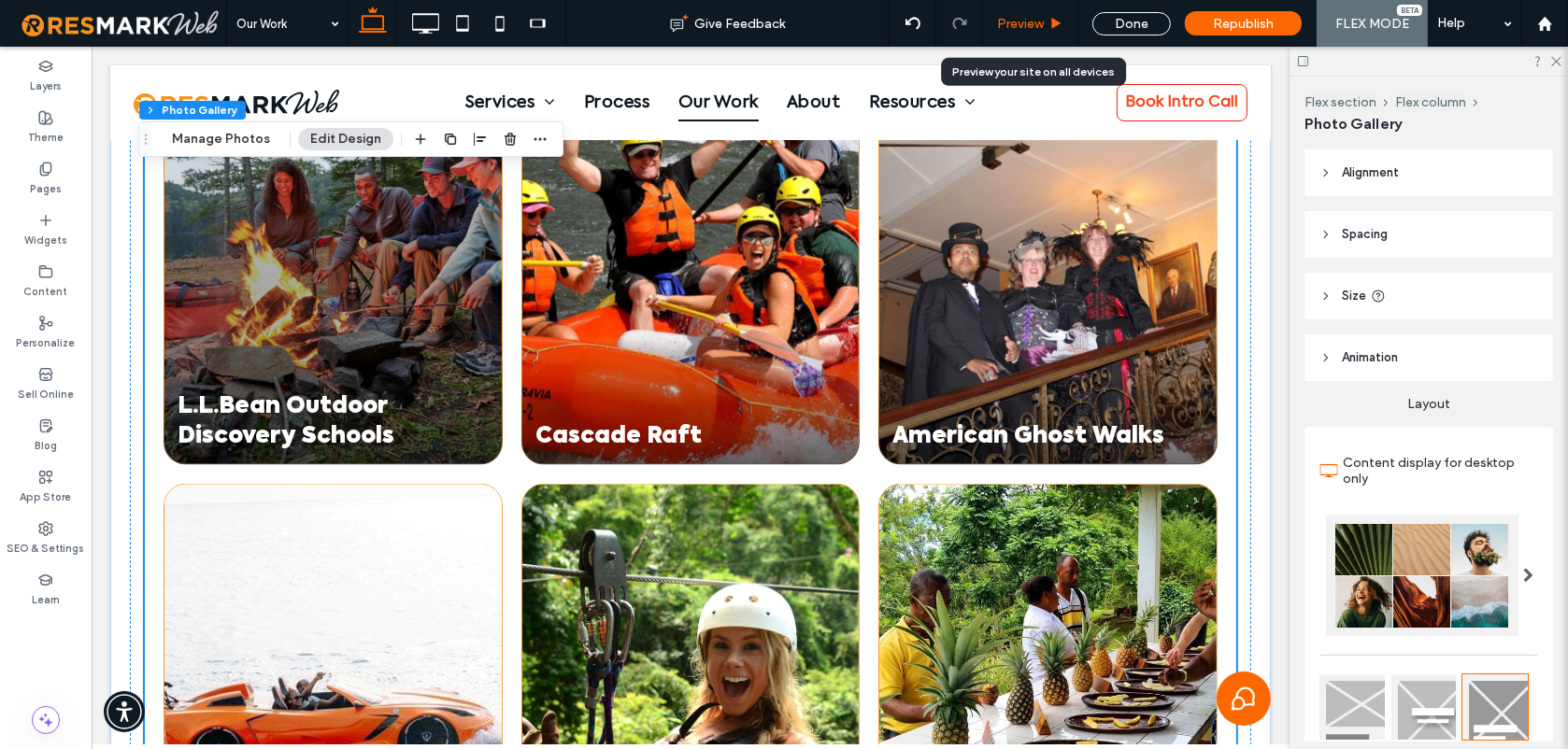
click at [1048, 28] on div "Preview" at bounding box center [1030, 24] width 95 height 16
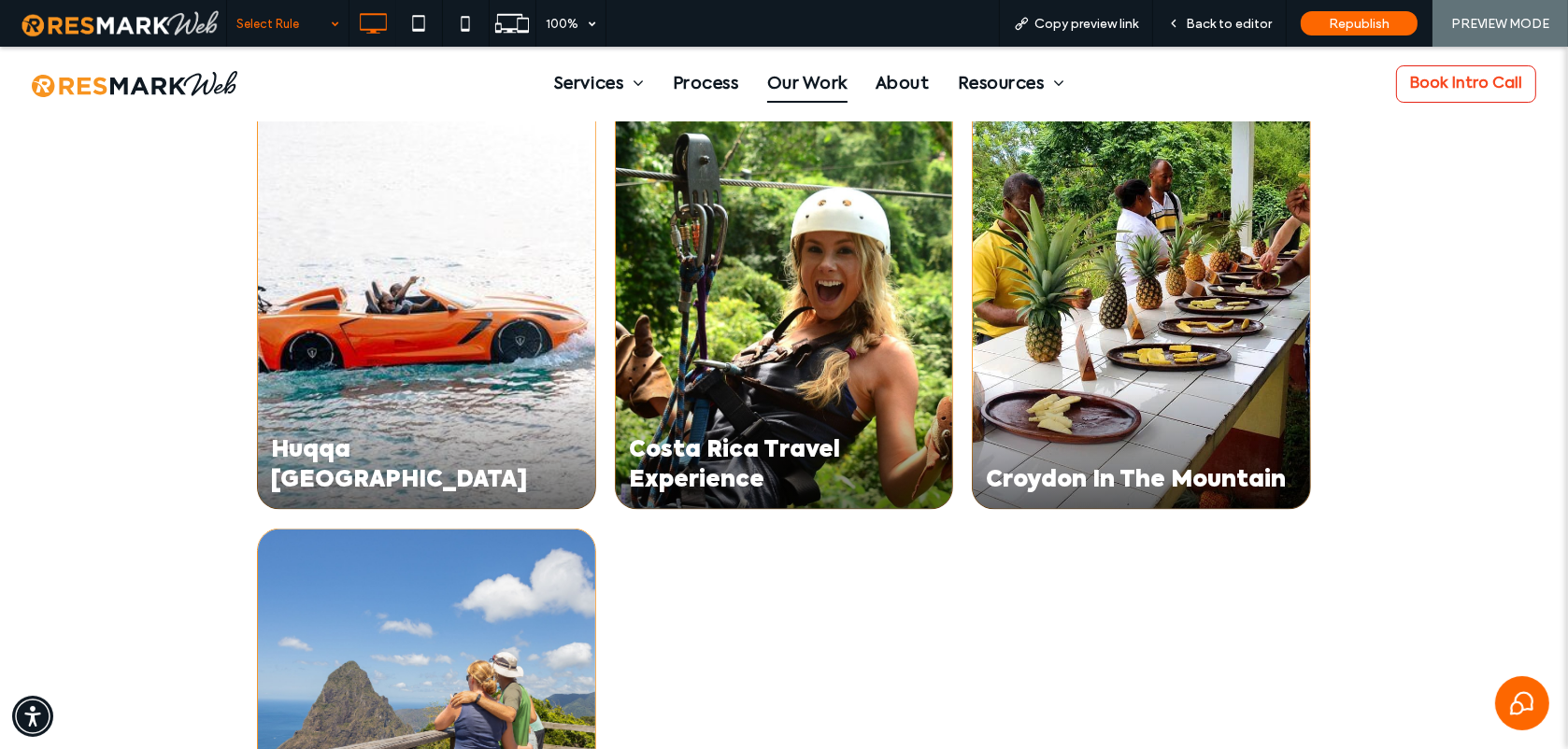
scroll to position [3803, 0]
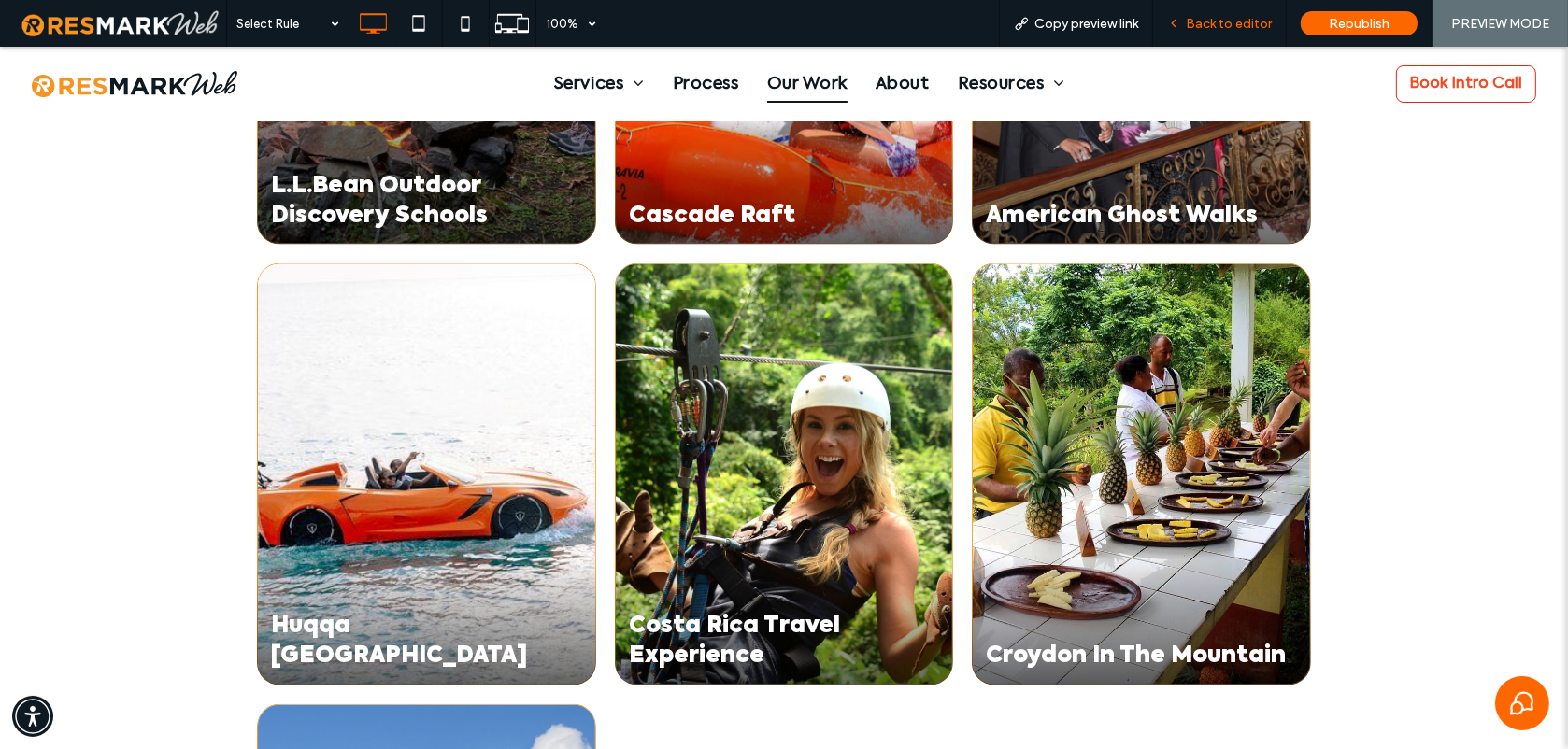
drag, startPoint x: 1227, startPoint y: 19, endPoint x: 1038, endPoint y: 292, distance: 332.0
click at [1227, 19] on span "Back to editor" at bounding box center [1229, 24] width 86 height 16
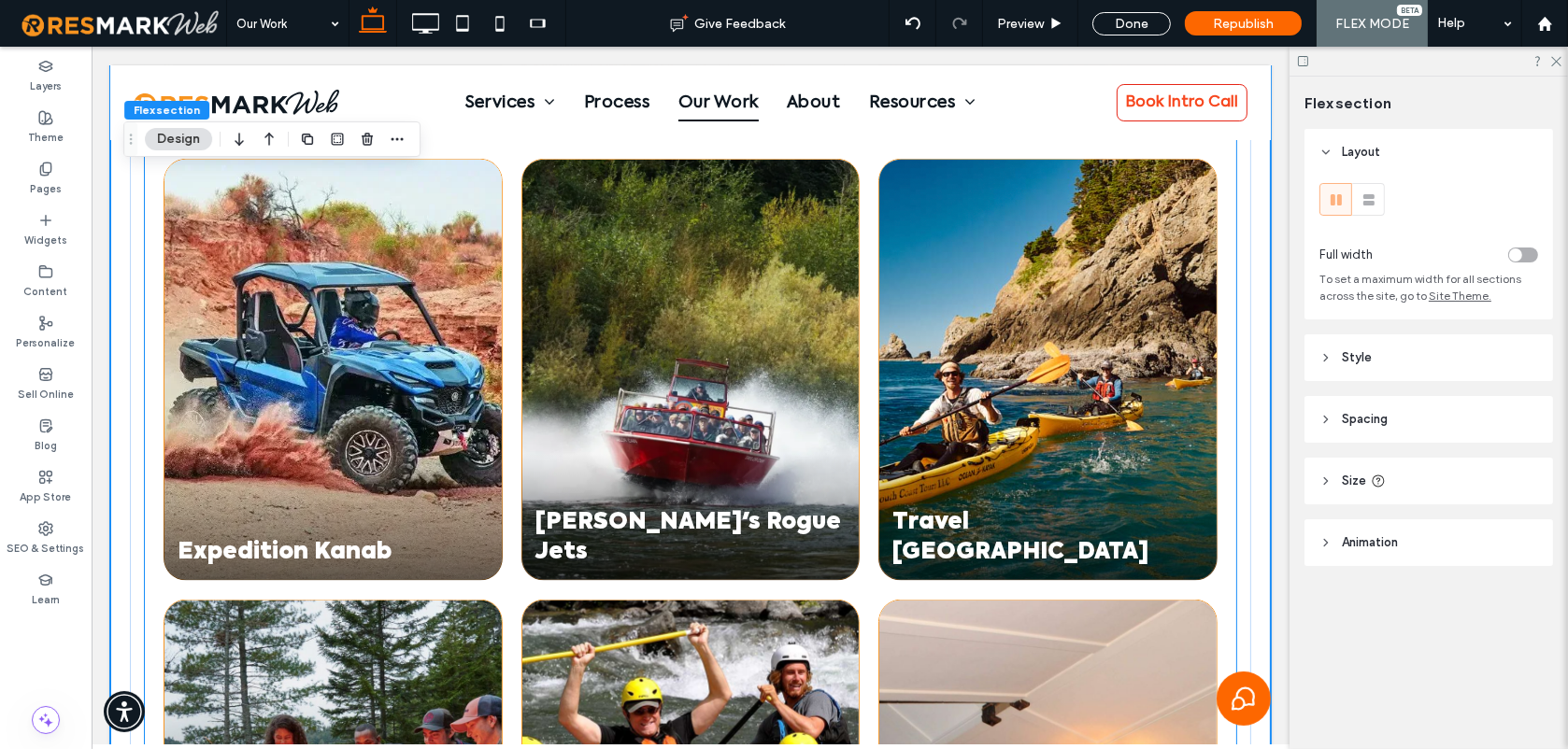
scroll to position [2629, 0]
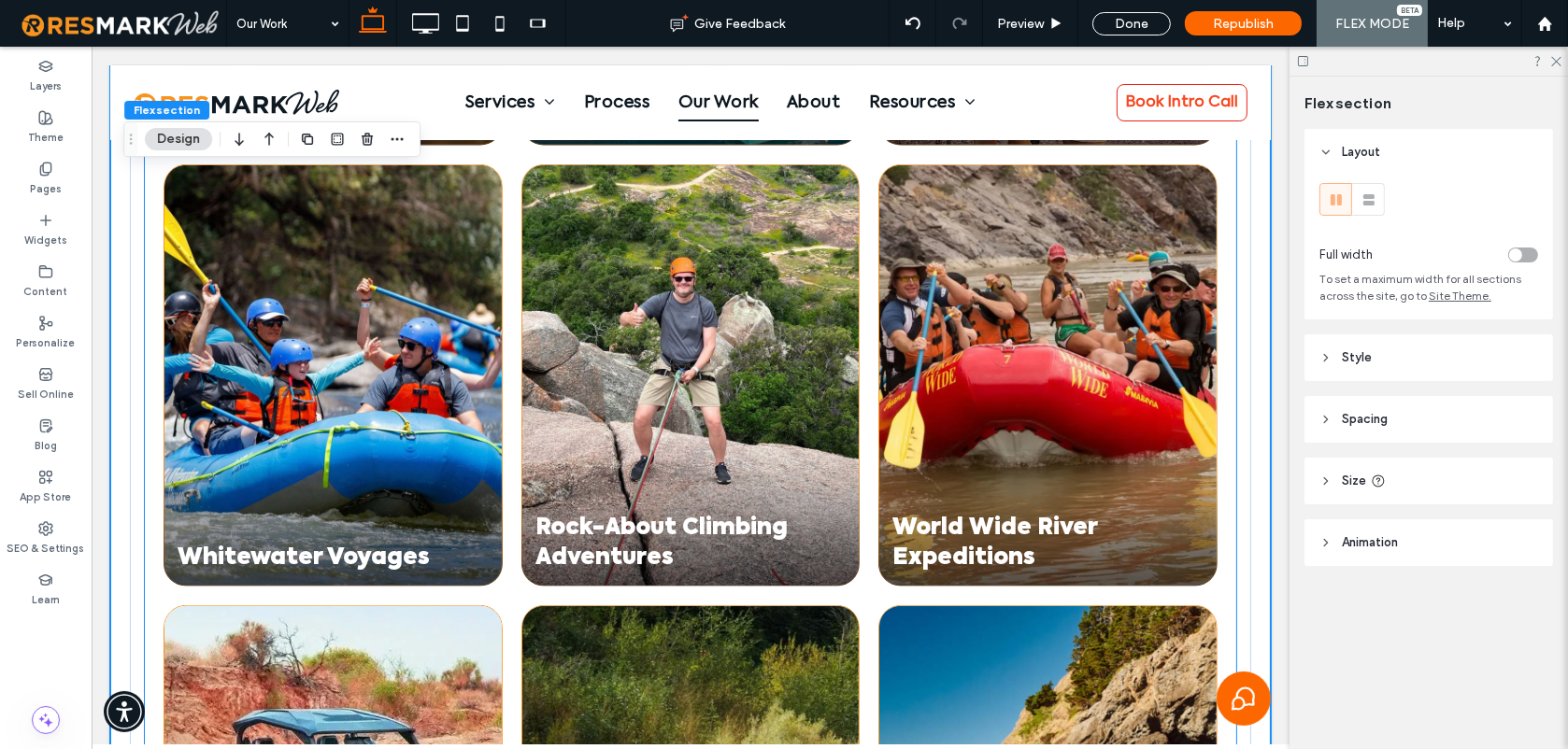
click at [849, 508] on link at bounding box center [690, 374] width 357 height 445
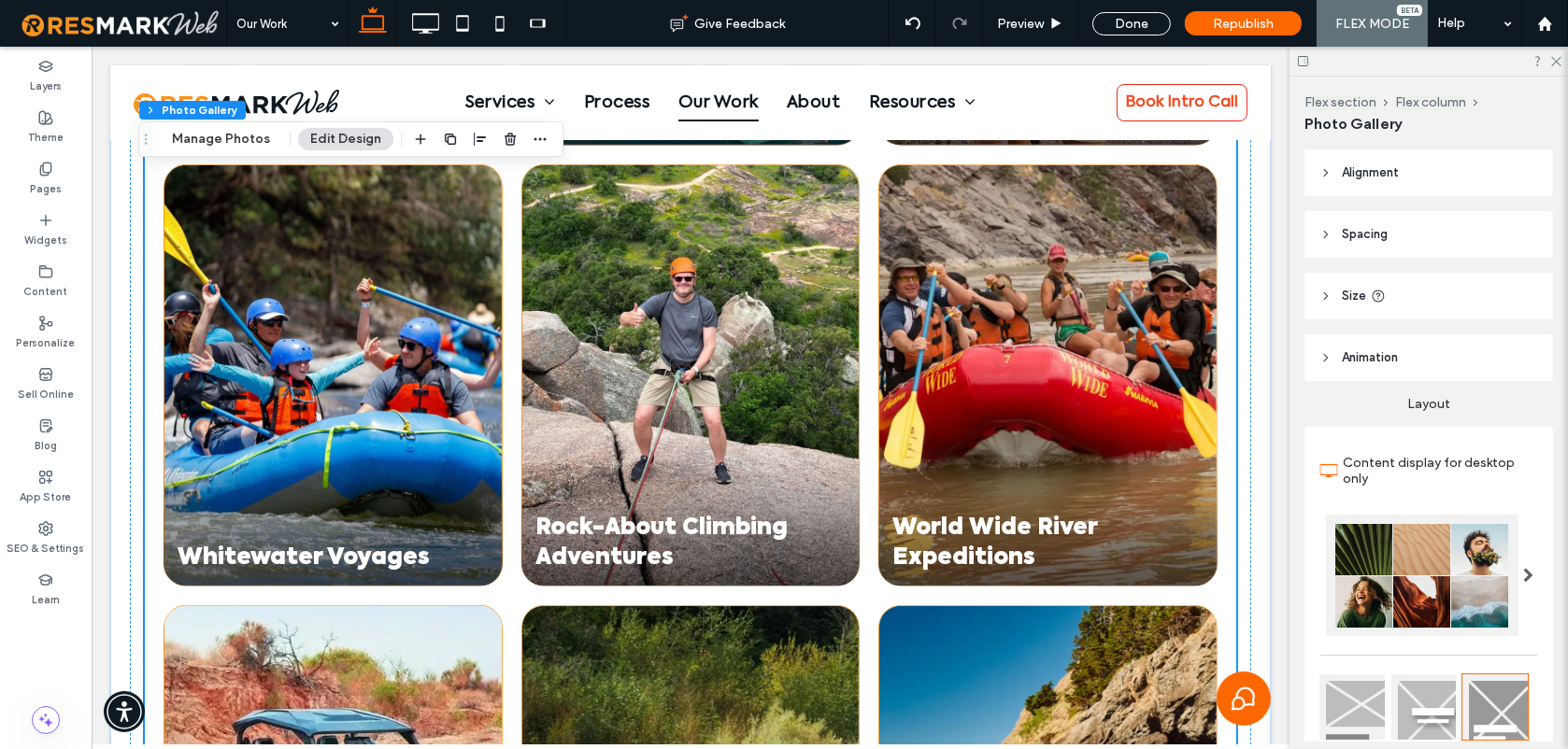
click at [849, 508] on link at bounding box center [690, 374] width 357 height 445
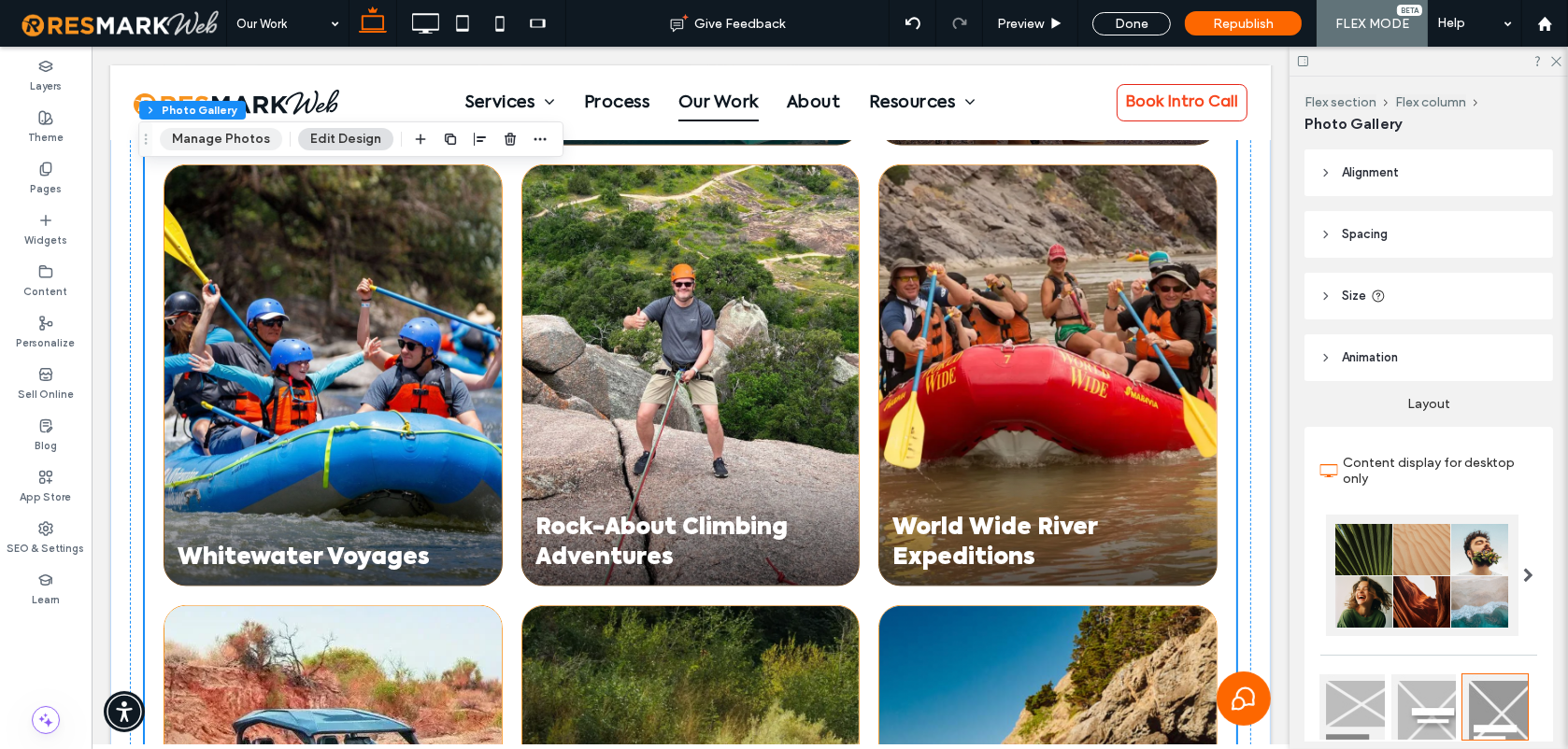
drag, startPoint x: 224, startPoint y: 130, endPoint x: 344, endPoint y: 172, distance: 127.1
click at [224, 130] on button "Manage Photos" at bounding box center [221, 139] width 123 height 22
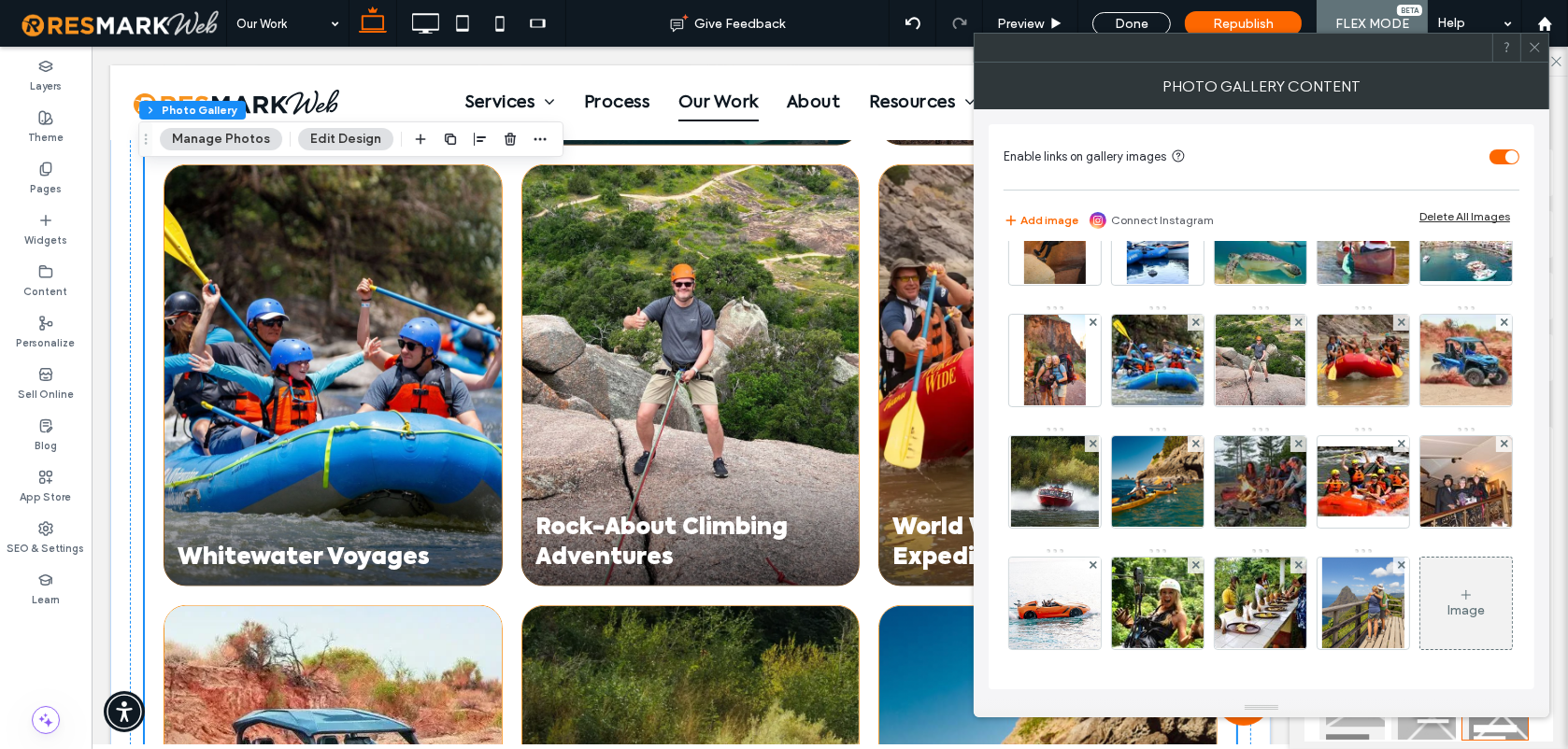
scroll to position [0, 0]
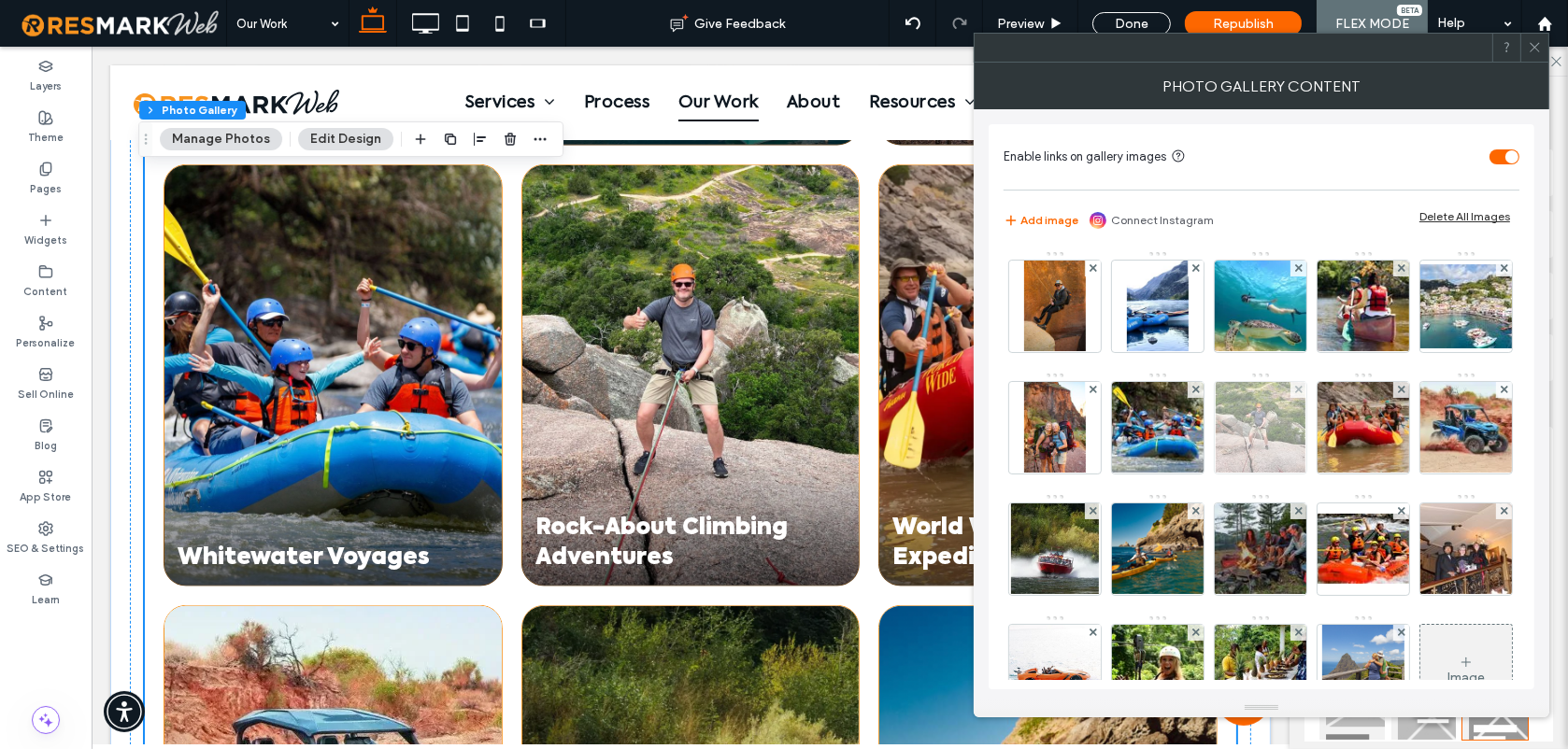
click at [1307, 422] on img at bounding box center [1261, 428] width 91 height 92
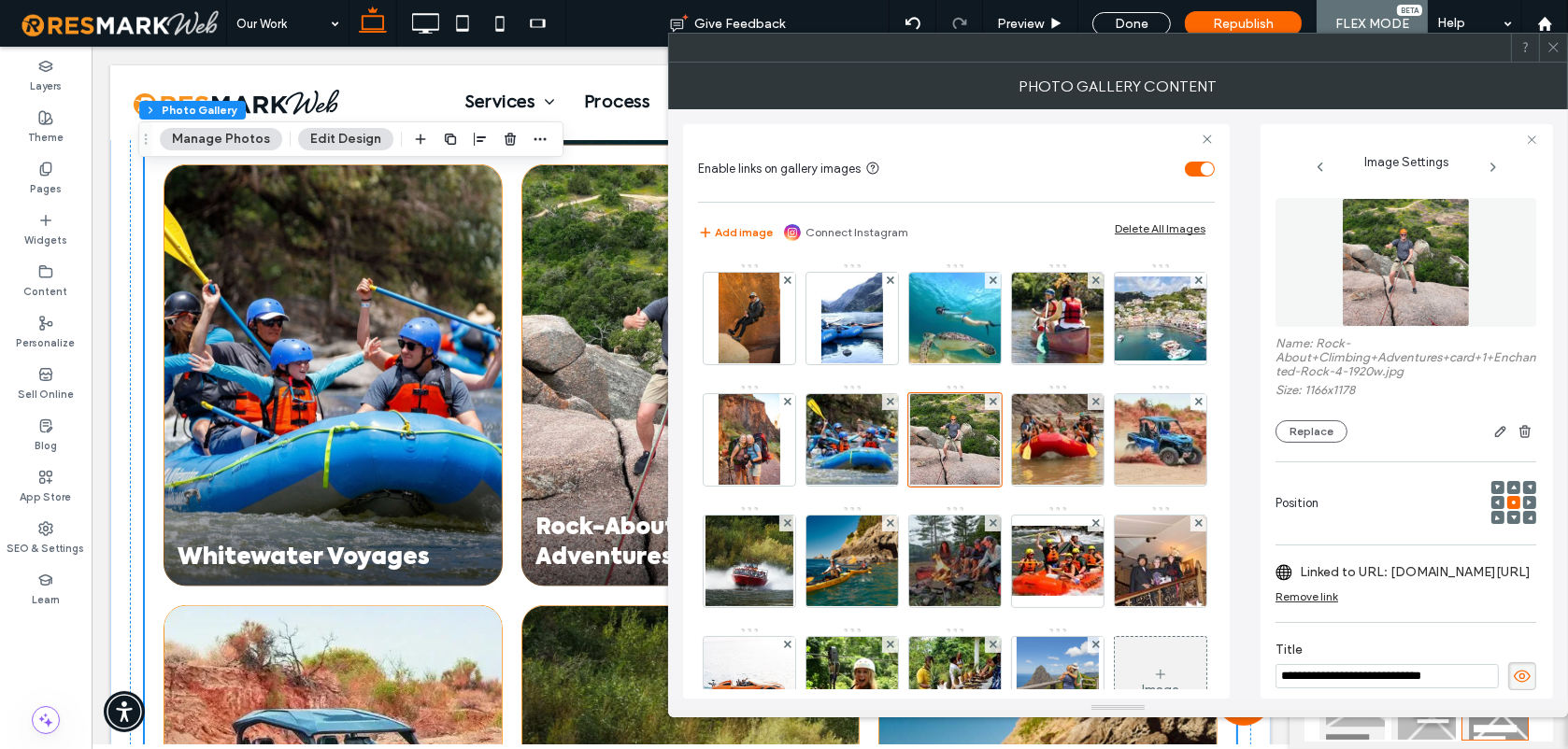
click at [1548, 45] on icon at bounding box center [1553, 47] width 14 height 14
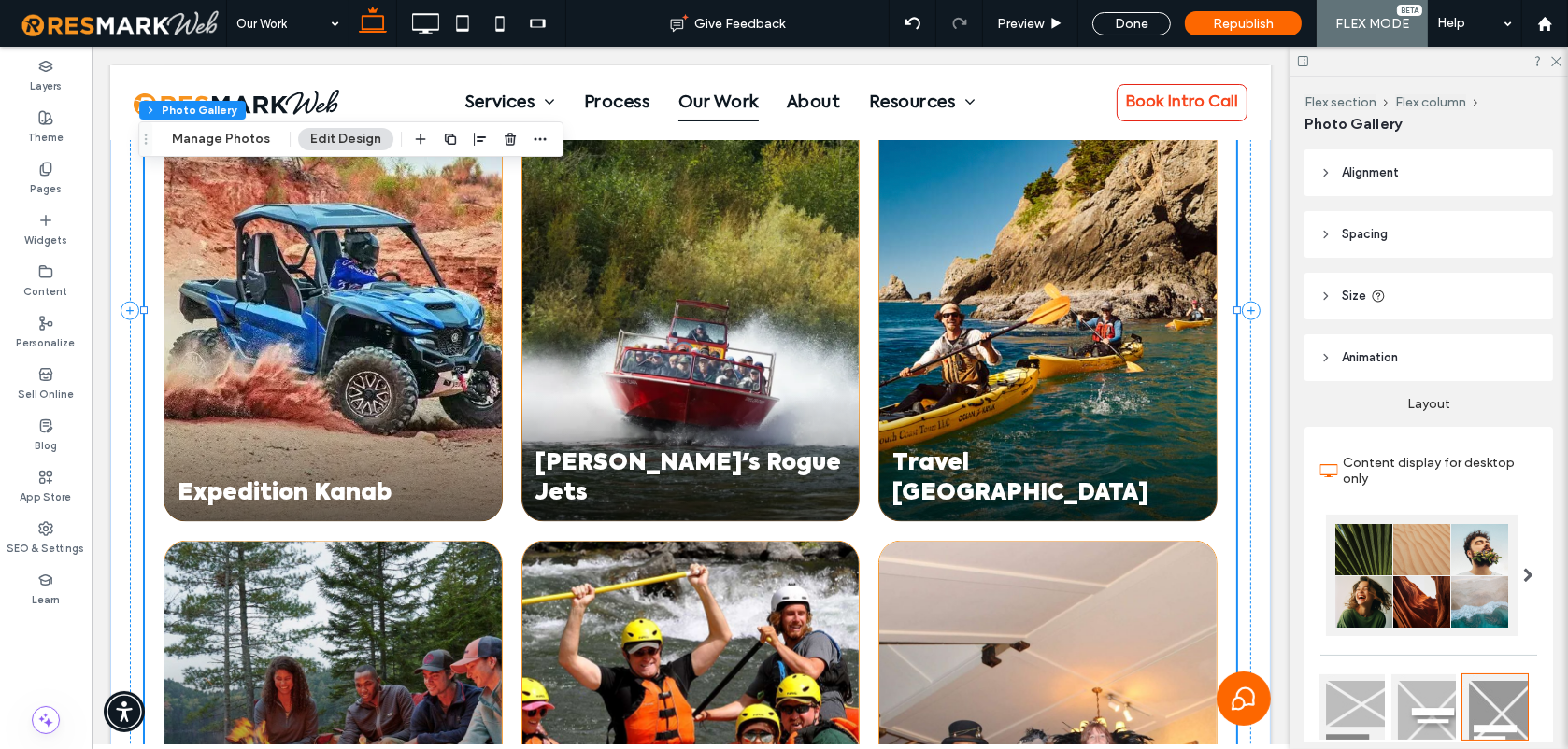
scroll to position [3145, 0]
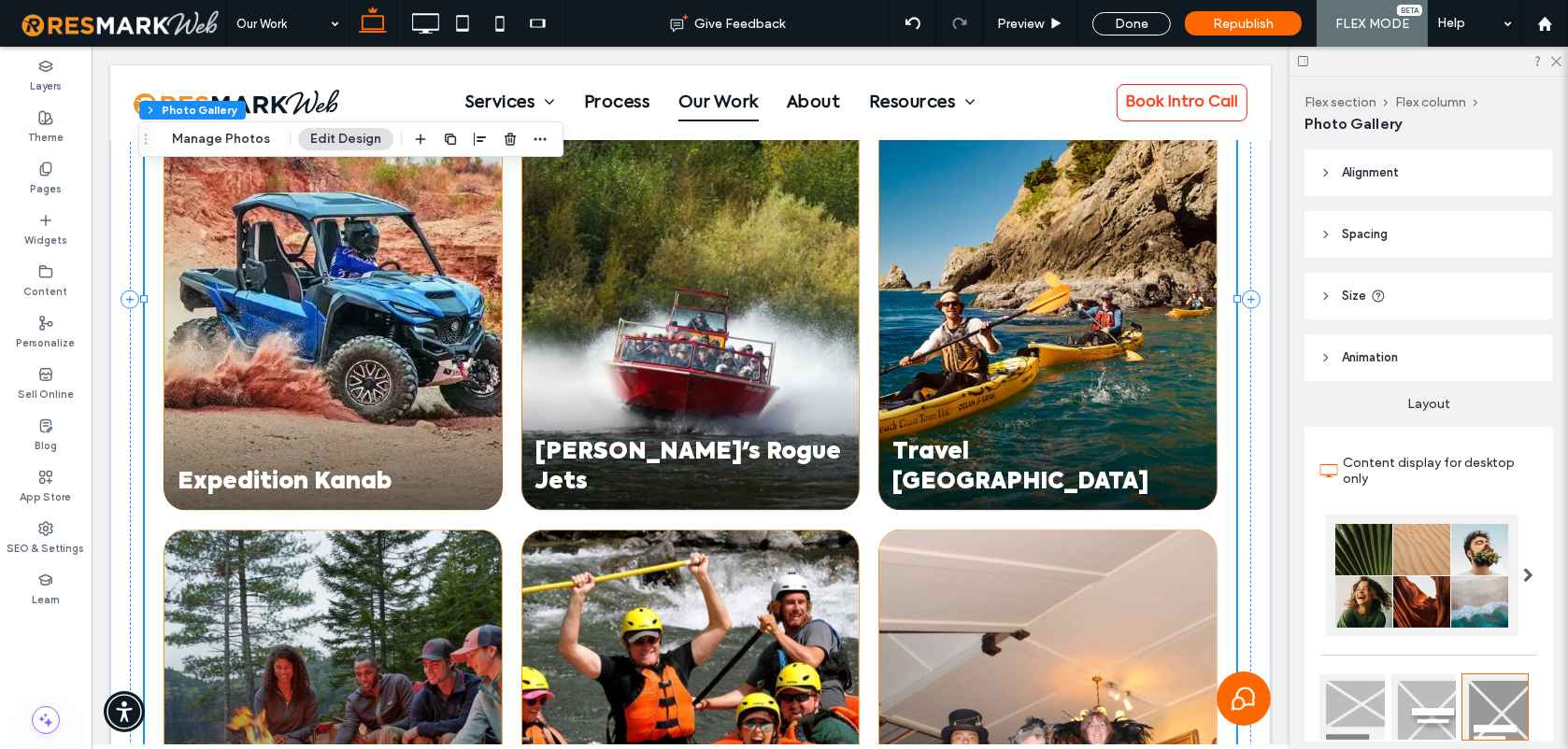
click at [874, 415] on link at bounding box center [1046, 299] width 357 height 445
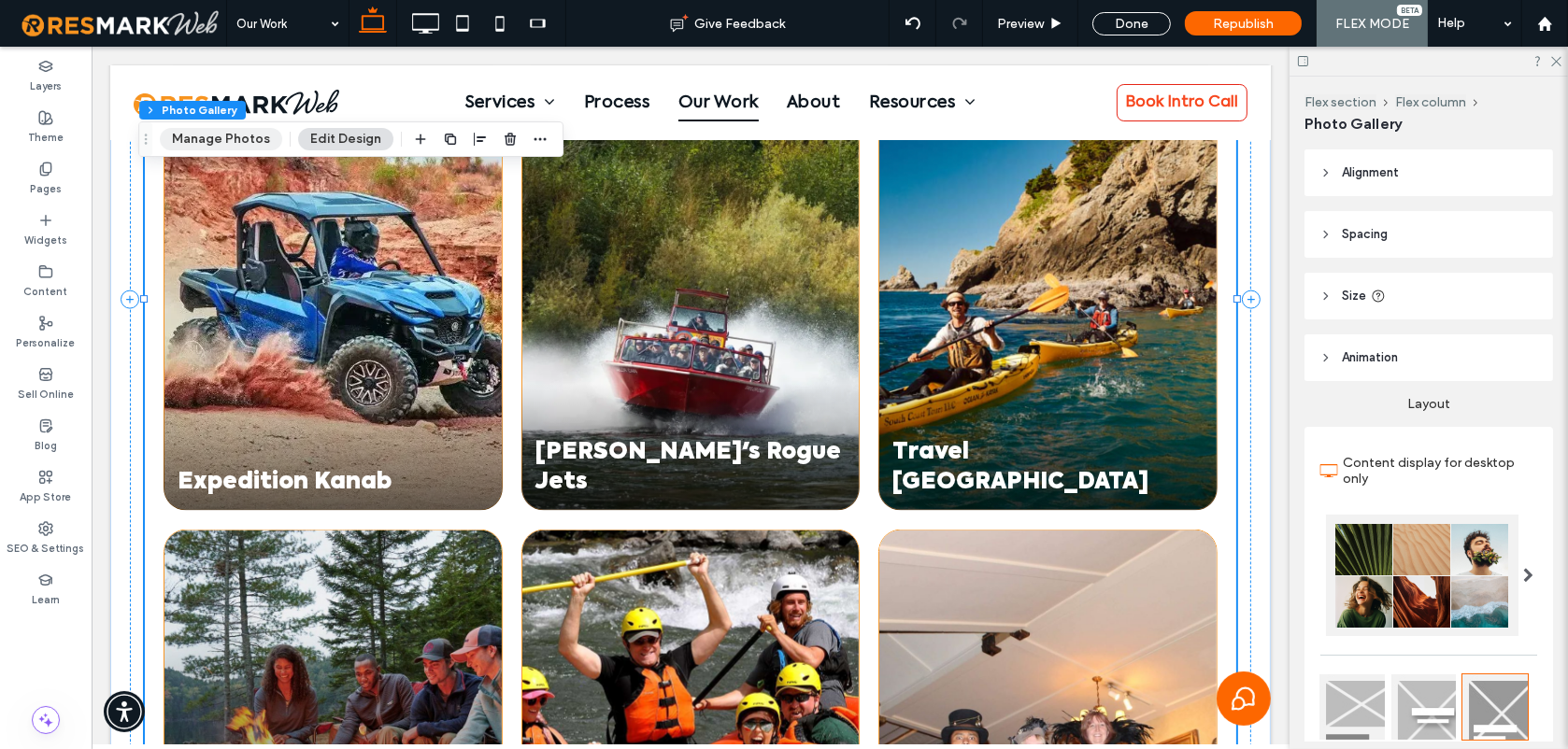
click at [202, 133] on button "Manage Photos" at bounding box center [221, 139] width 123 height 22
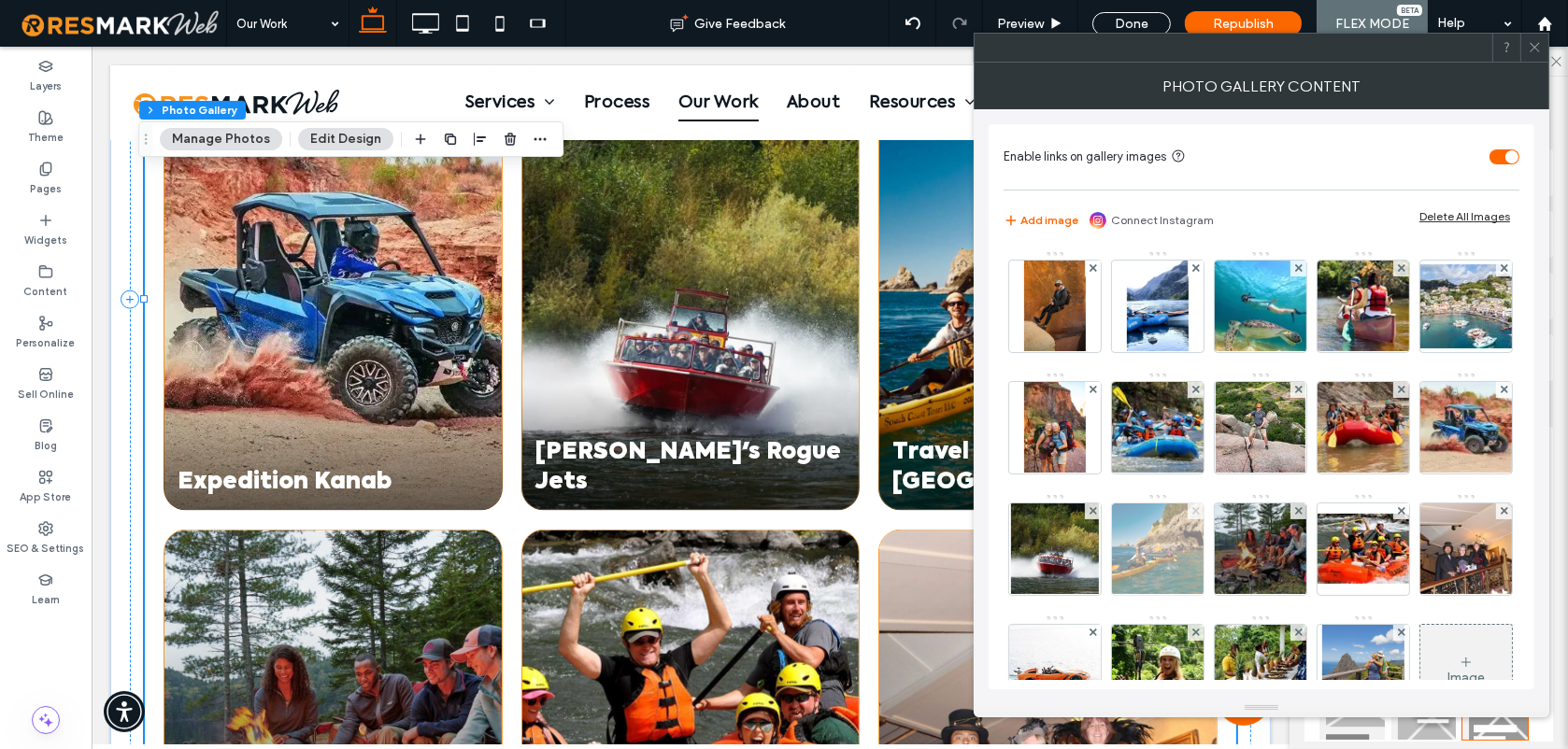
click at [1199, 505] on span at bounding box center [1196, 511] width 8 height 16
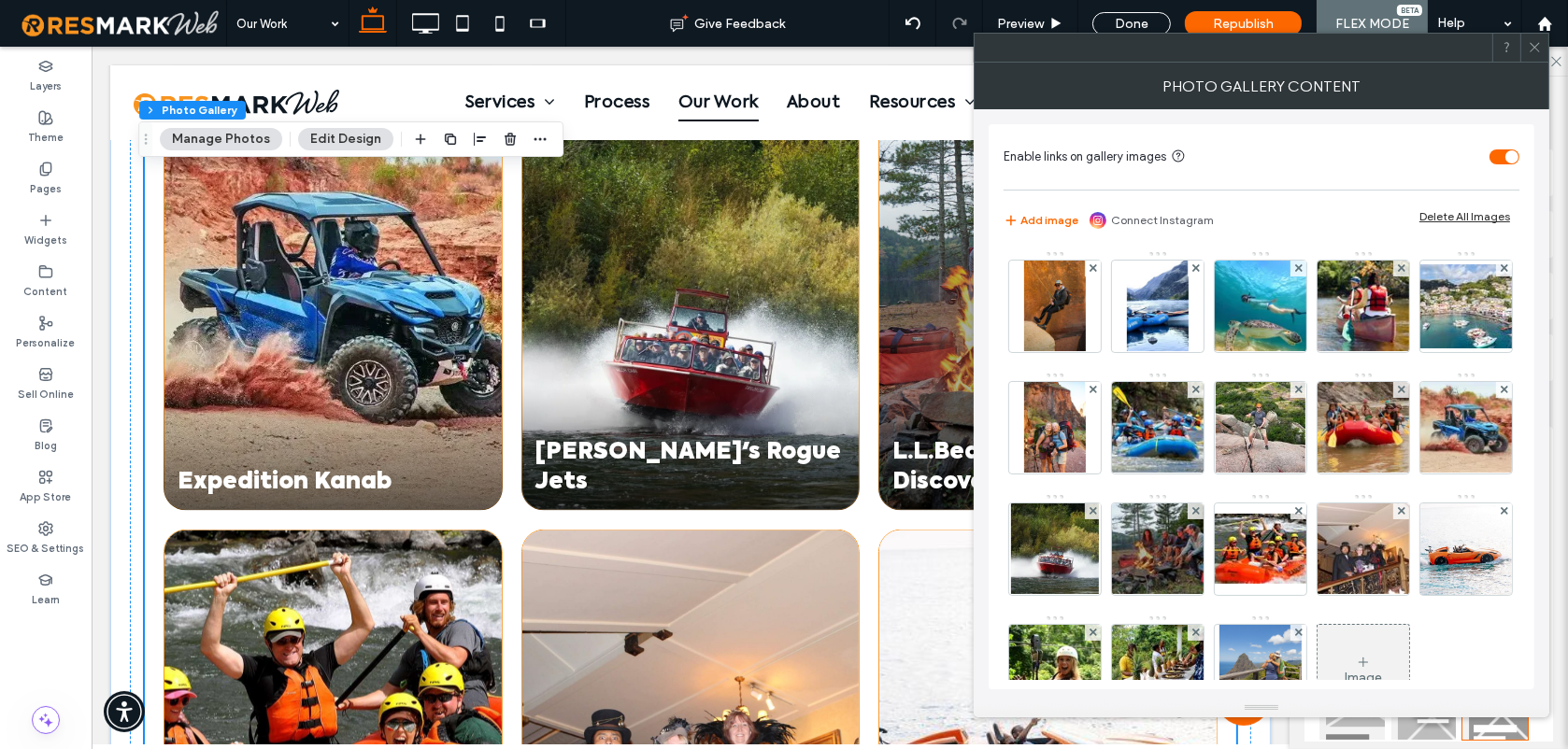
click at [1535, 46] on use at bounding box center [1534, 48] width 10 height 10
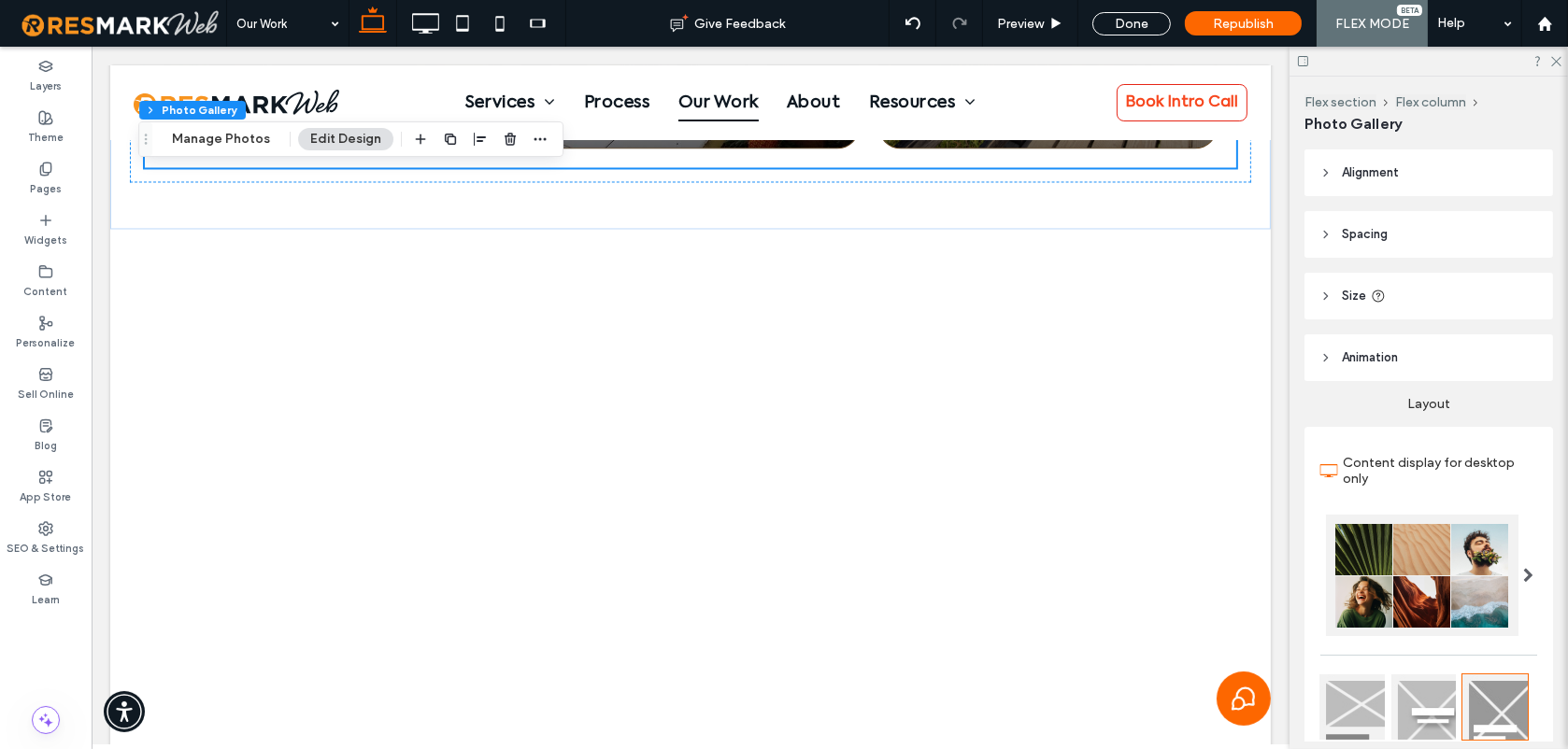
scroll to position [4029, 0]
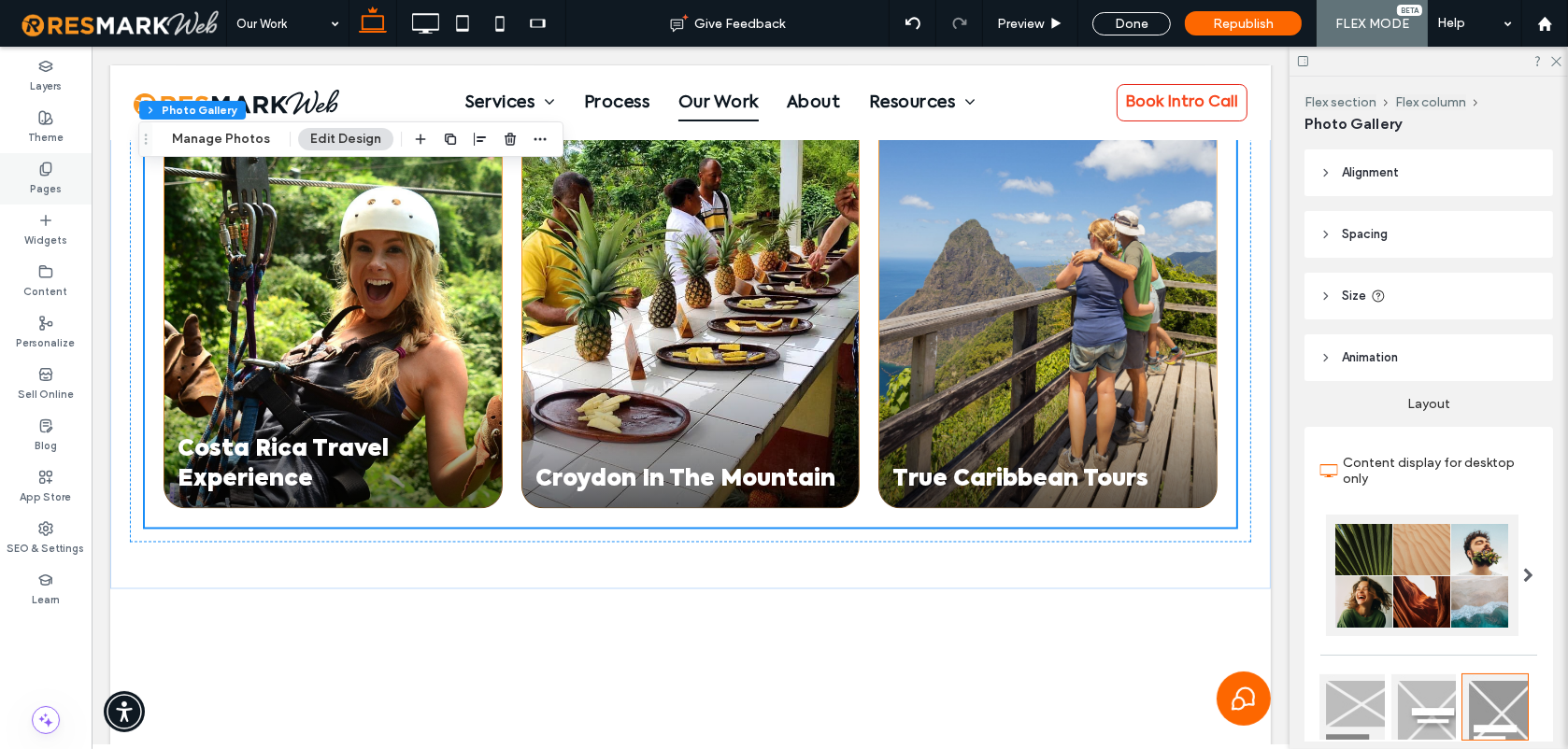
click at [45, 186] on label "Pages" at bounding box center [45, 186] width 32 height 20
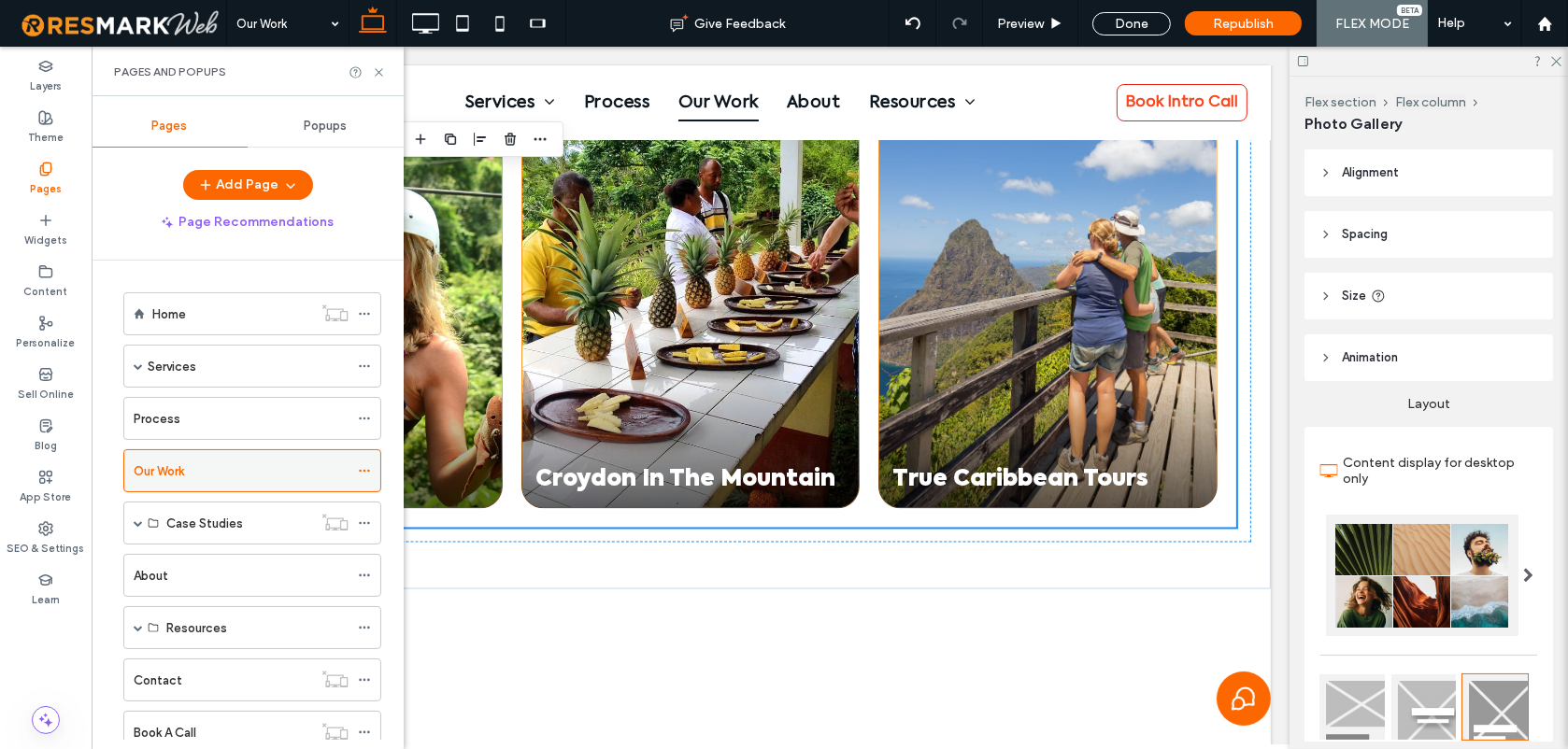
click at [365, 465] on icon at bounding box center [365, 471] width 13 height 13
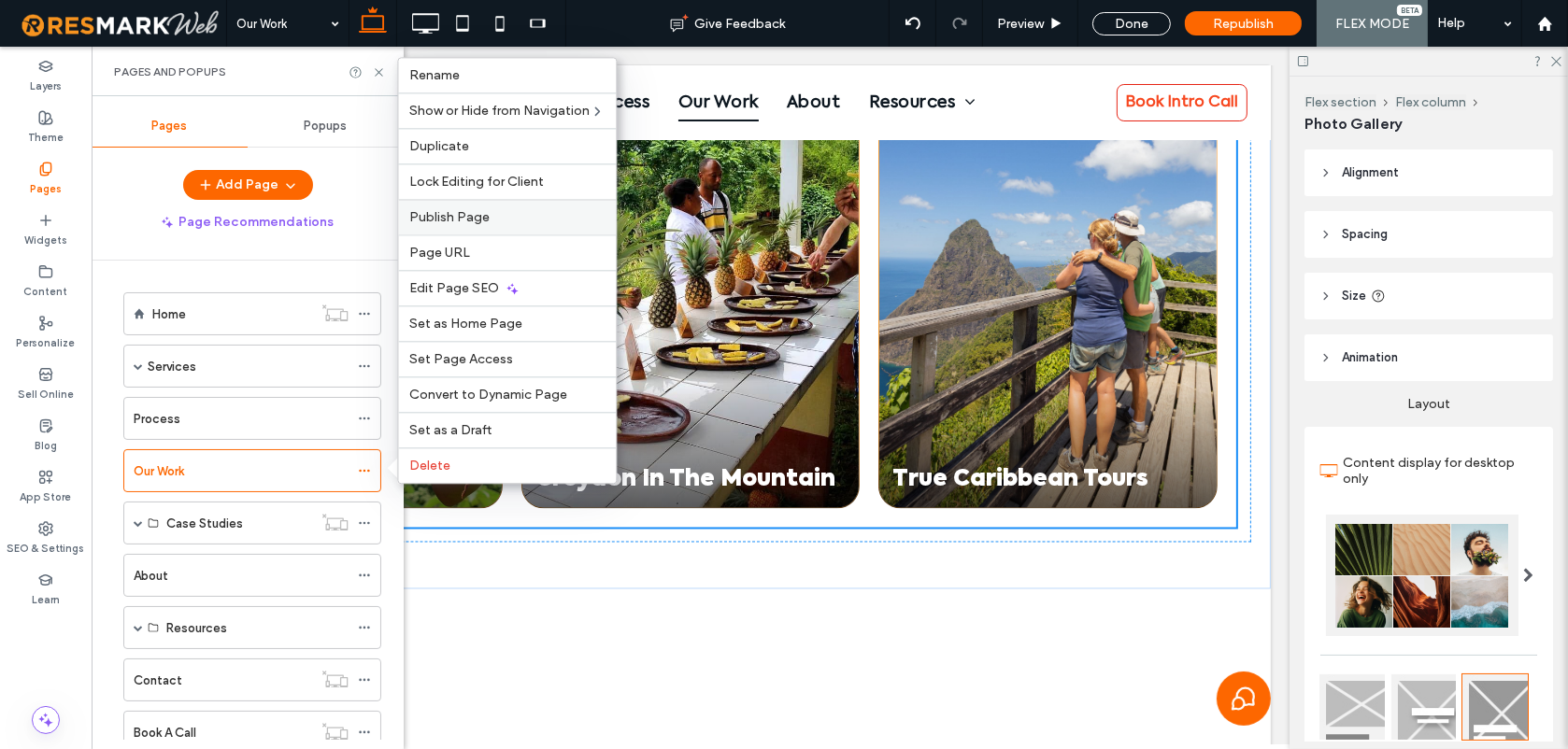
click at [459, 210] on span "Publish Page" at bounding box center [449, 217] width 80 height 16
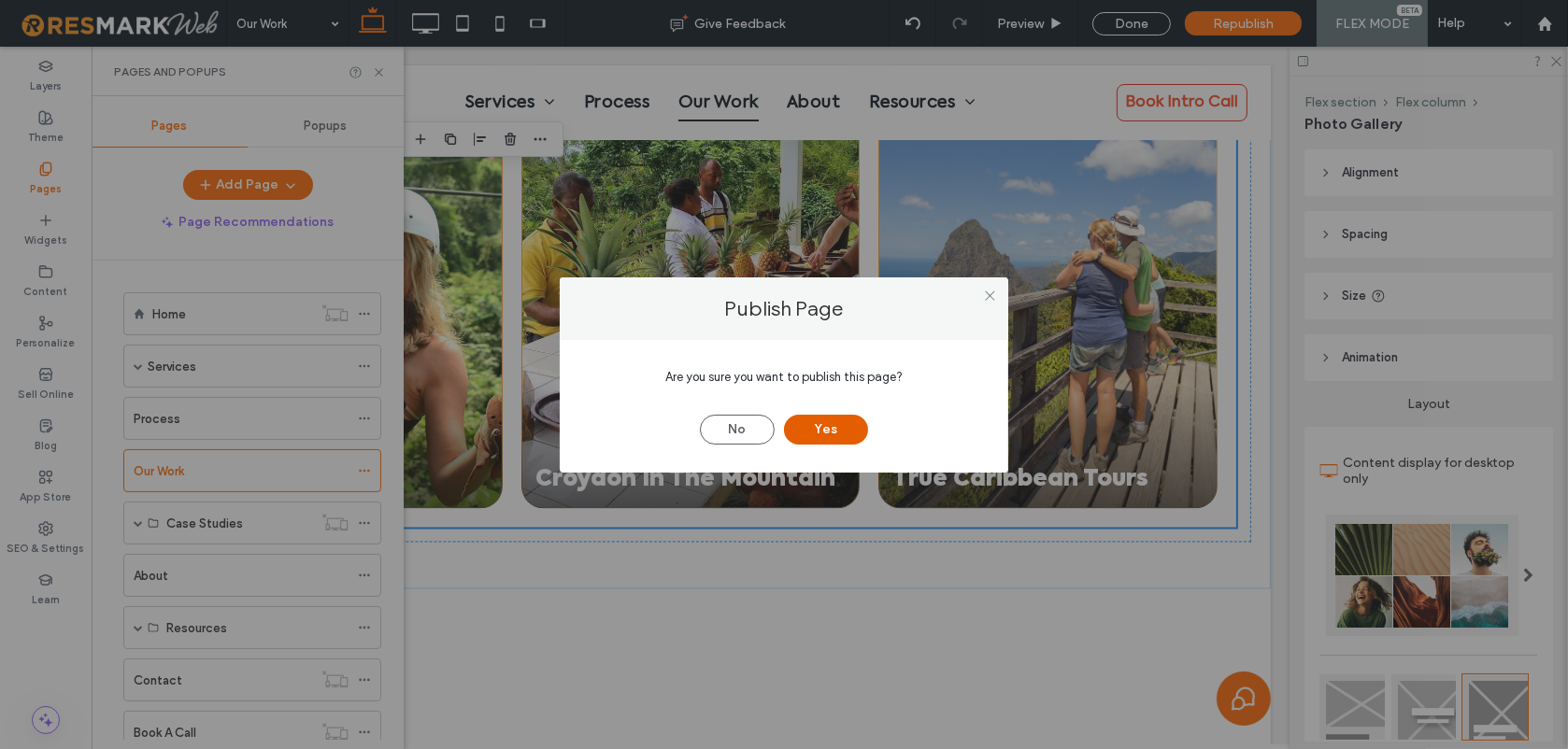
click at [807, 422] on button "Yes" at bounding box center [826, 429] width 84 height 30
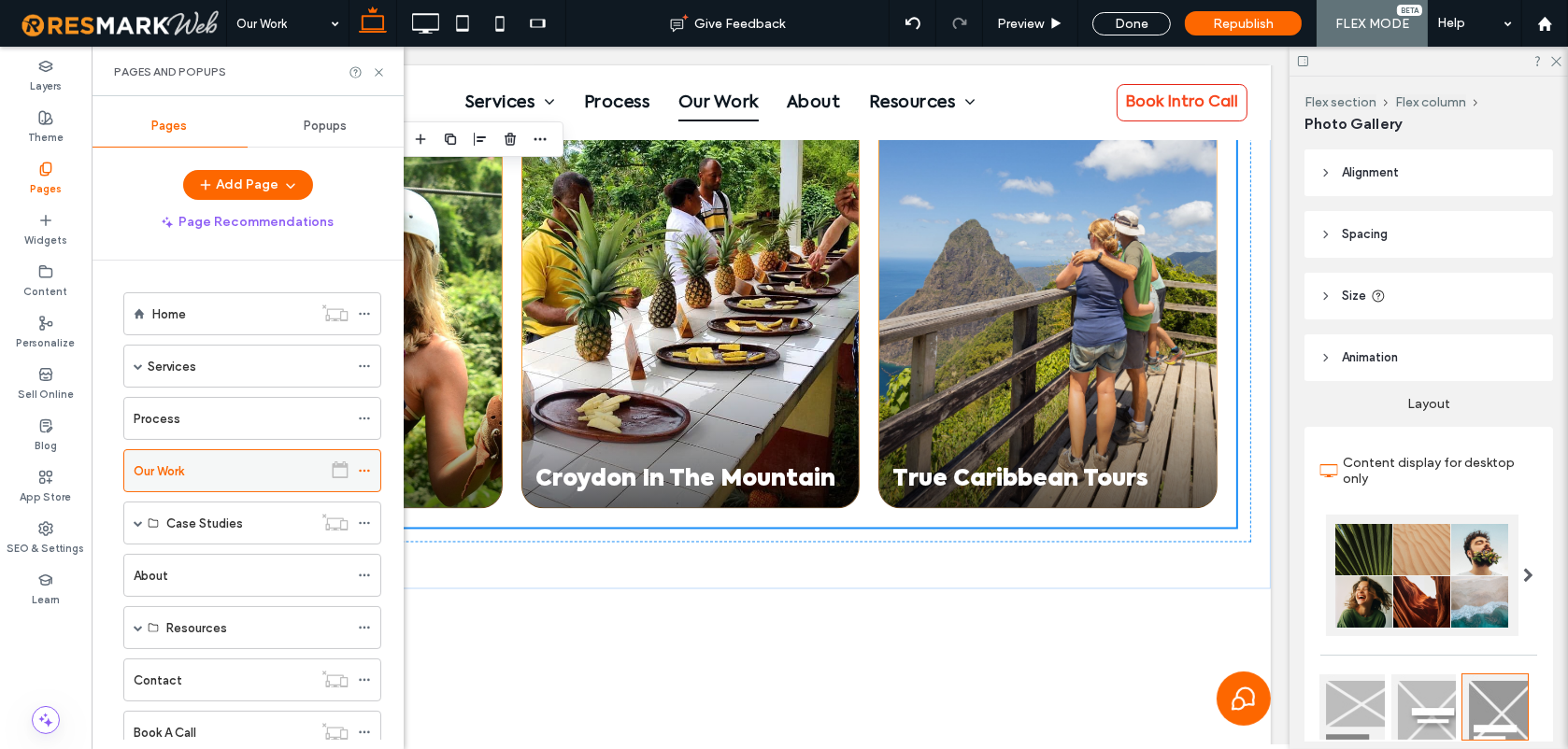
click at [364, 468] on icon at bounding box center [365, 471] width 13 height 13
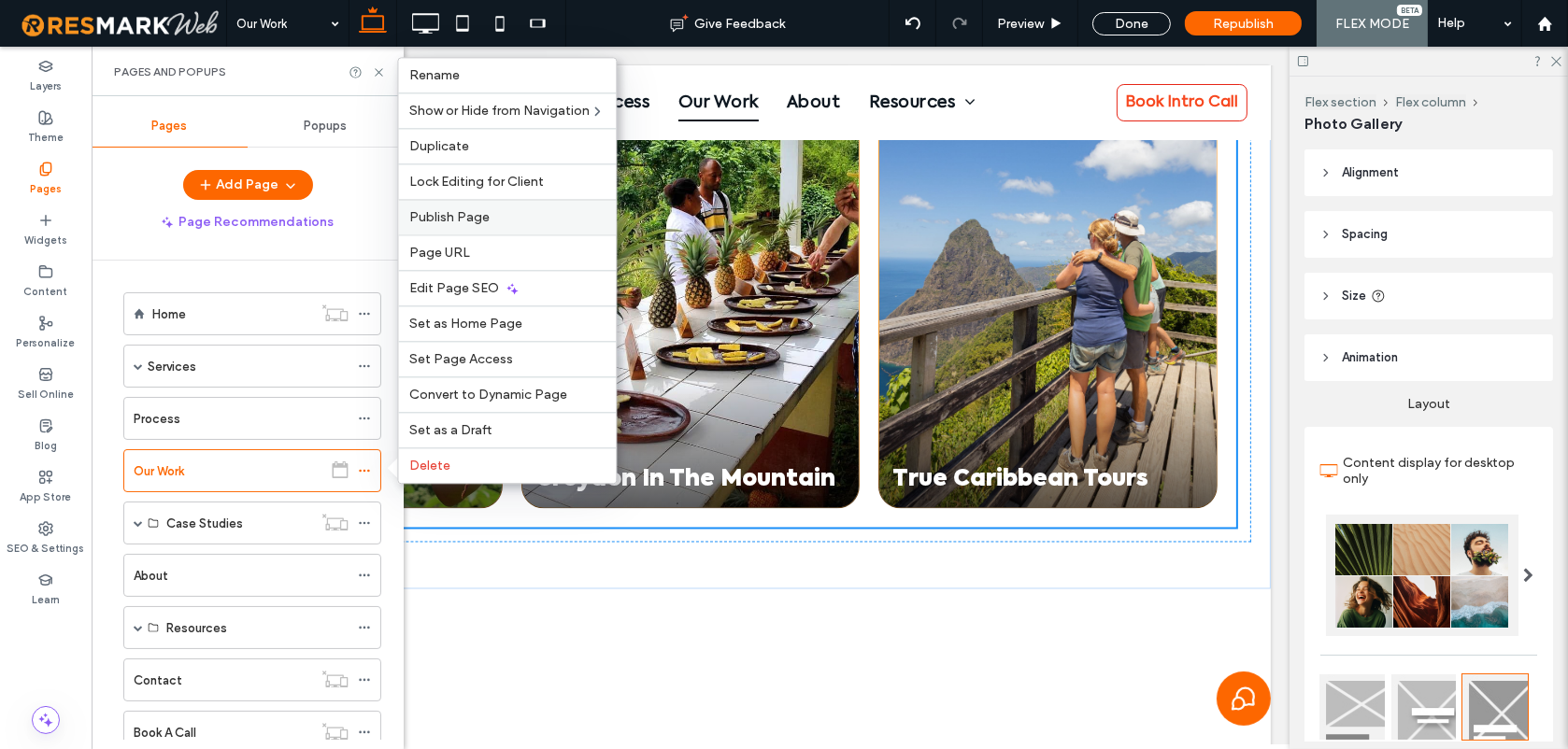
click at [480, 216] on span "Publish Page" at bounding box center [449, 217] width 80 height 16
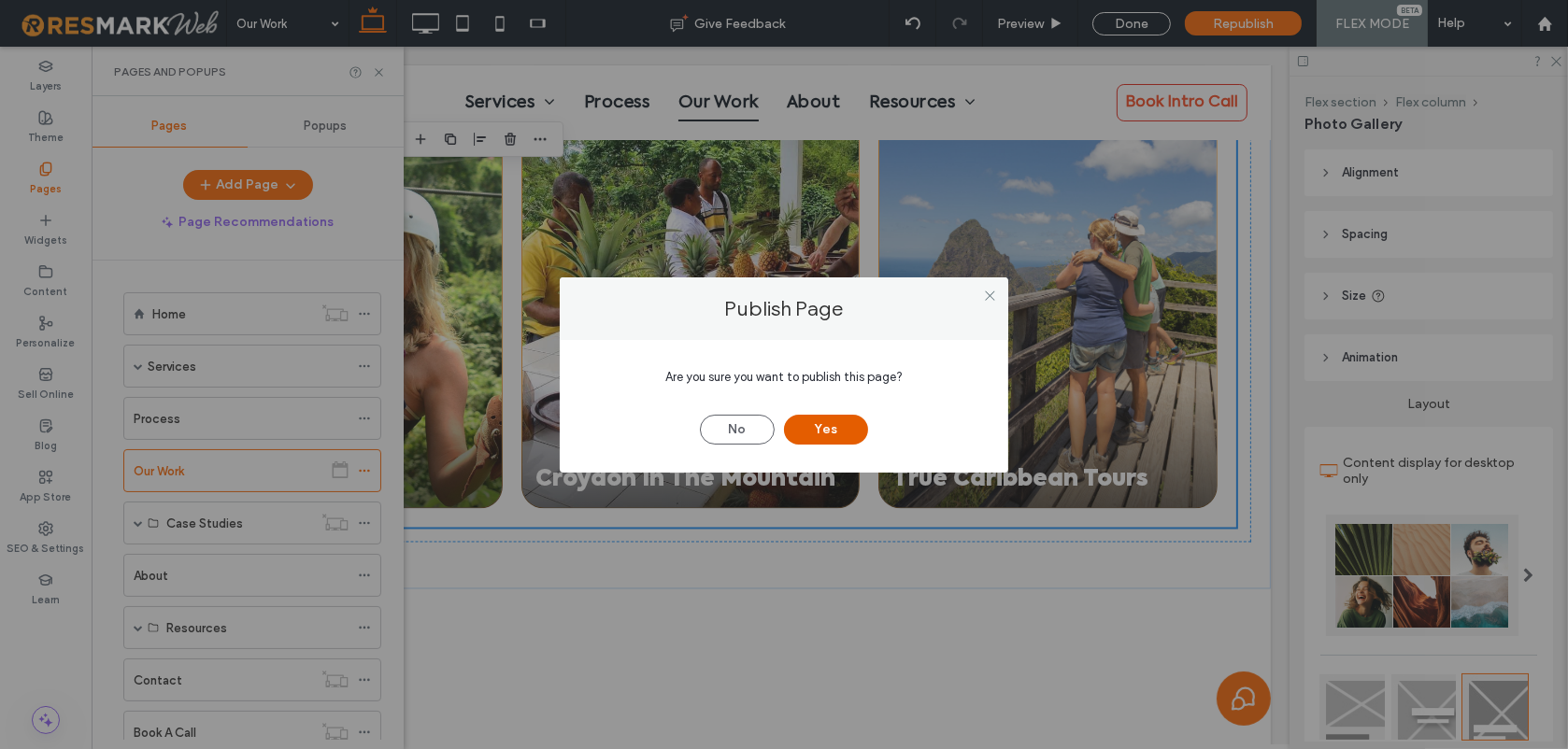
drag, startPoint x: 820, startPoint y: 425, endPoint x: 781, endPoint y: 414, distance: 40.5
click at [820, 425] on button "Yes" at bounding box center [826, 429] width 84 height 30
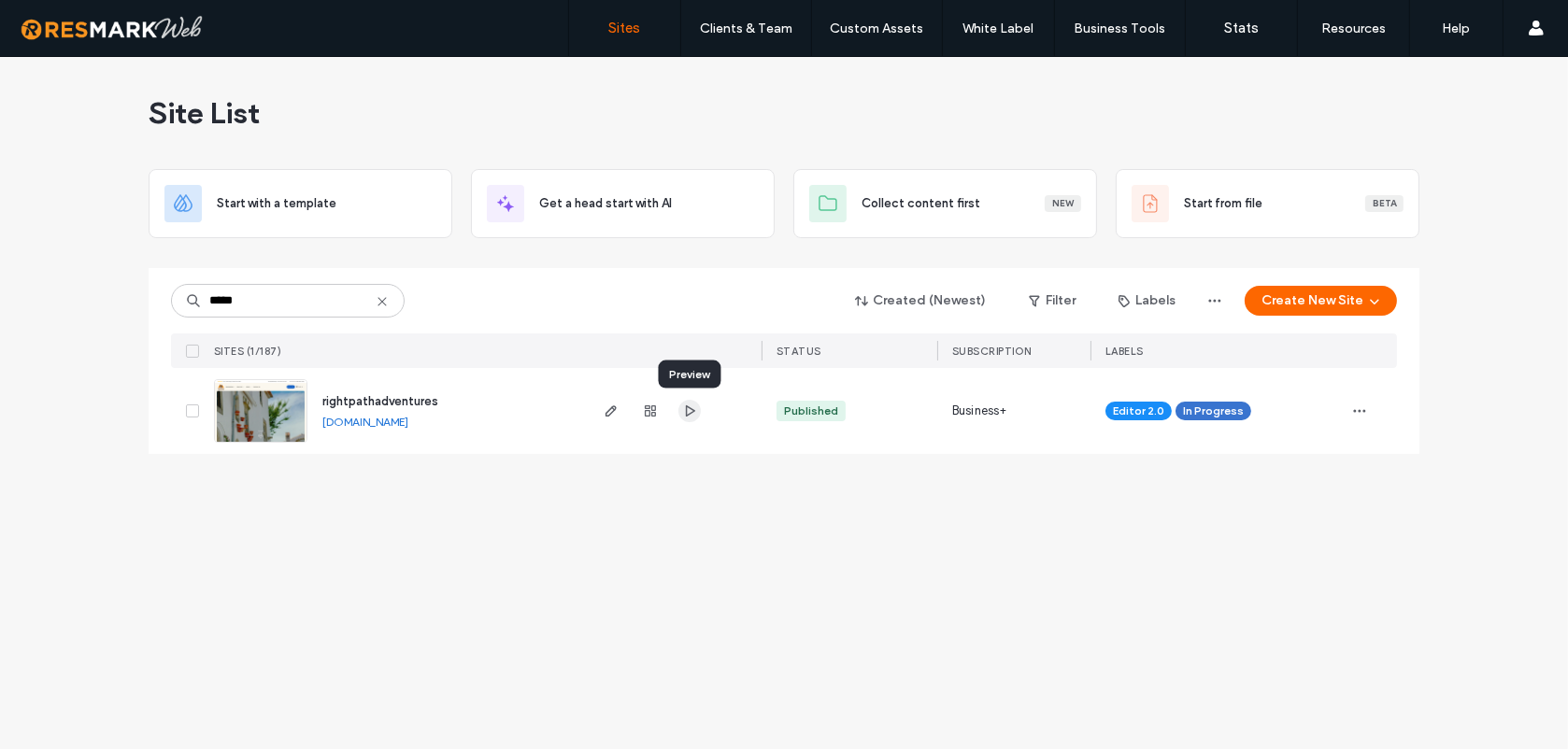
type input "*****"
click at [694, 414] on icon "button" at bounding box center [690, 411] width 15 height 15
click at [691, 558] on div "Site List Start with a template Get a head start with AI Collect content first …" at bounding box center [784, 403] width 1568 height 692
click at [381, 299] on icon at bounding box center [382, 302] width 15 height 15
